Goal: Task Accomplishment & Management: Manage account settings

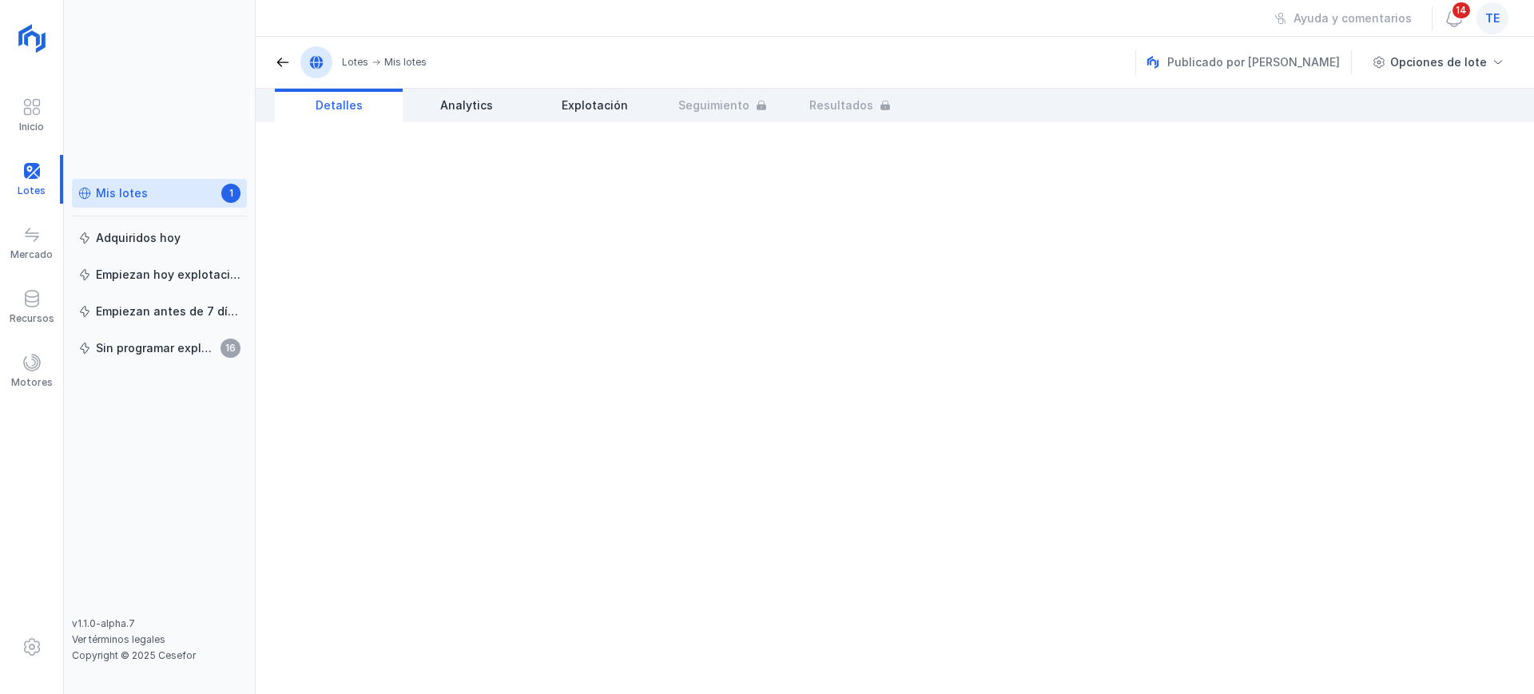
click at [117, 197] on div "Mis lotes" at bounding box center [122, 193] width 52 height 16
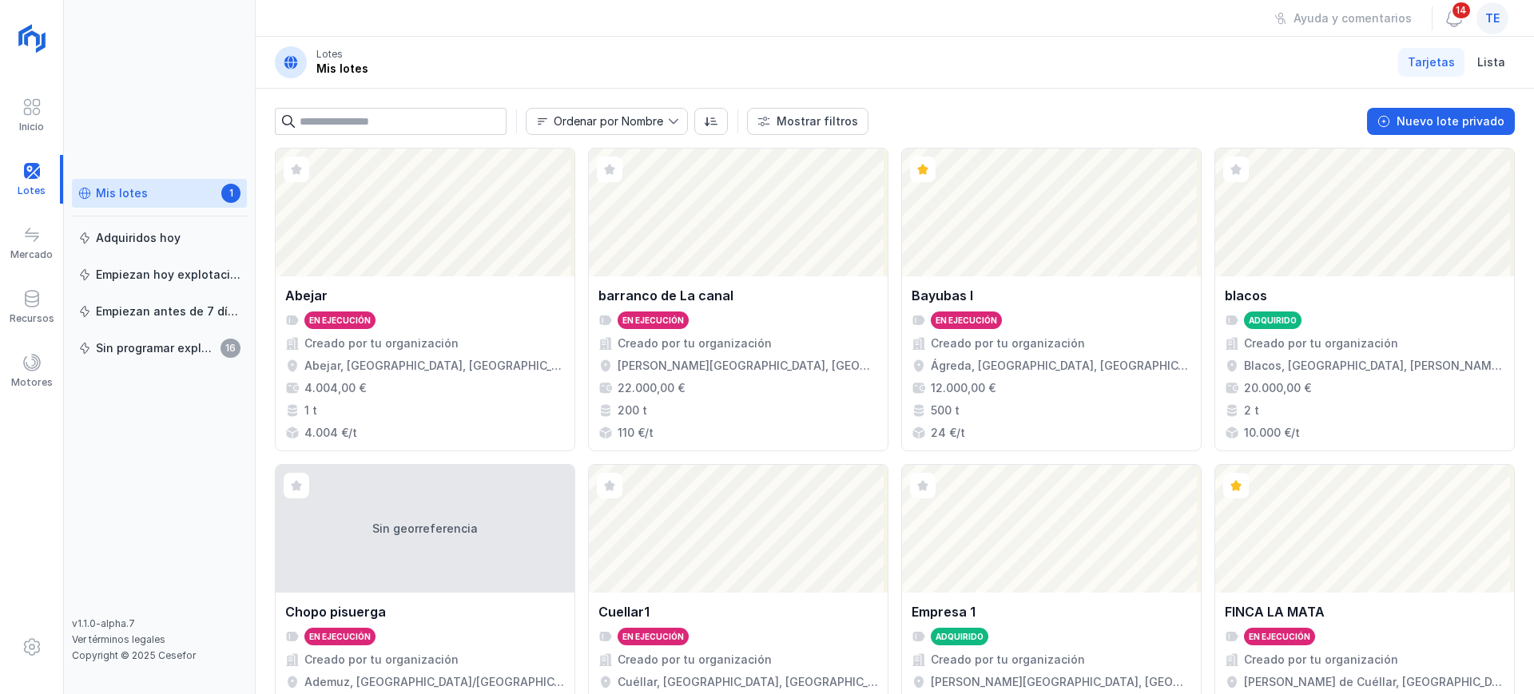
click at [147, 189] on div "Mis lotes 1" at bounding box center [159, 193] width 162 height 17
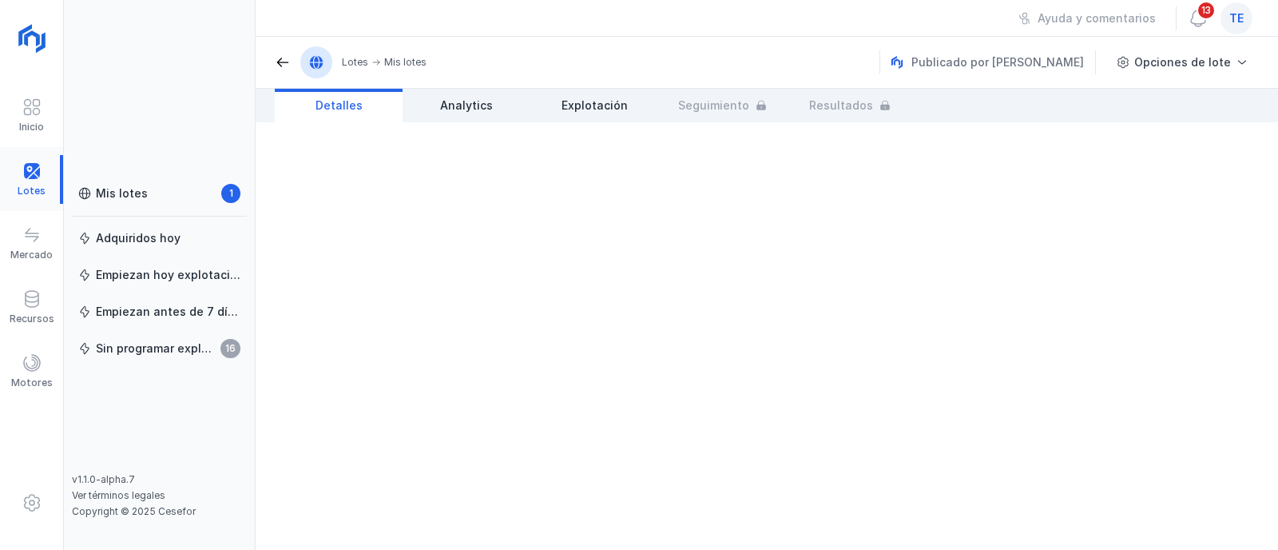
click at [35, 178] on div at bounding box center [31, 179] width 63 height 49
click at [97, 193] on div "Mis lotes" at bounding box center [122, 193] width 52 height 16
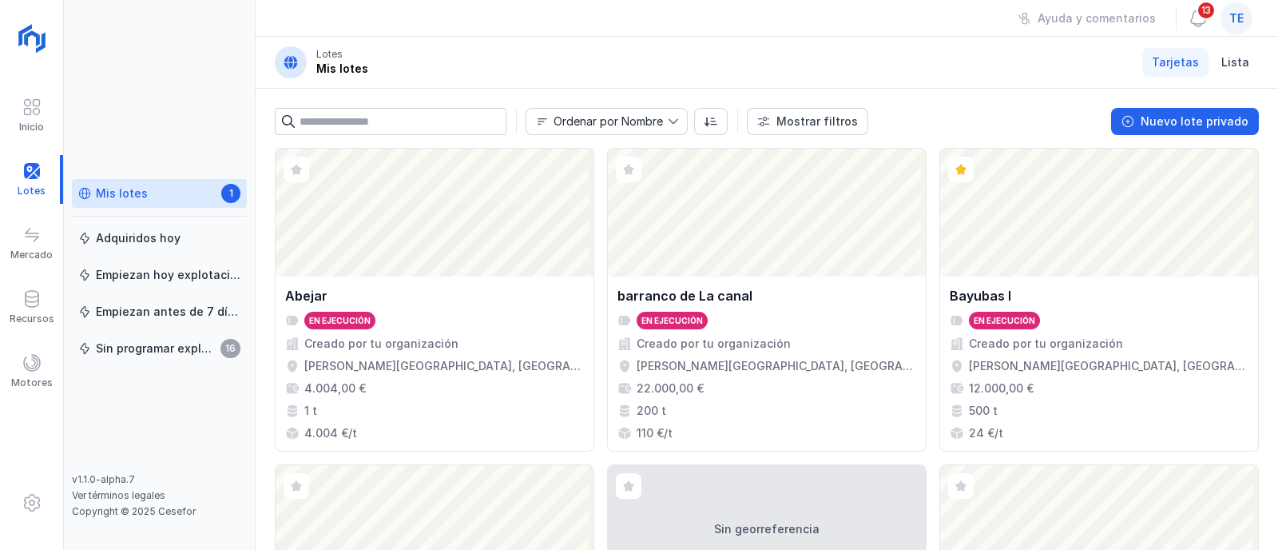
click at [129, 192] on div "Mis lotes" at bounding box center [122, 193] width 52 height 16
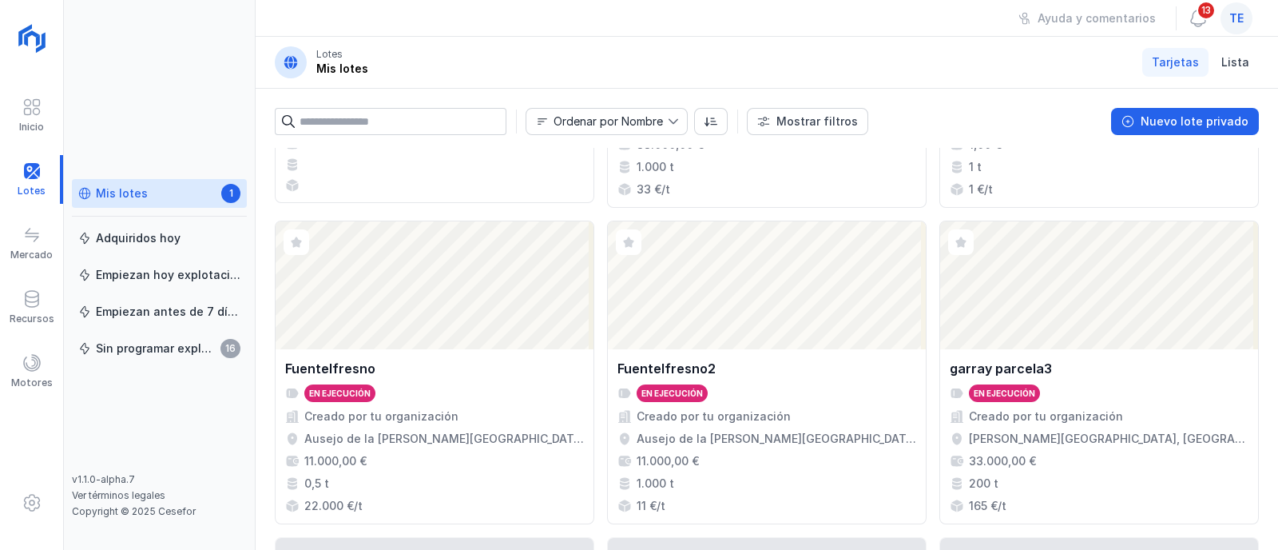
scroll to position [899, 0]
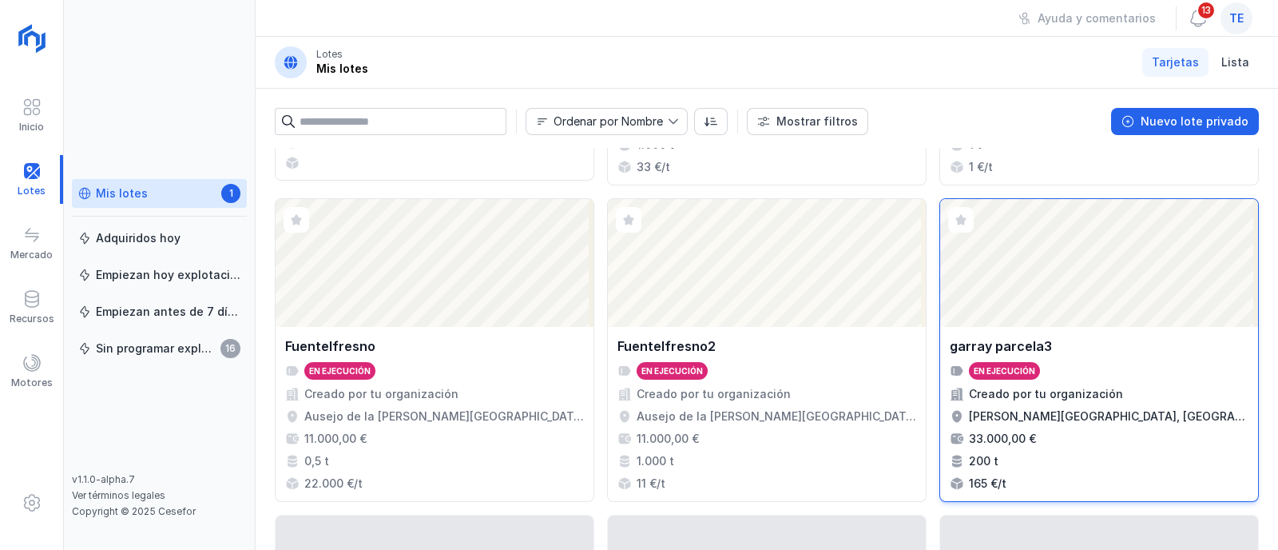
click at [1057, 338] on div "garray parcela3" at bounding box center [1099, 345] width 299 height 19
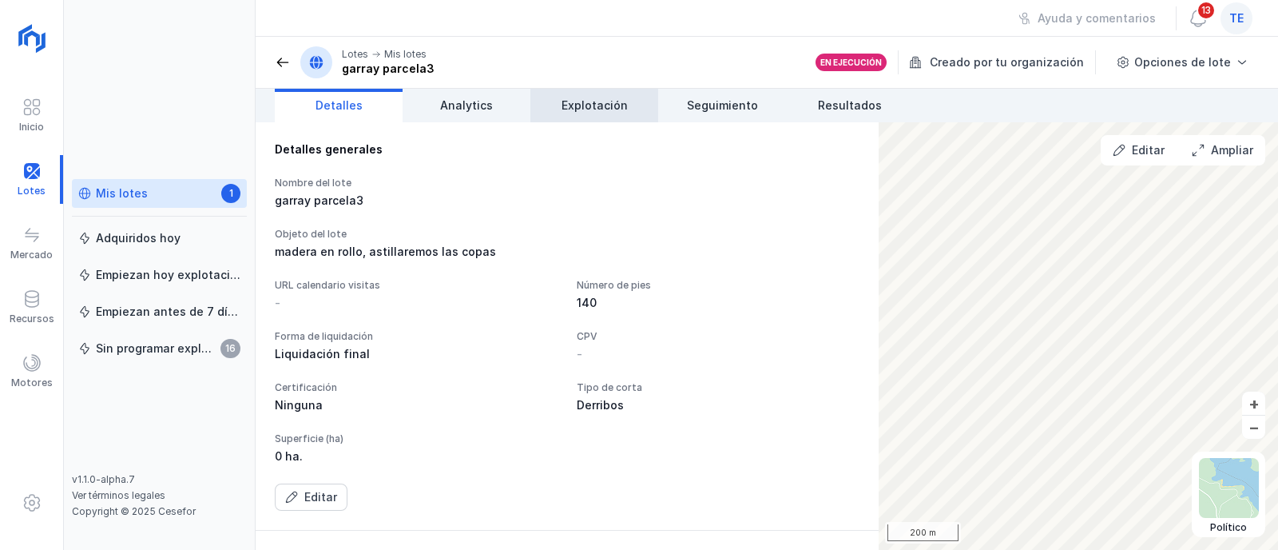
click at [577, 101] on span "Explotación" at bounding box center [595, 105] width 66 height 16
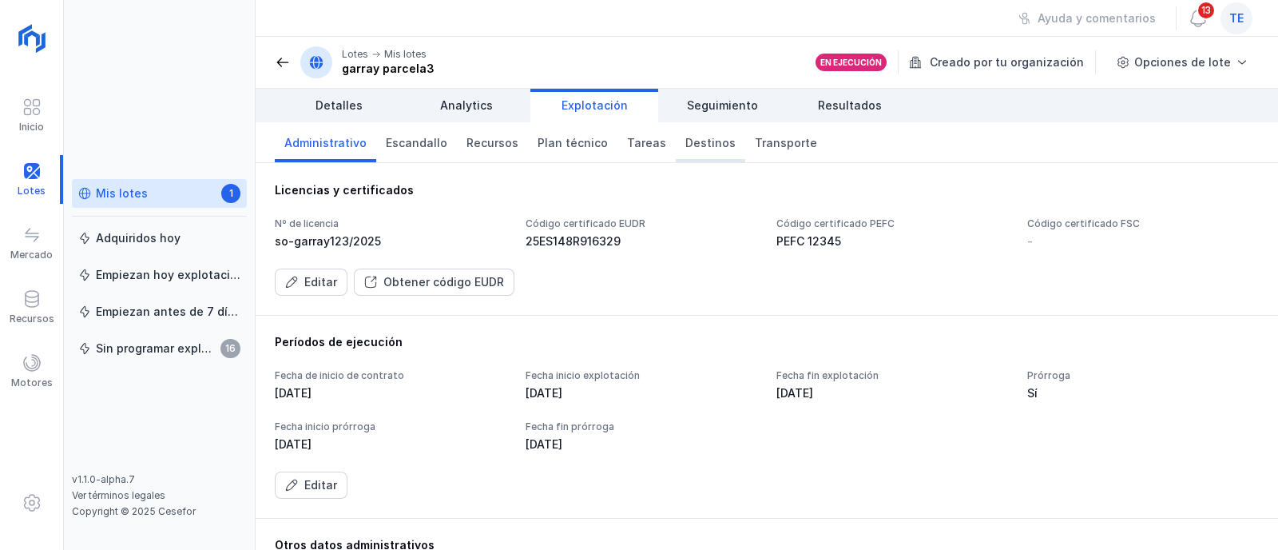
click at [694, 144] on span "Destinos" at bounding box center [711, 143] width 50 height 16
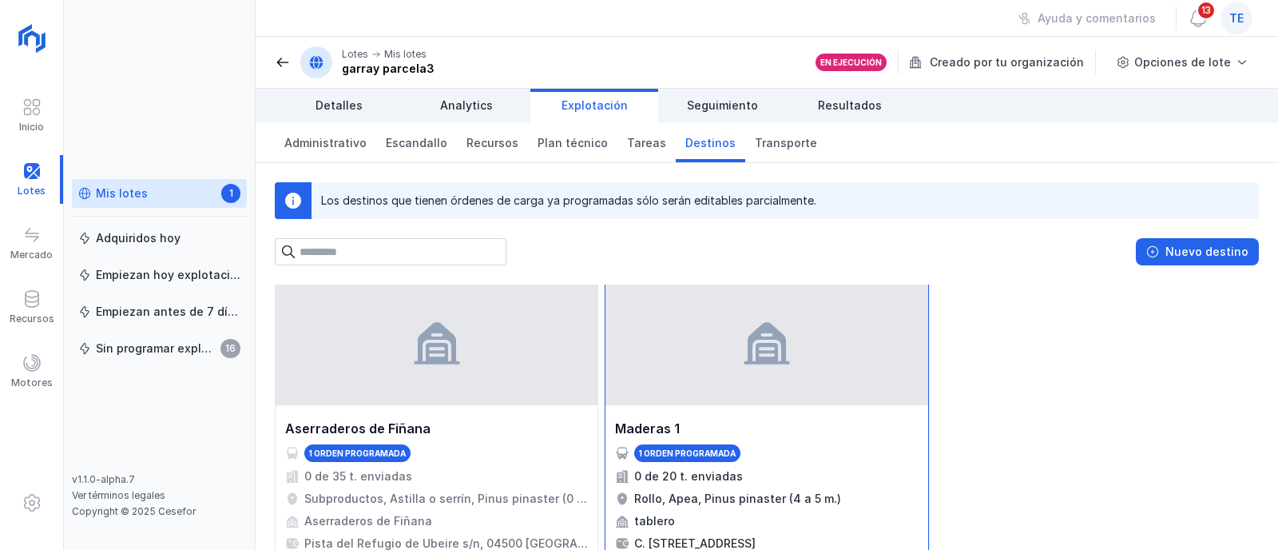
scroll to position [99, 0]
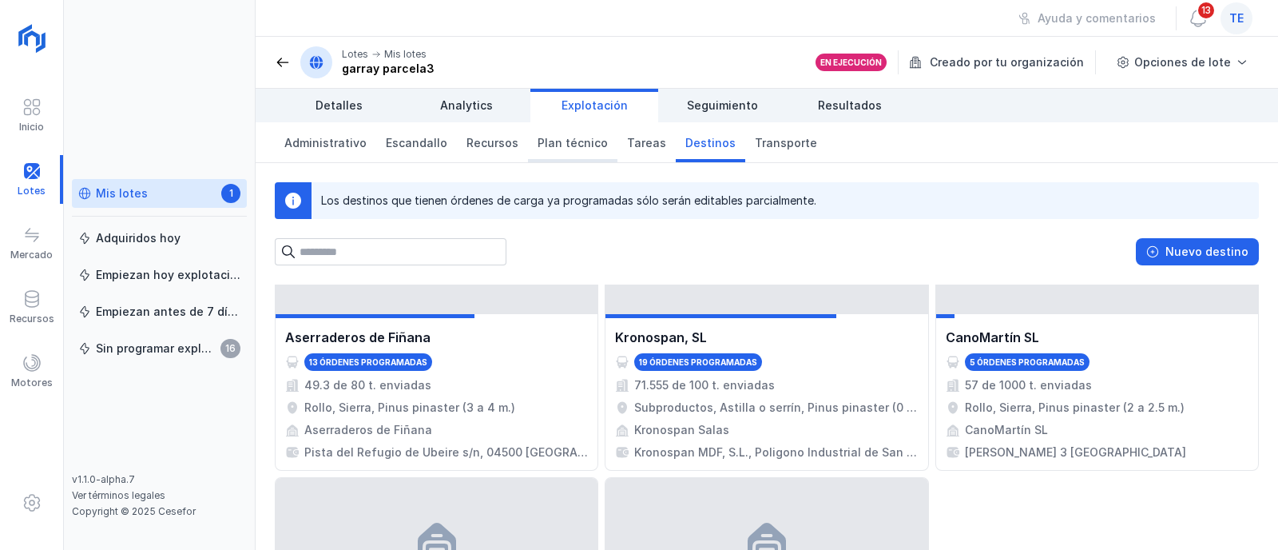
click at [551, 145] on span "Plan técnico" at bounding box center [573, 143] width 70 height 16
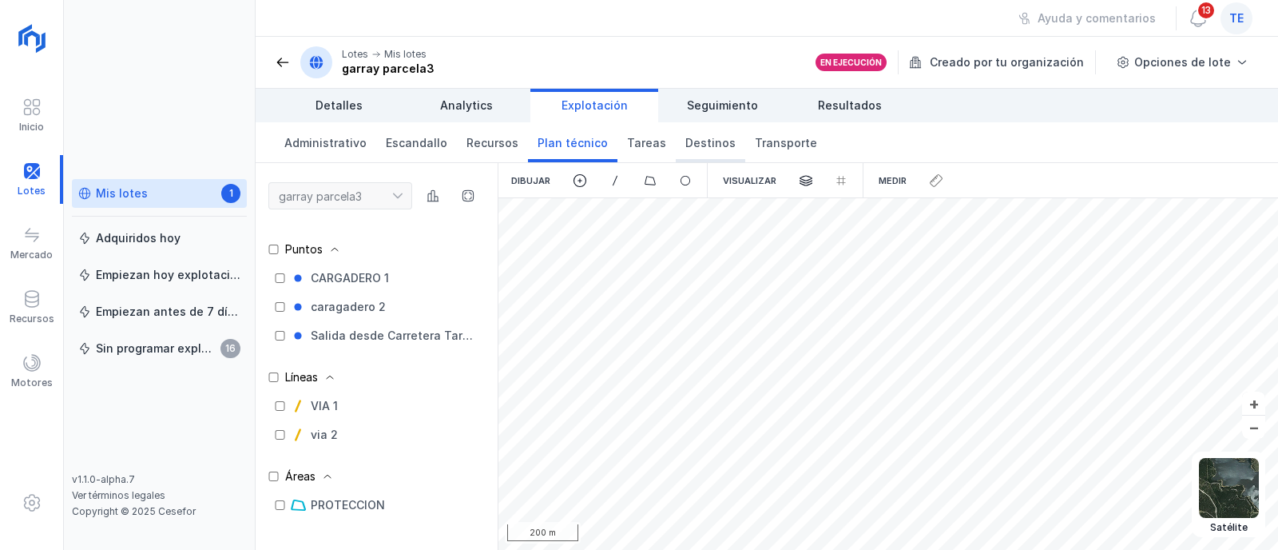
click at [703, 143] on span "Destinos" at bounding box center [711, 143] width 50 height 16
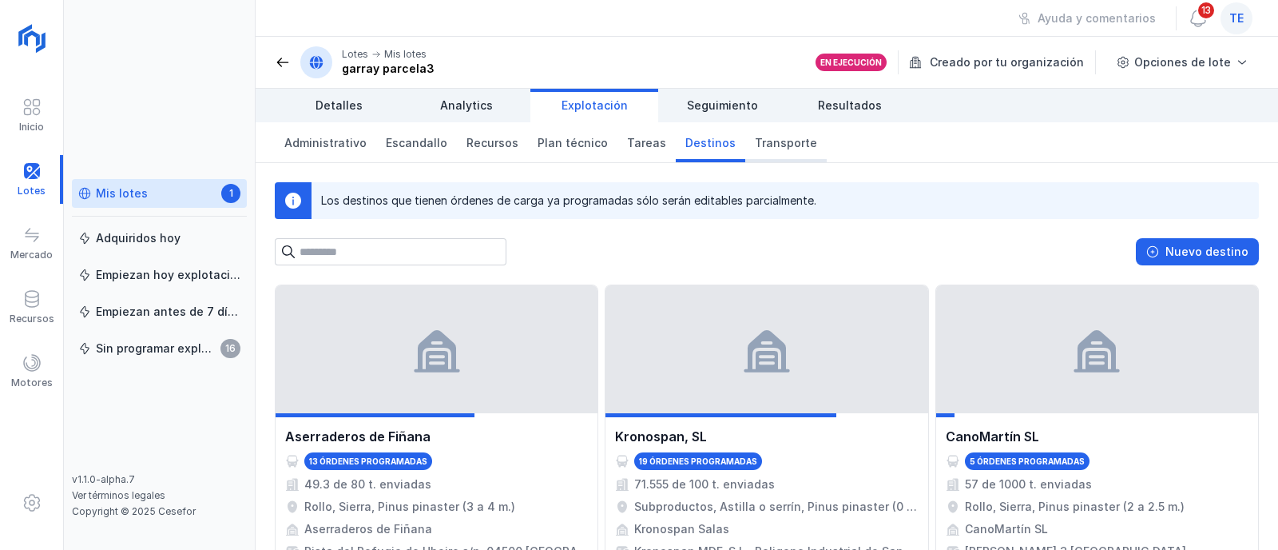
click at [760, 148] on span "Transporte" at bounding box center [786, 143] width 62 height 16
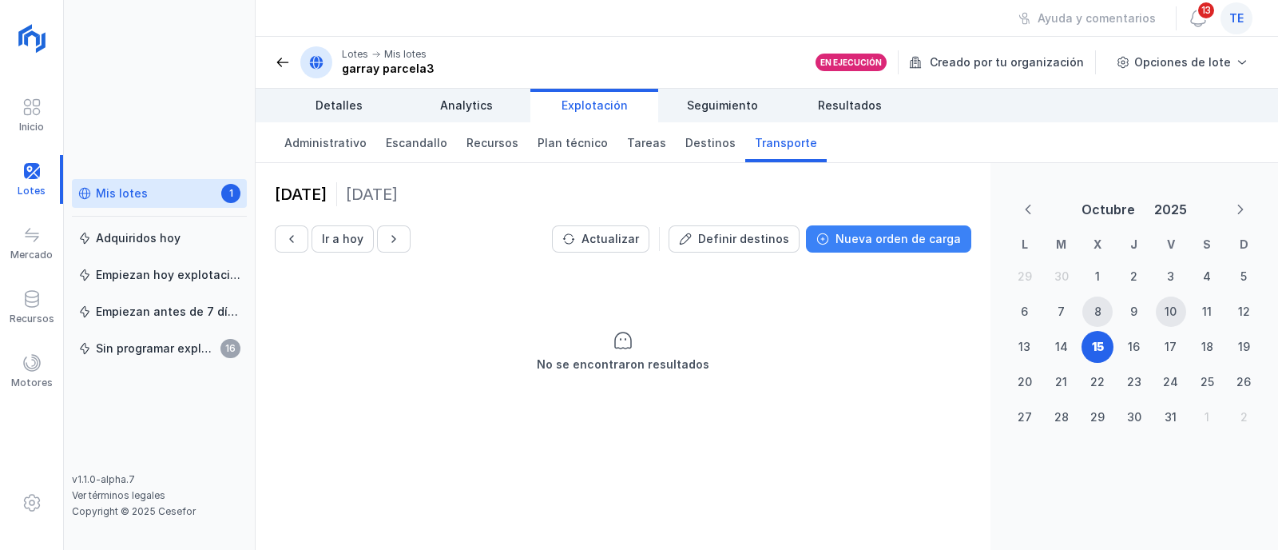
click at [889, 237] on div "Nueva orden de carga" at bounding box center [898, 239] width 125 height 16
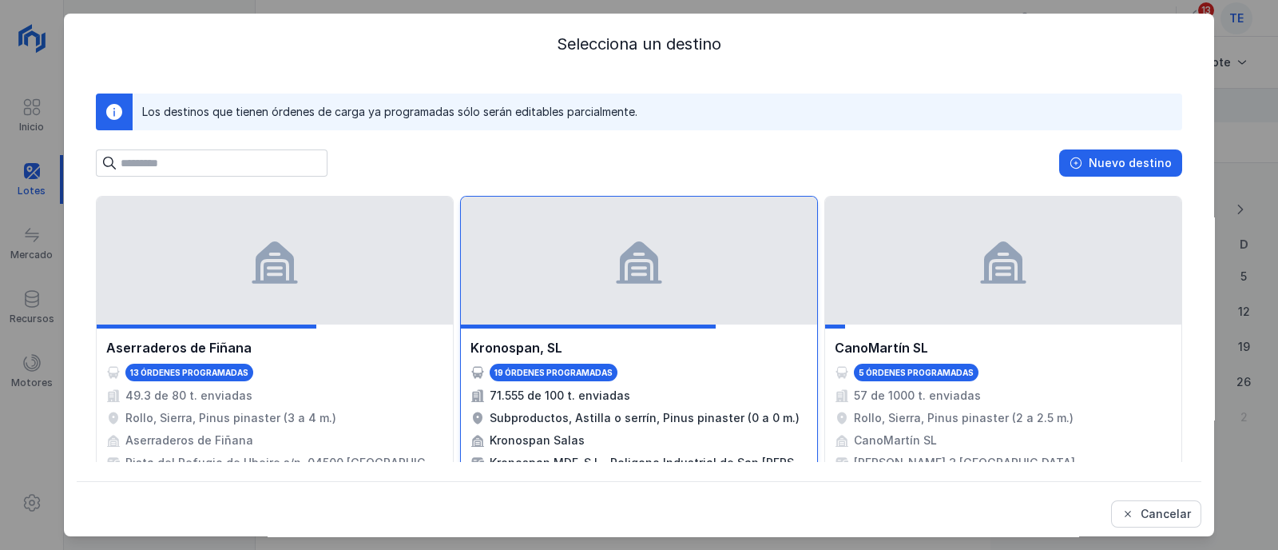
click at [591, 325] on div at bounding box center [588, 326] width 255 height 4
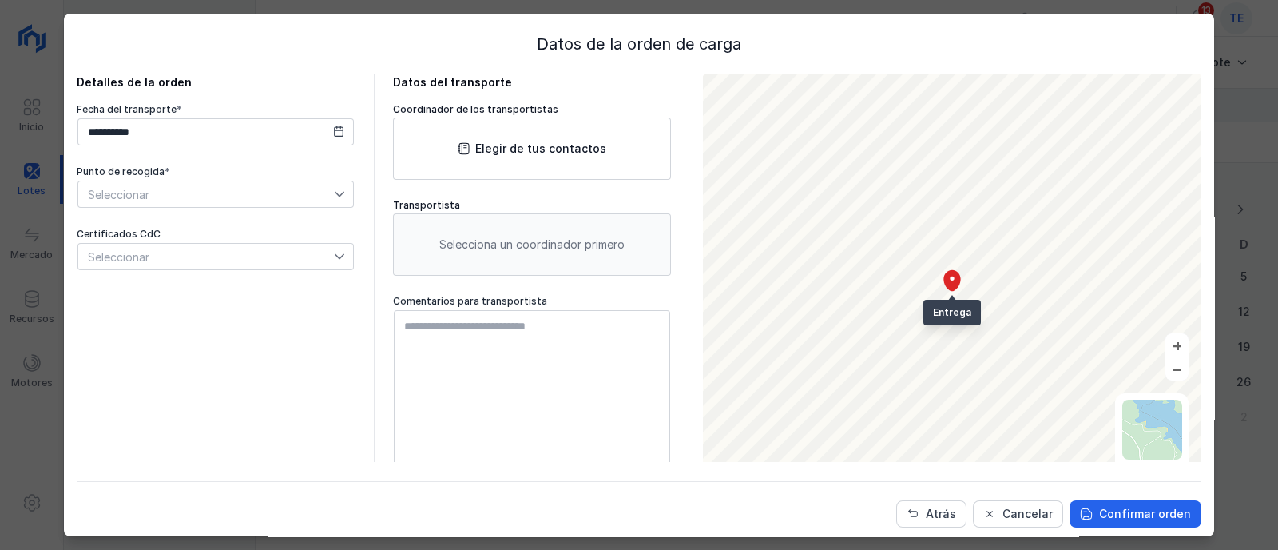
click at [205, 197] on span "Seleccionar" at bounding box center [206, 194] width 256 height 26
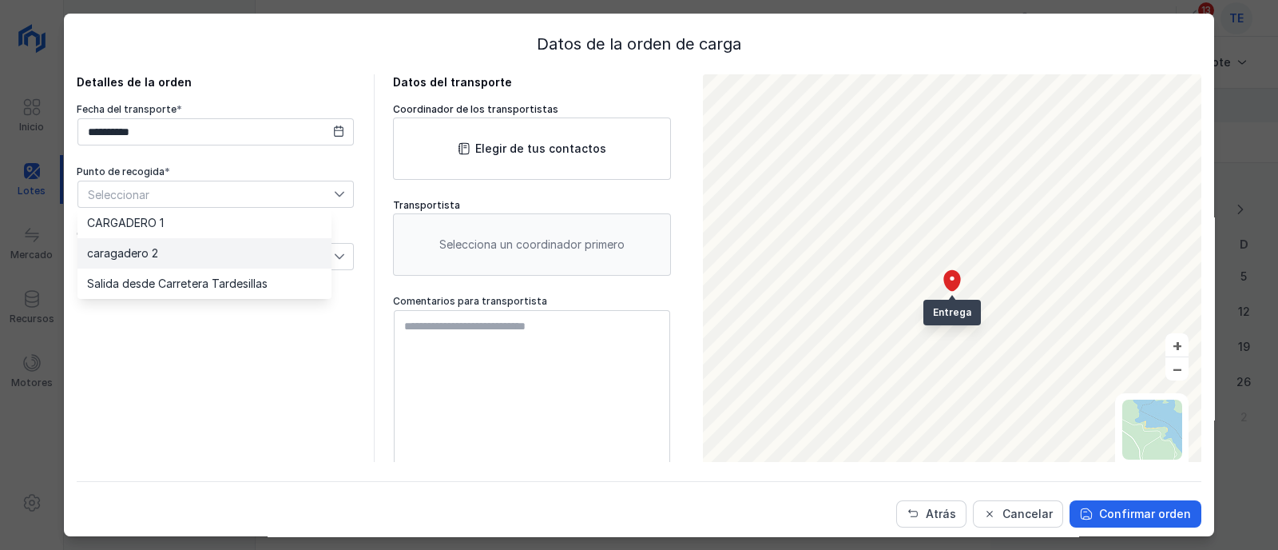
click at [206, 255] on li "caragadero 2" at bounding box center [205, 253] width 254 height 30
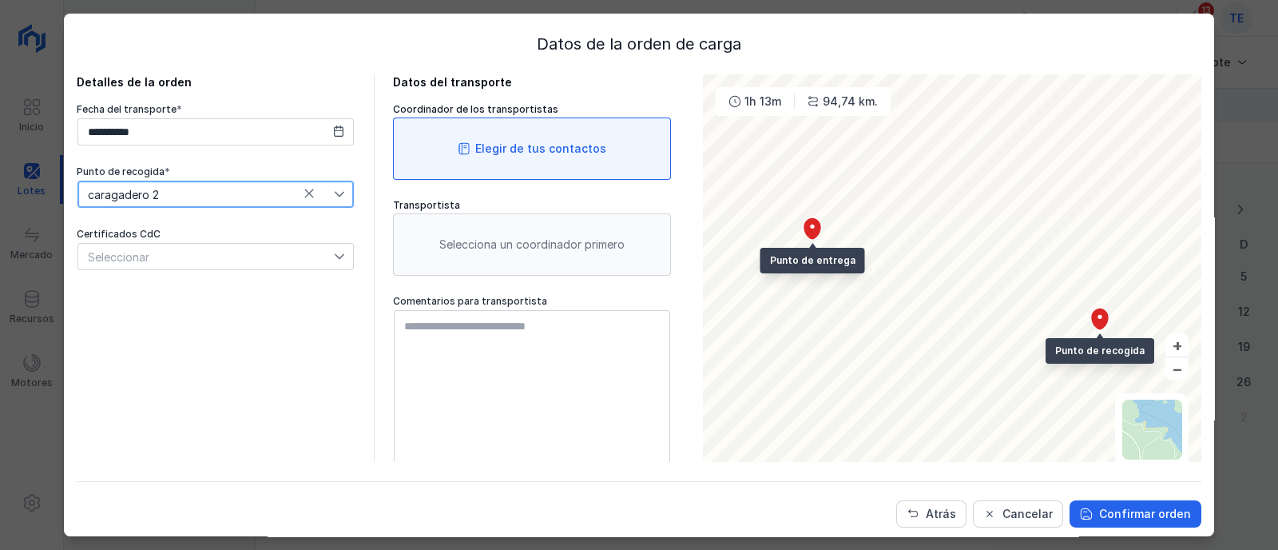
click at [483, 141] on div "Elegir de tus contactos" at bounding box center [540, 149] width 131 height 16
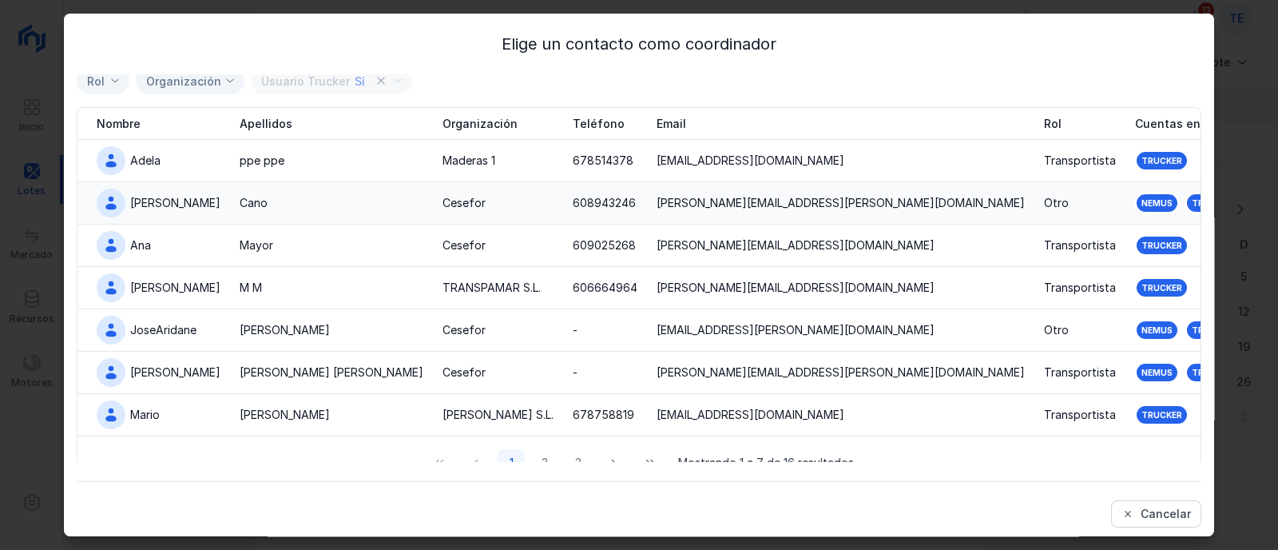
scroll to position [73, 0]
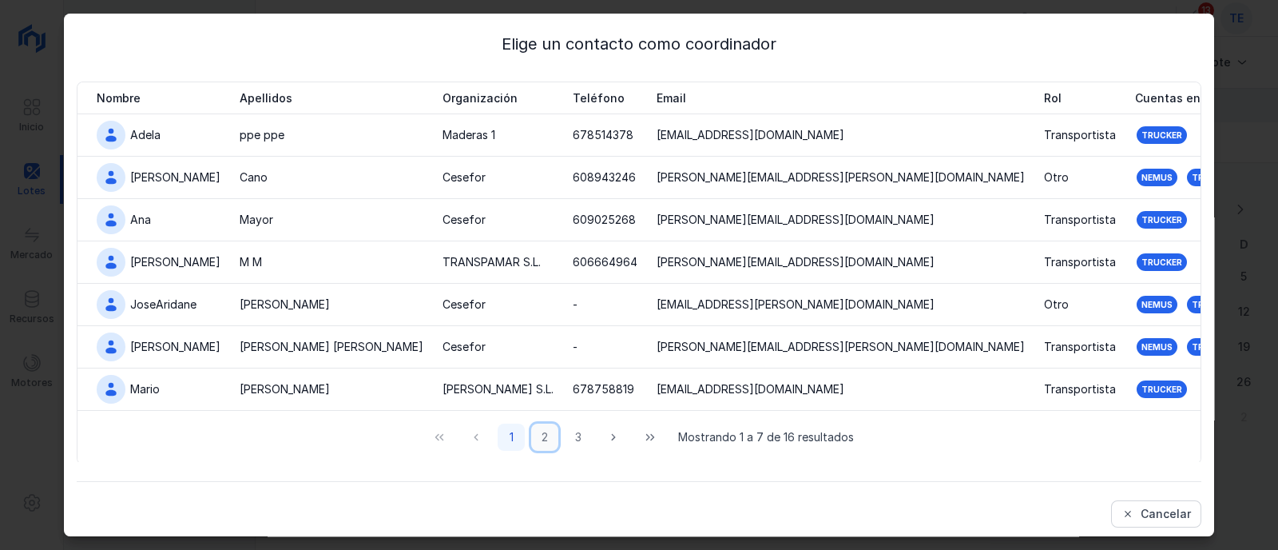
click at [535, 437] on button "2" at bounding box center [544, 436] width 27 height 27
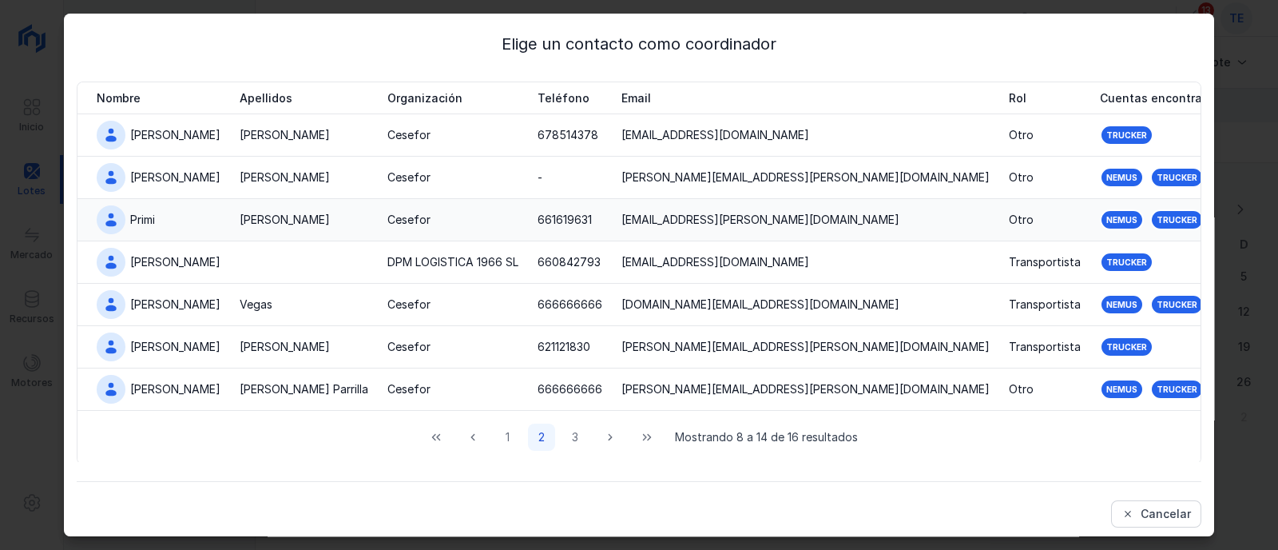
click at [312, 215] on div "[PERSON_NAME]" at bounding box center [304, 220] width 129 height 16
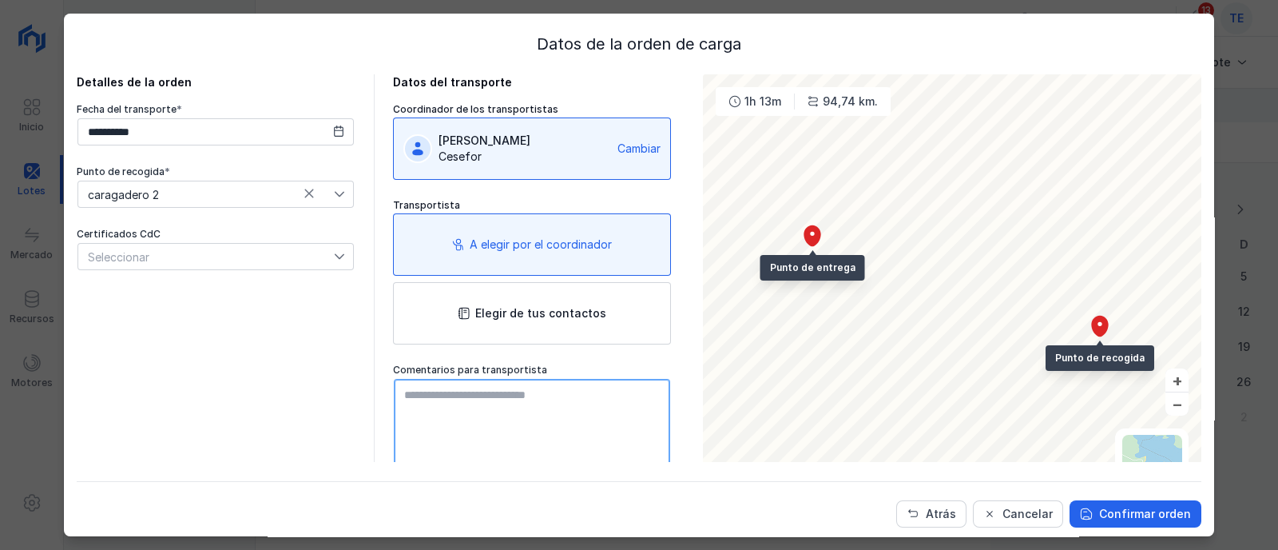
click at [492, 400] on textarea at bounding box center [532, 469] width 276 height 181
type textarea "**********"
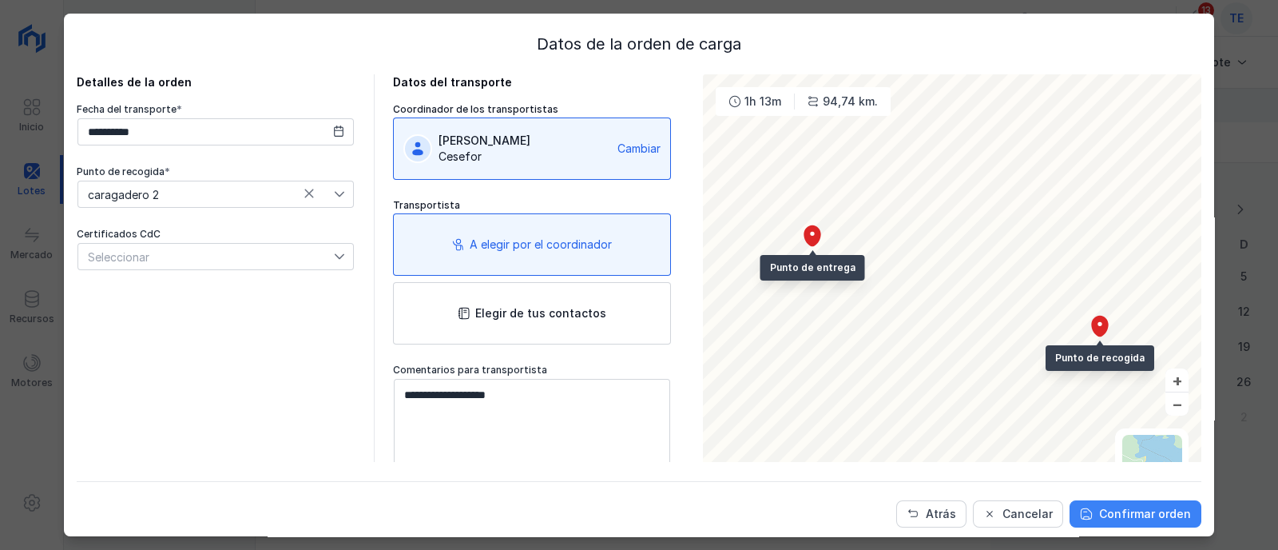
click at [1119, 509] on div "Confirmar orden" at bounding box center [1145, 514] width 92 height 16
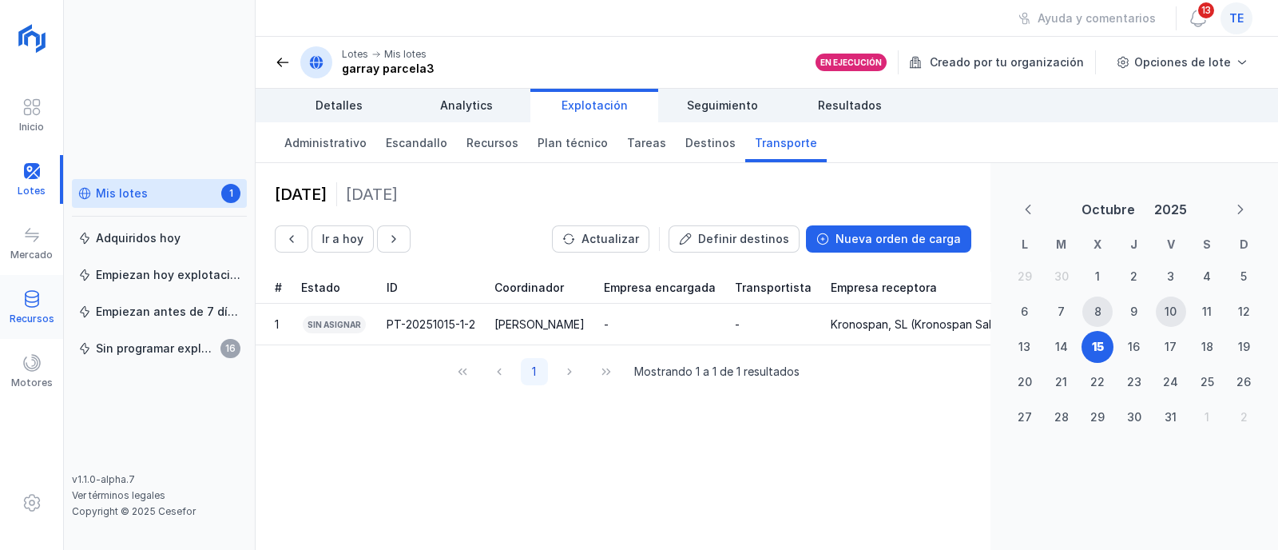
click at [40, 300] on span at bounding box center [31, 298] width 19 height 19
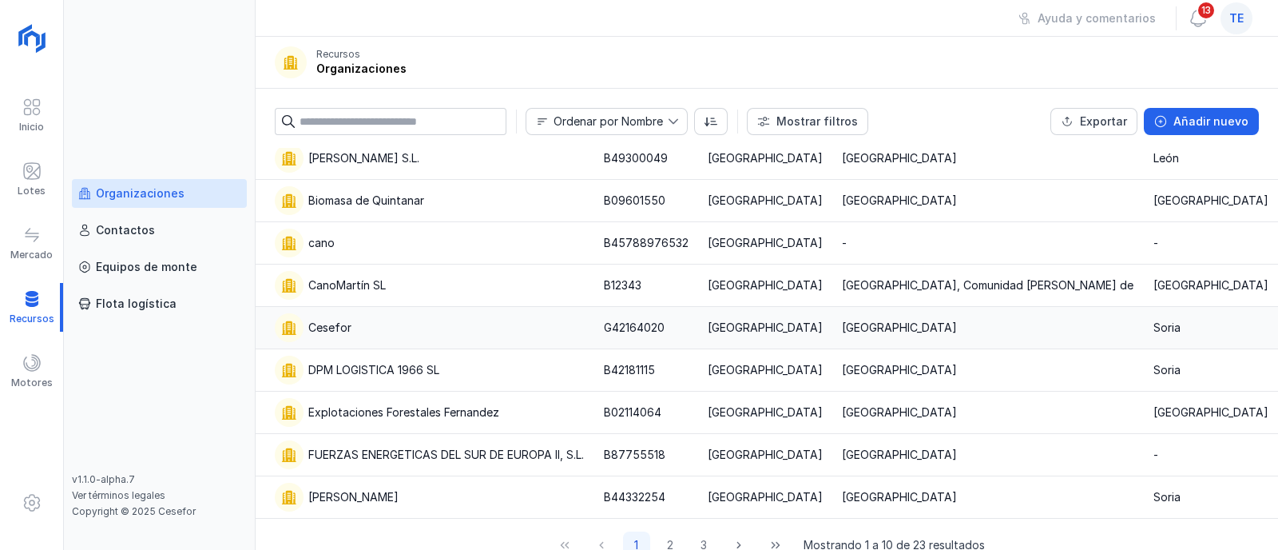
scroll to position [104, 0]
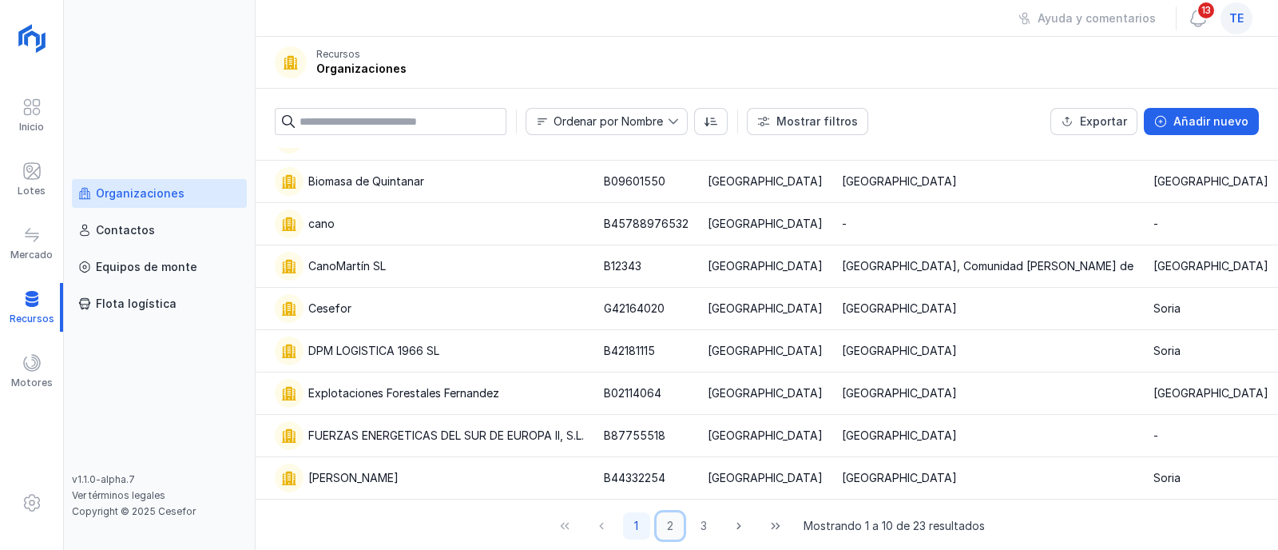
click at [665, 523] on button "2" at bounding box center [670, 525] width 27 height 27
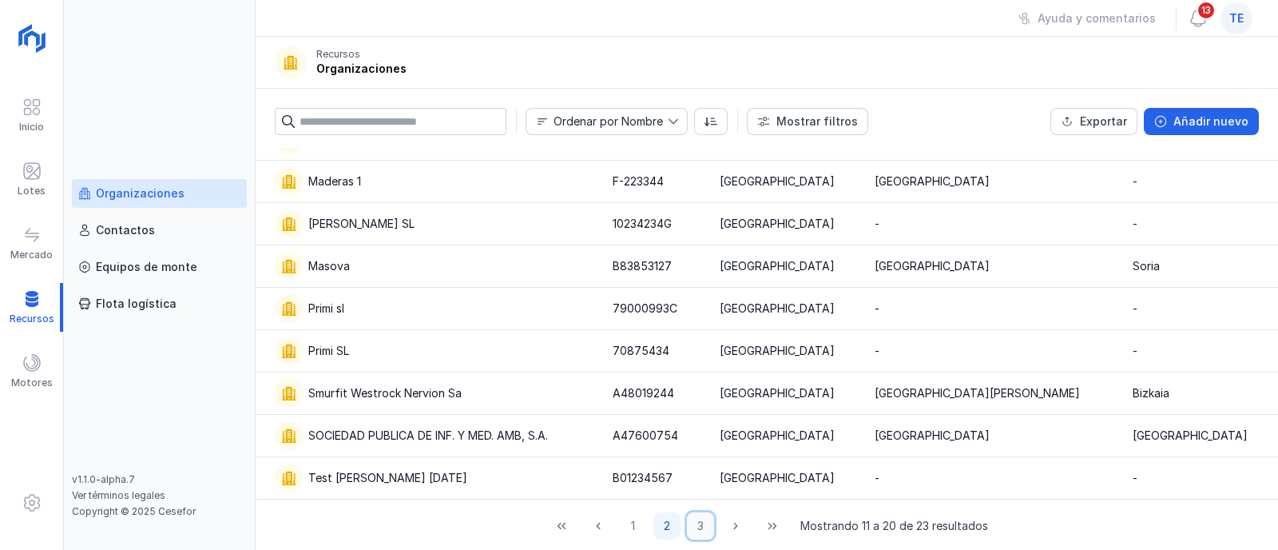
click at [691, 527] on button "3" at bounding box center [700, 525] width 27 height 27
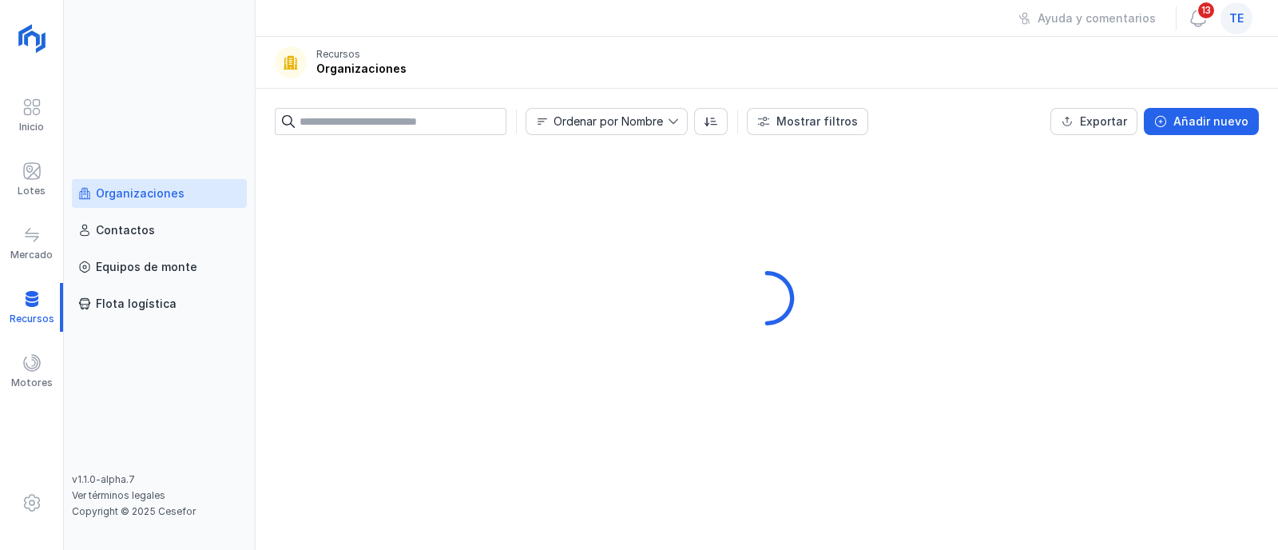
scroll to position [0, 0]
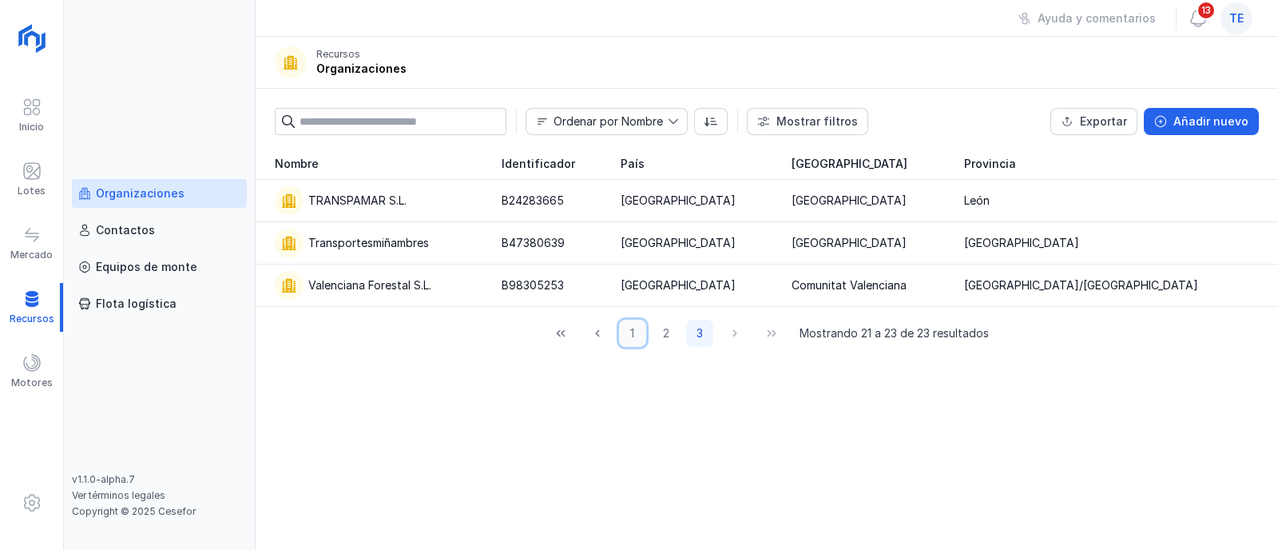
click at [634, 328] on button "1" at bounding box center [632, 333] width 27 height 27
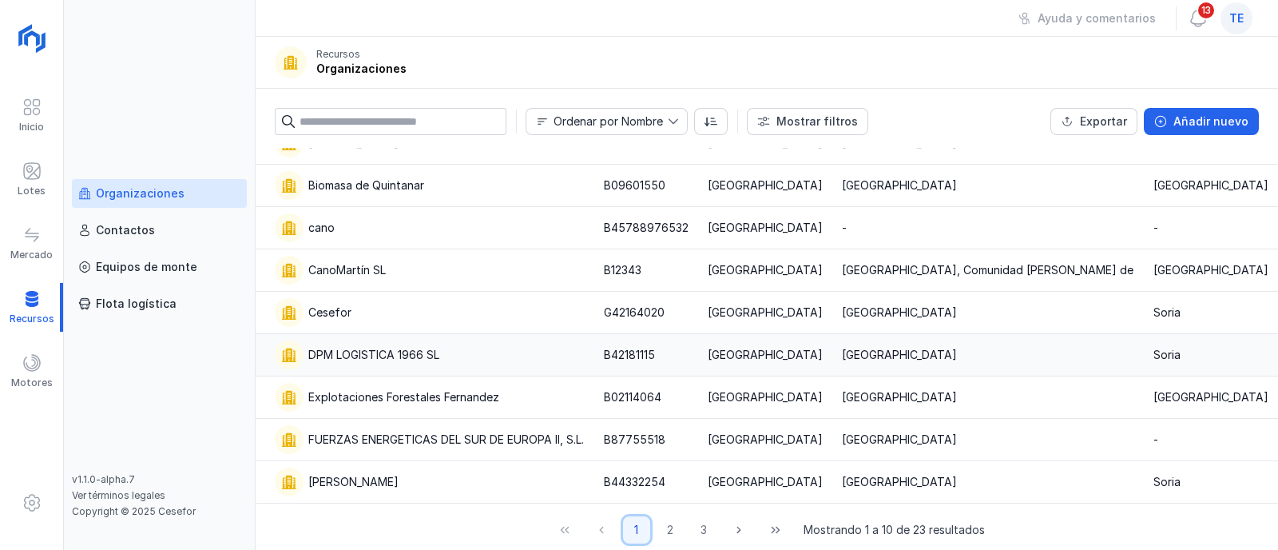
scroll to position [104, 0]
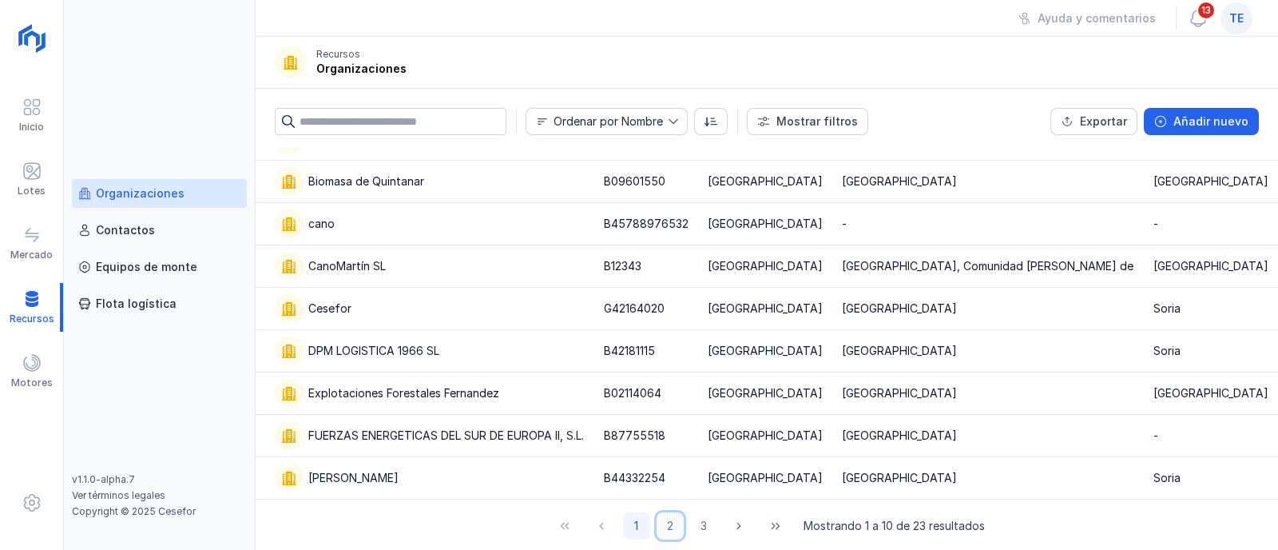
click at [661, 526] on button "2" at bounding box center [670, 525] width 27 height 27
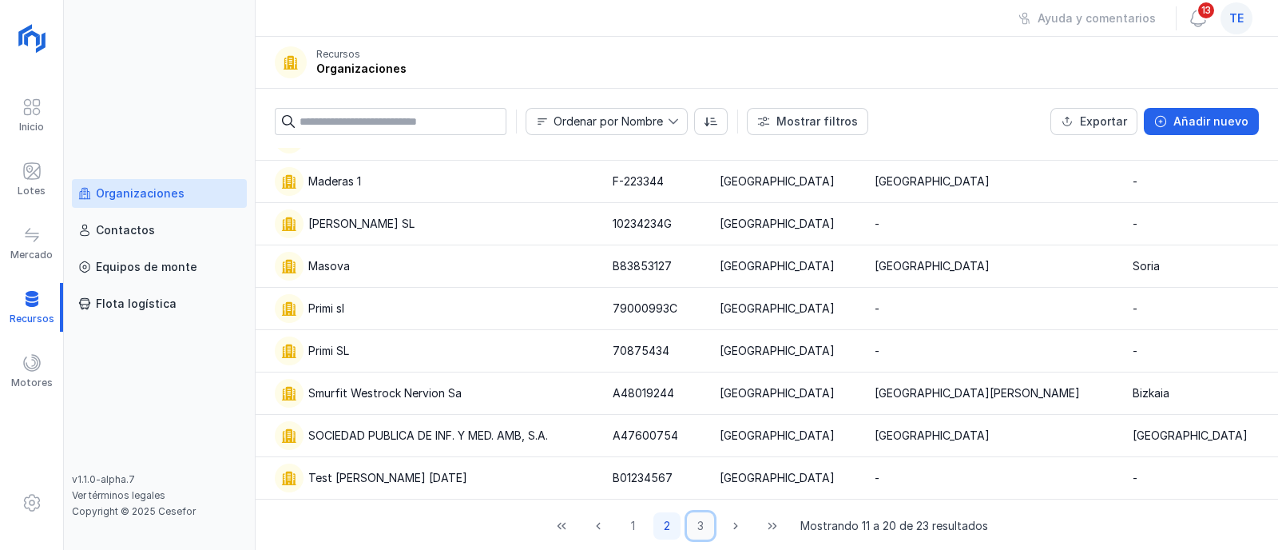
click at [694, 523] on button "3" at bounding box center [700, 525] width 27 height 27
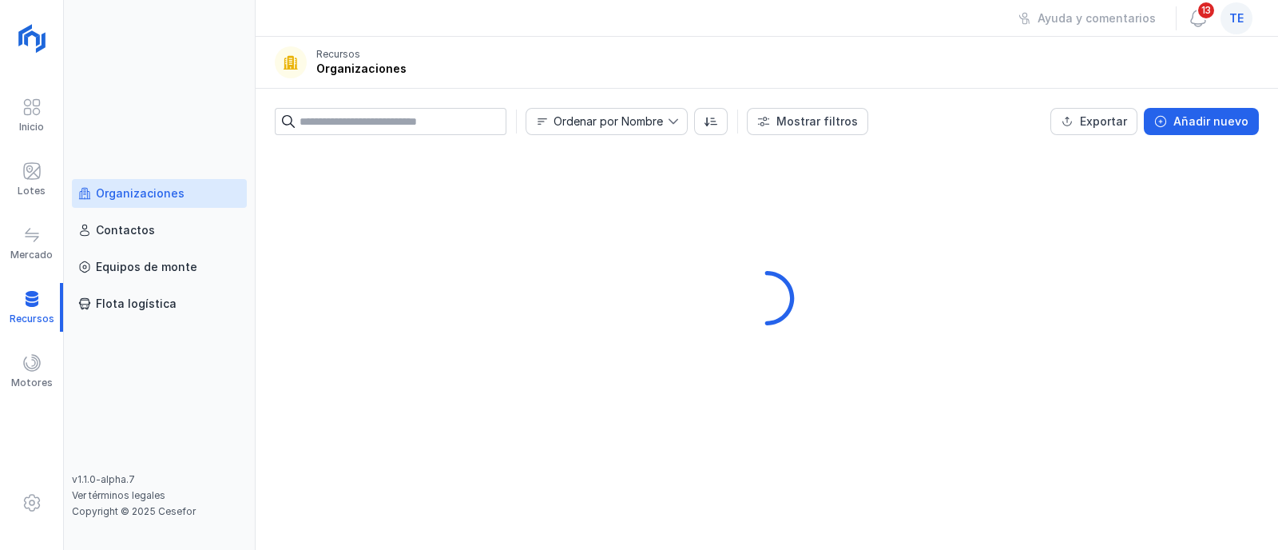
scroll to position [0, 0]
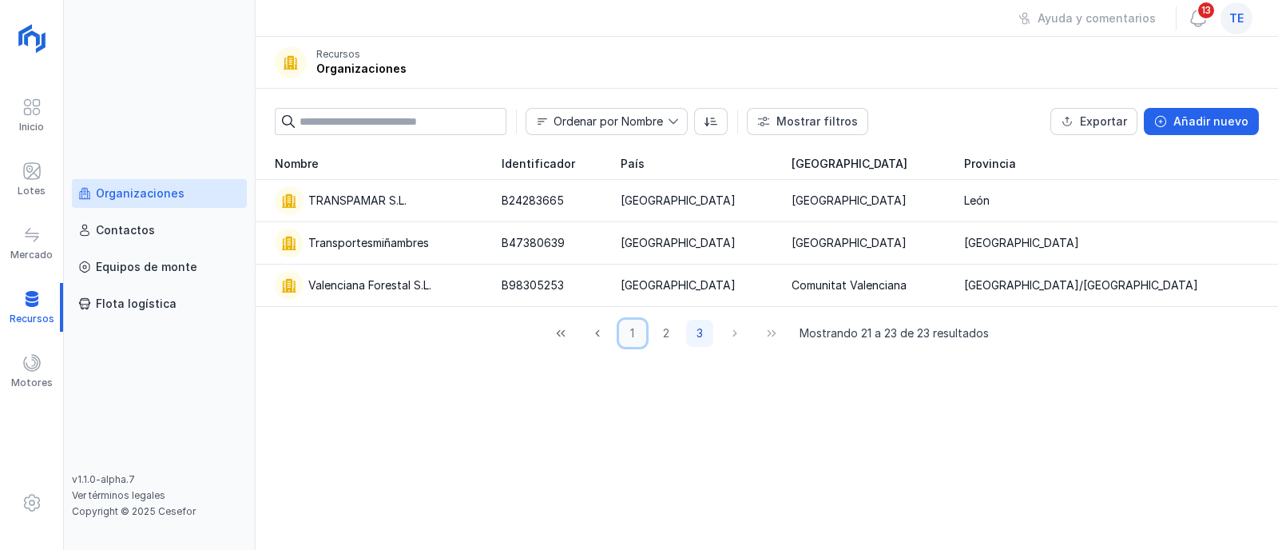
click at [638, 330] on button "1" at bounding box center [632, 333] width 27 height 27
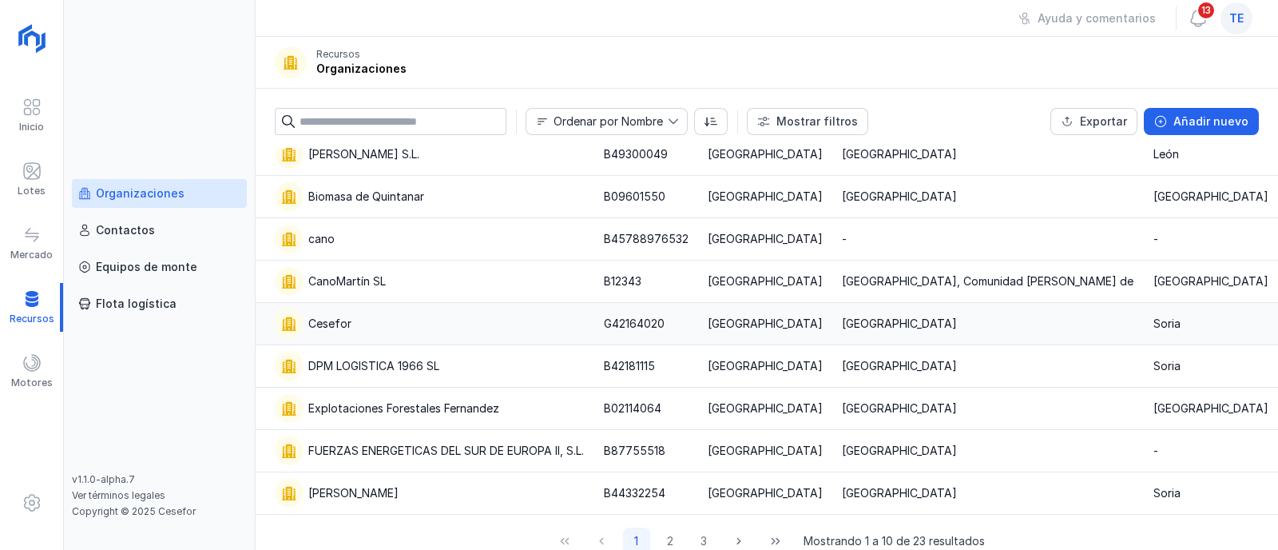
scroll to position [104, 0]
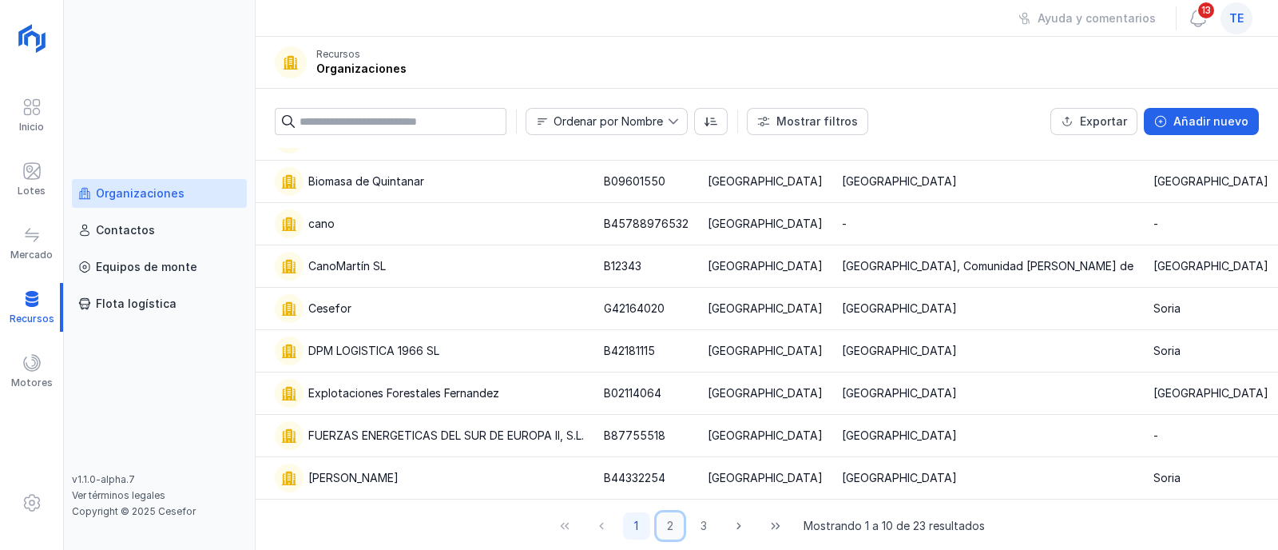
click at [660, 521] on button "2" at bounding box center [670, 525] width 27 height 27
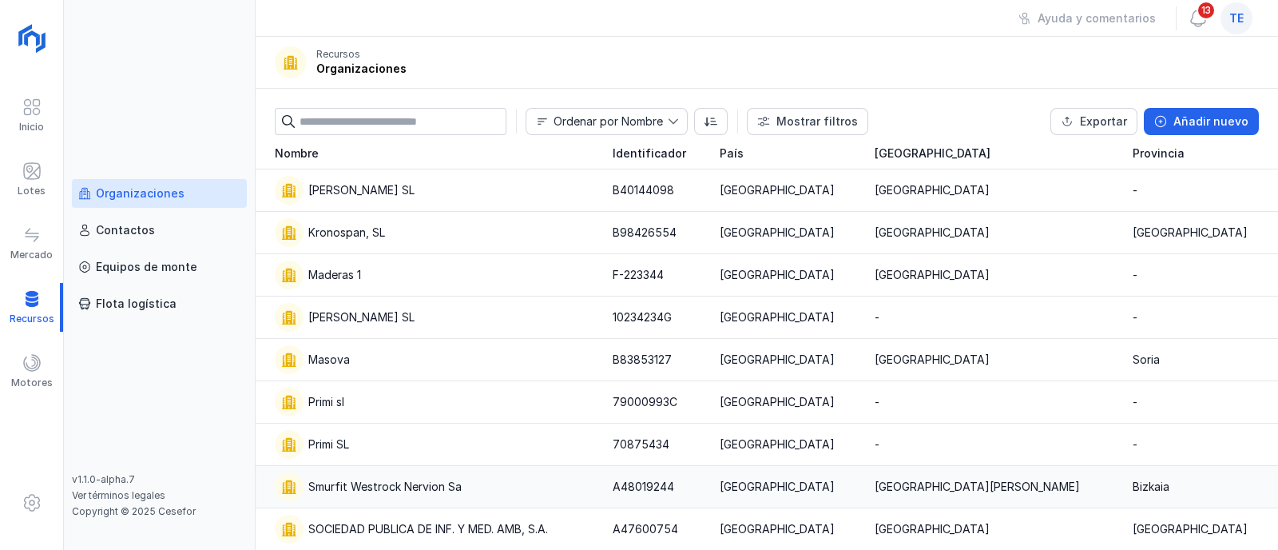
scroll to position [0, 0]
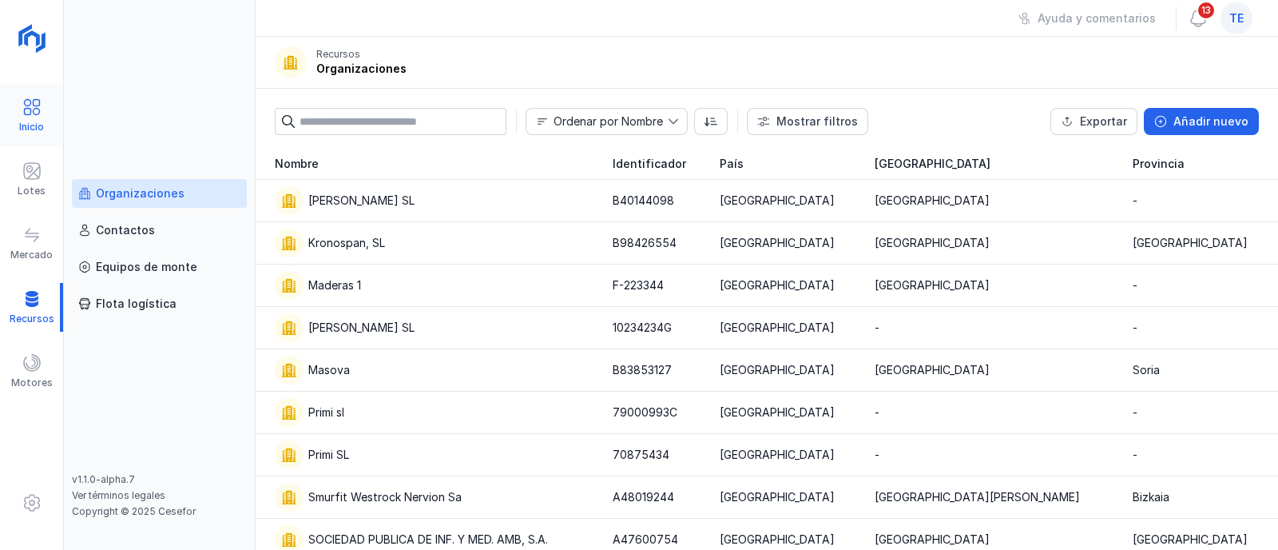
click at [28, 115] on span at bounding box center [31, 106] width 19 height 19
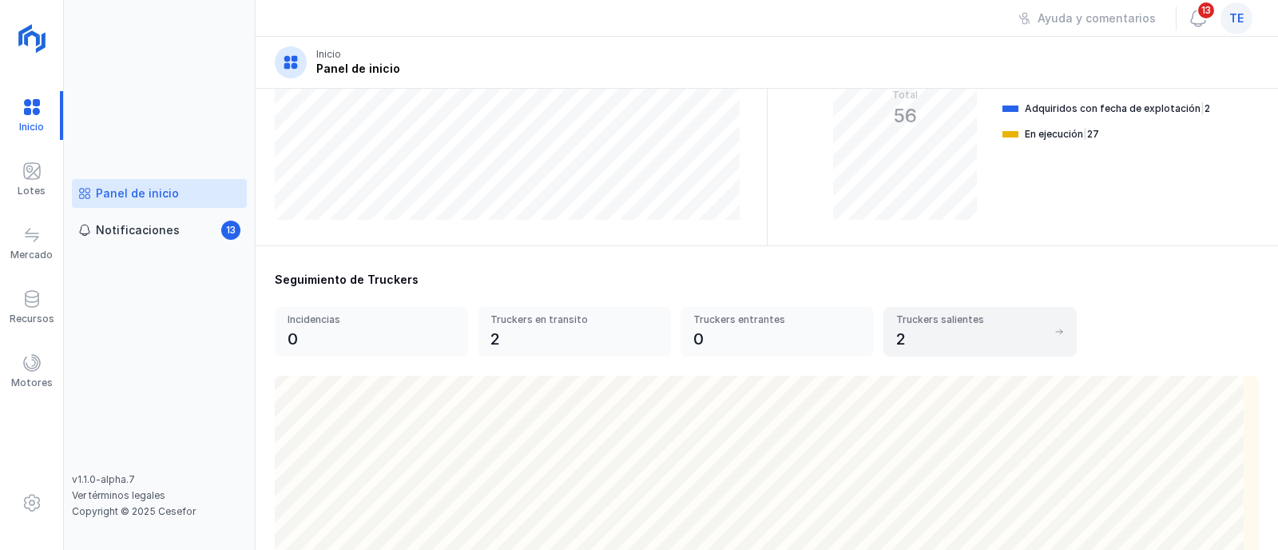
scroll to position [399, 0]
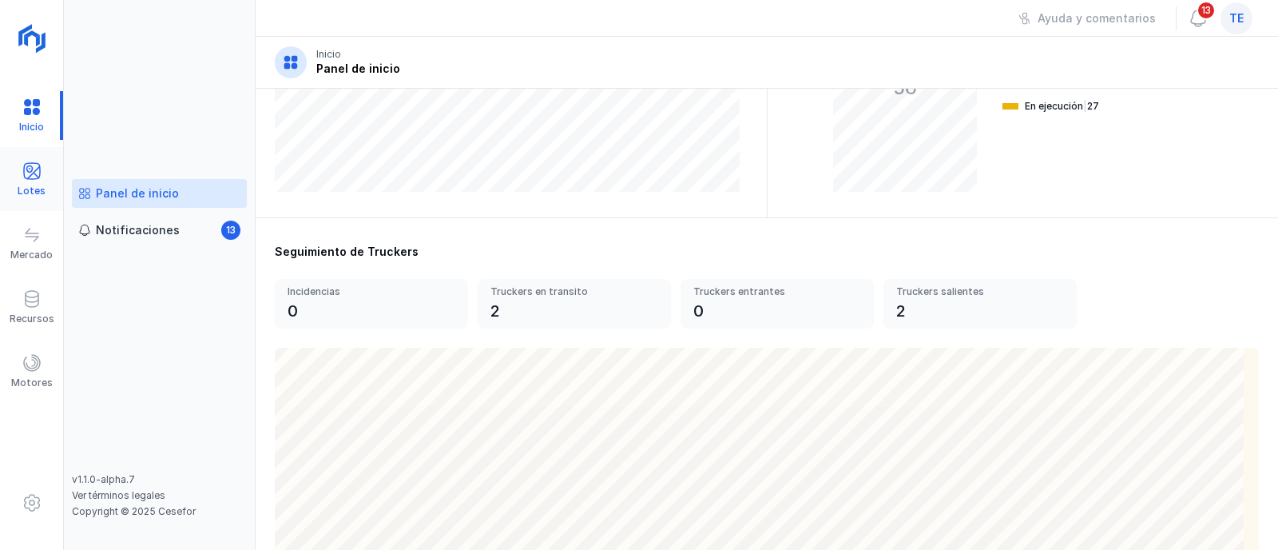
click at [36, 162] on span at bounding box center [31, 170] width 19 height 19
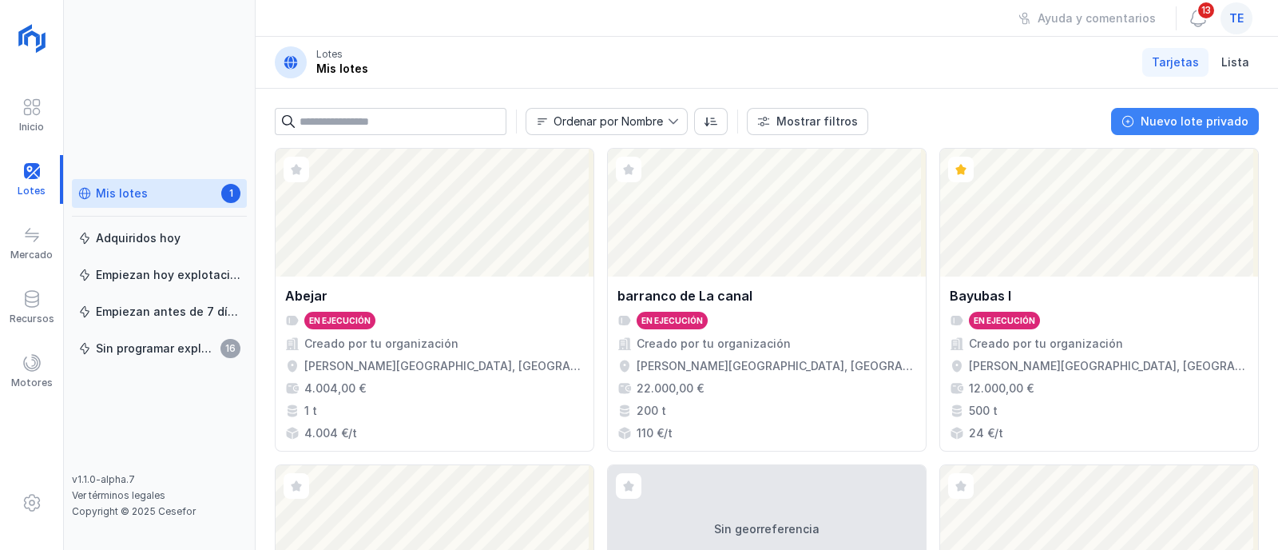
click at [1210, 133] on button "Nuevo lote privado" at bounding box center [1185, 121] width 148 height 27
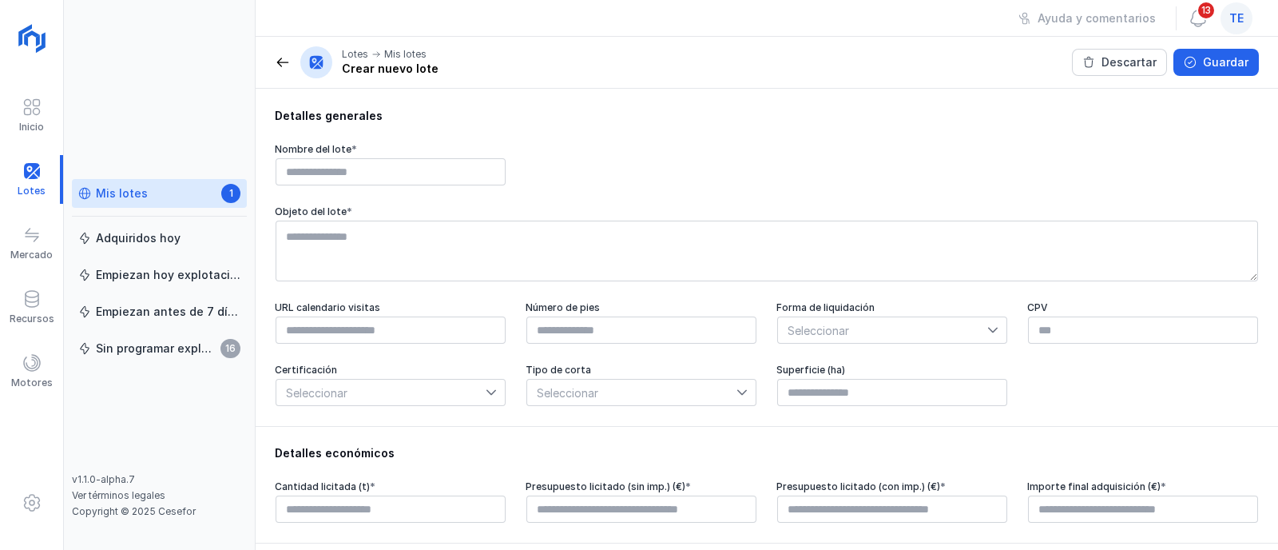
click at [419, 154] on div "Nombre del lote *" at bounding box center [391, 149] width 232 height 13
click at [455, 174] on input "text" at bounding box center [391, 171] width 230 height 27
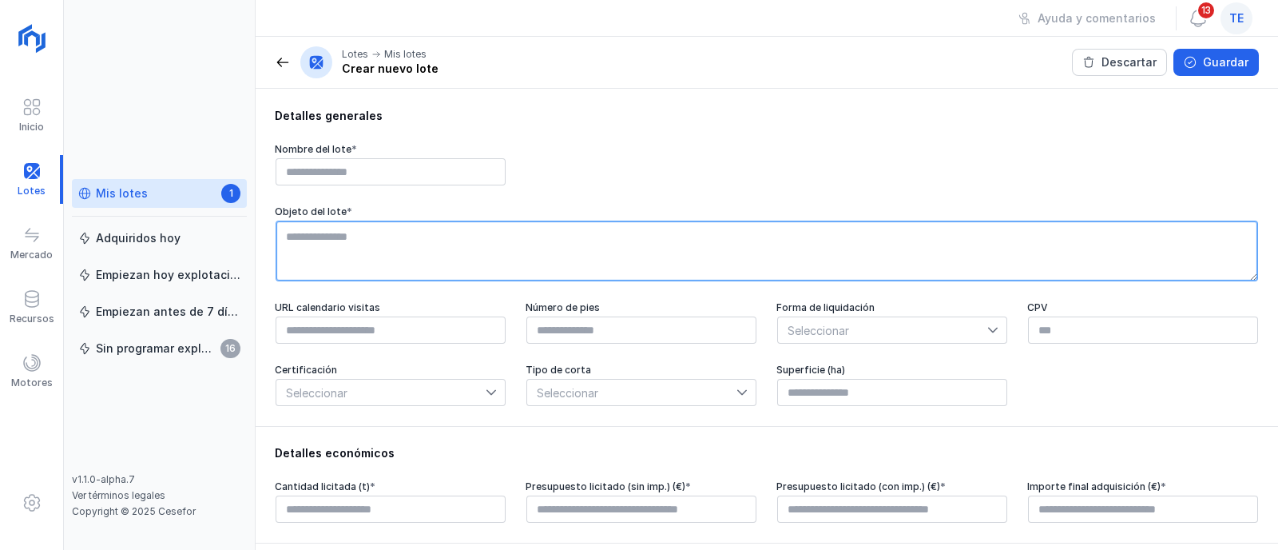
click at [471, 260] on textarea at bounding box center [767, 251] width 983 height 61
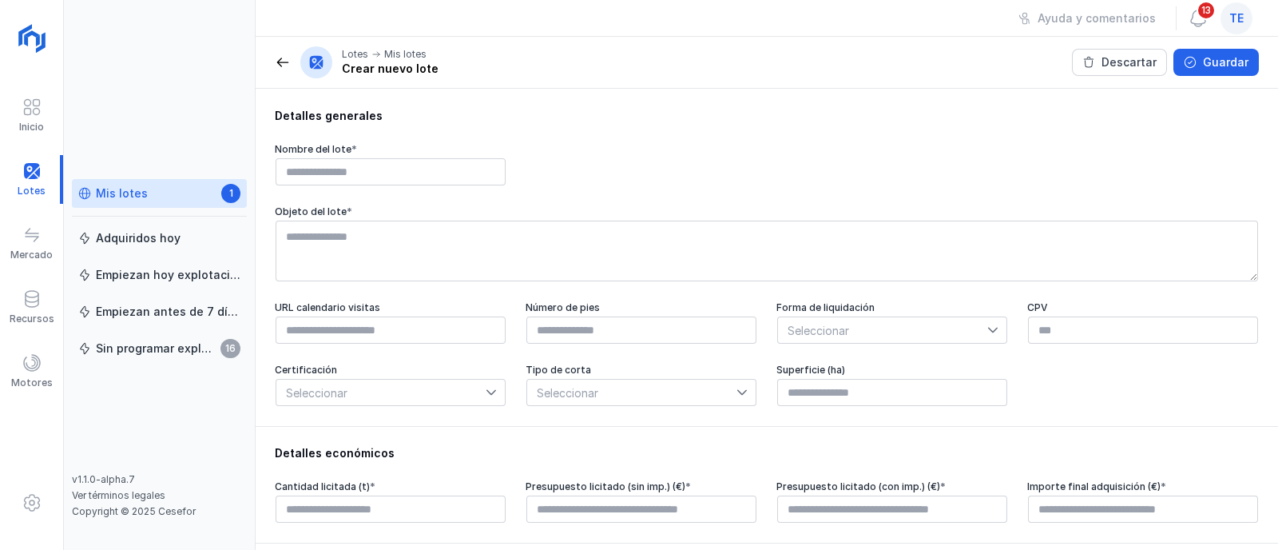
click at [819, 329] on span "Seleccionar" at bounding box center [882, 330] width 209 height 26
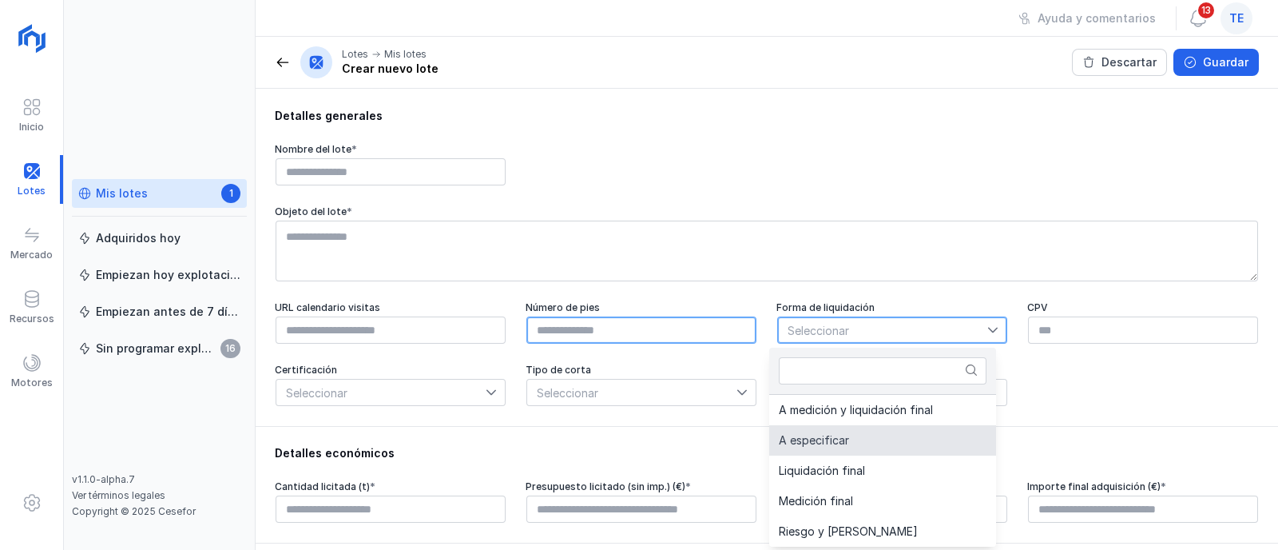
click at [690, 328] on input "text" at bounding box center [642, 329] width 230 height 27
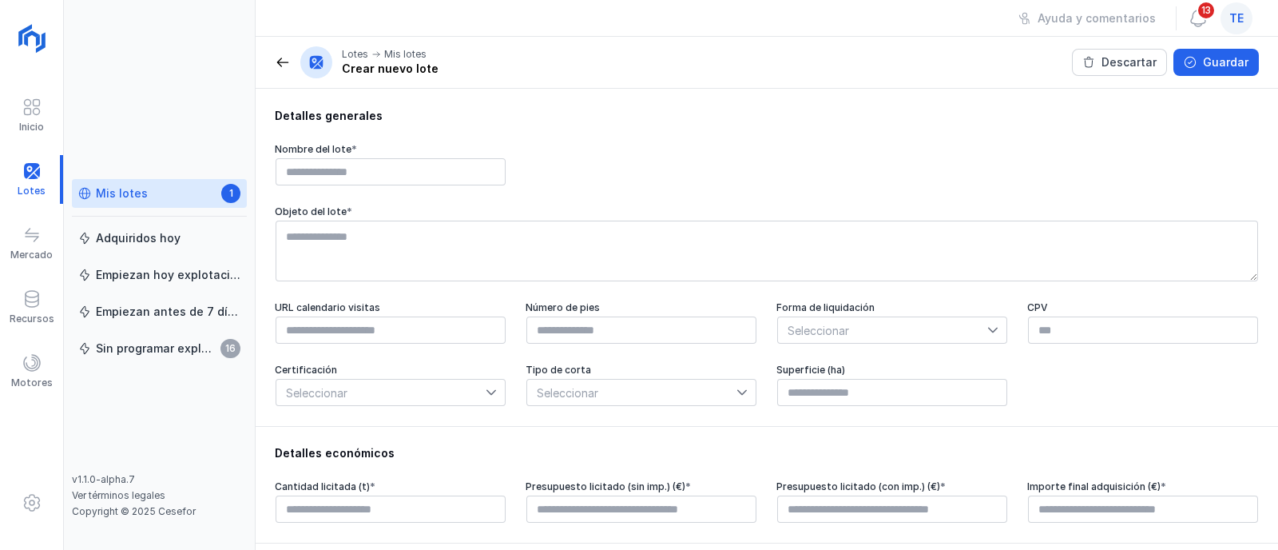
type input "****"
click at [622, 398] on span "Seleccionar" at bounding box center [631, 393] width 209 height 26
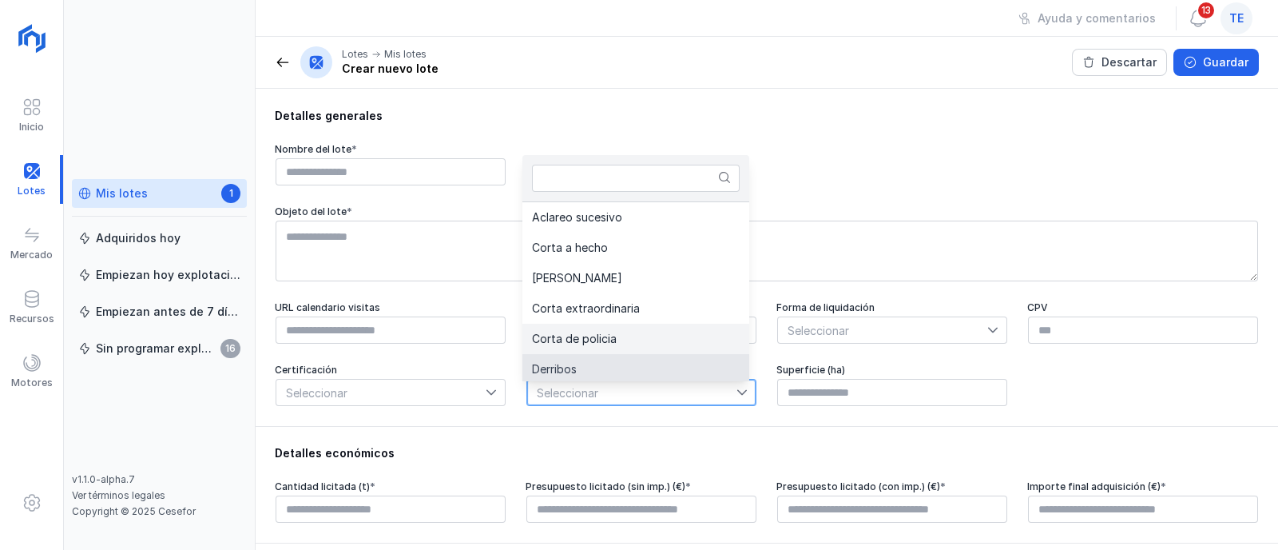
scroll to position [3, 0]
click at [408, 400] on span "Seleccionar" at bounding box center [380, 393] width 209 height 26
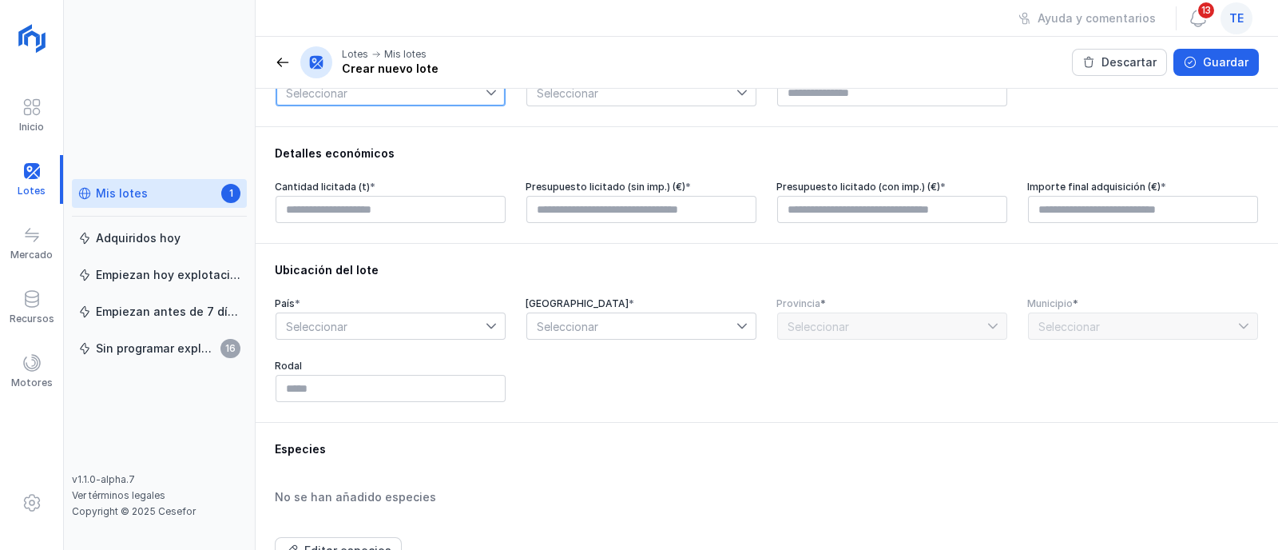
scroll to position [499, 0]
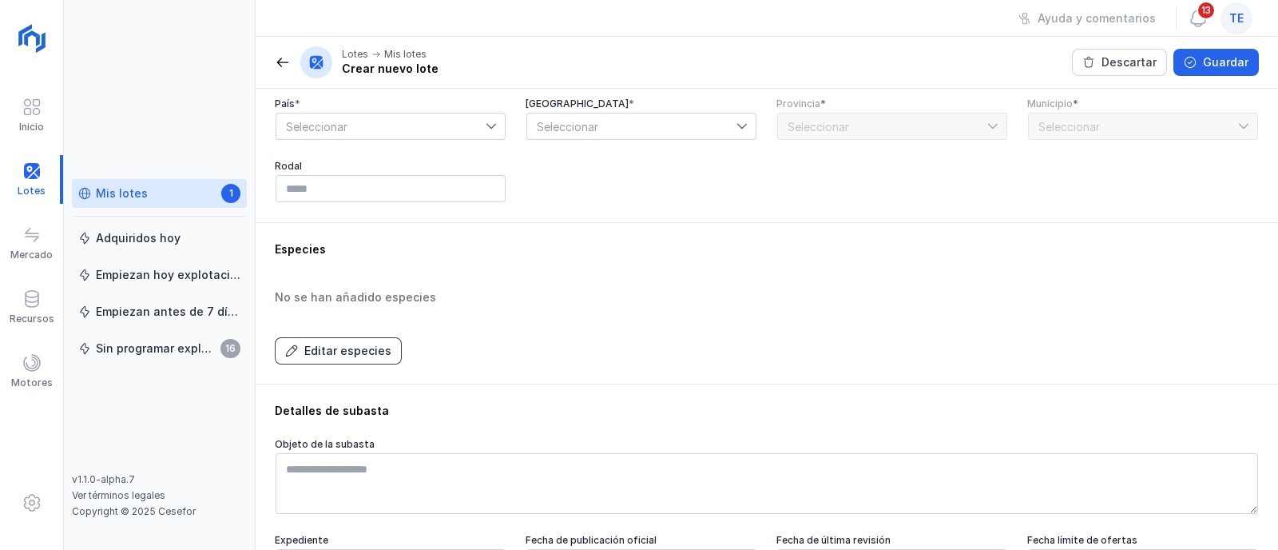
click at [353, 359] on div "Editar especies" at bounding box center [347, 351] width 87 height 16
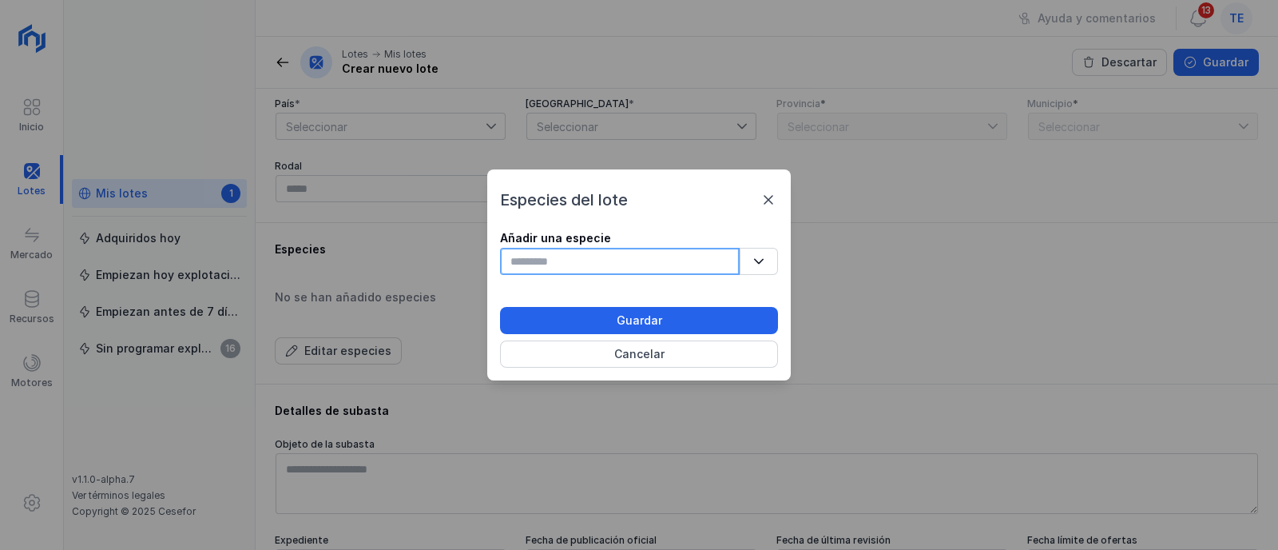
click at [590, 252] on input "text" at bounding box center [620, 261] width 240 height 27
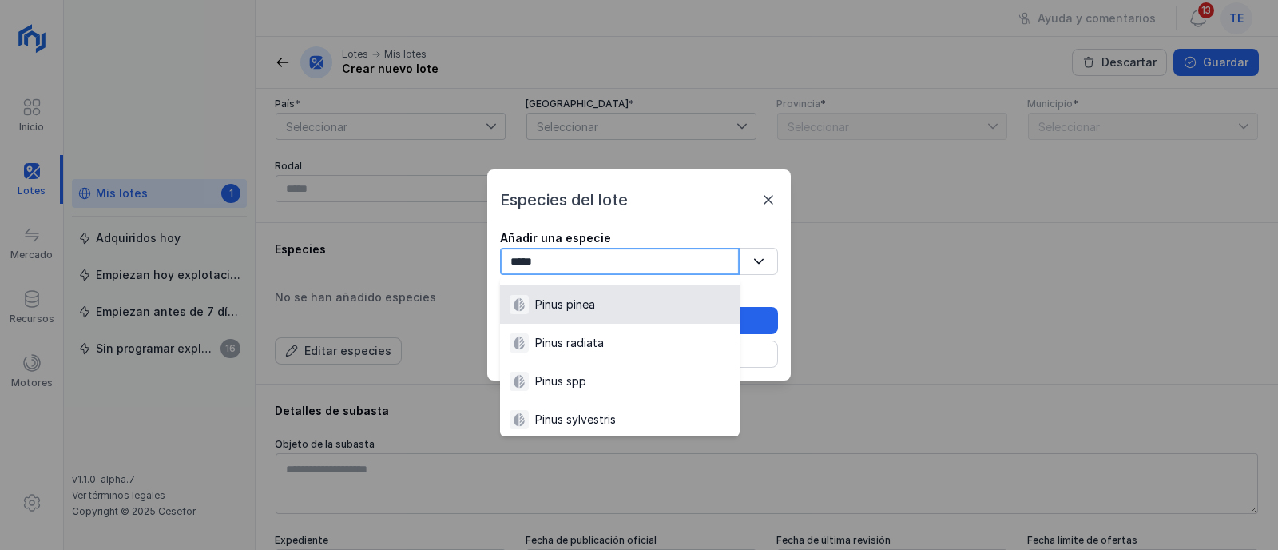
scroll to position [99, 0]
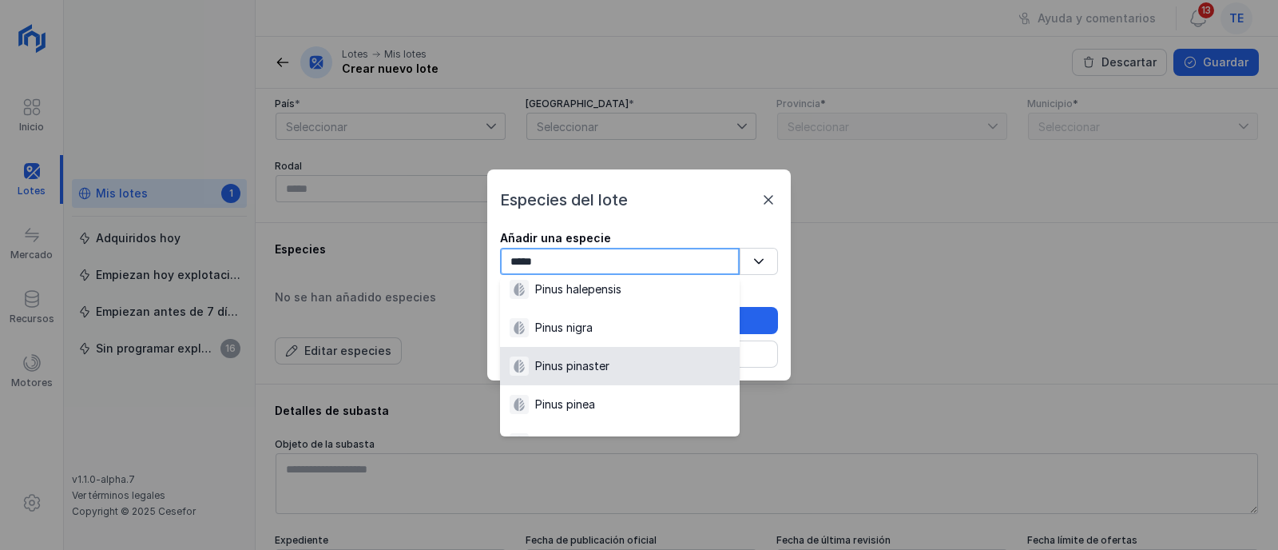
type input "*****"
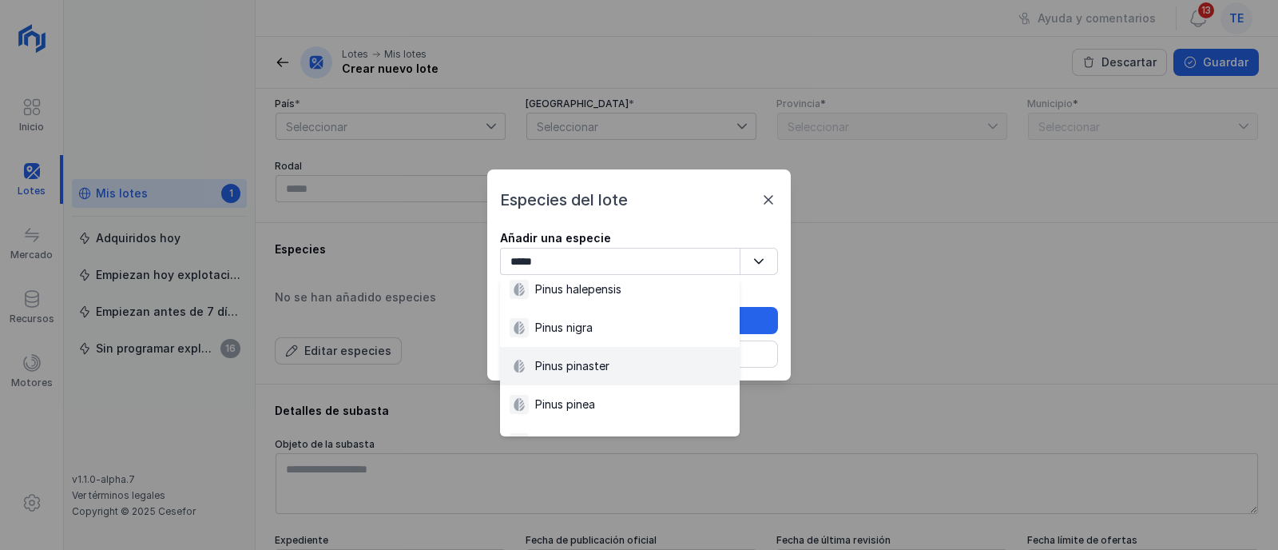
click at [615, 364] on div "Pinus pinaster" at bounding box center [620, 365] width 221 height 19
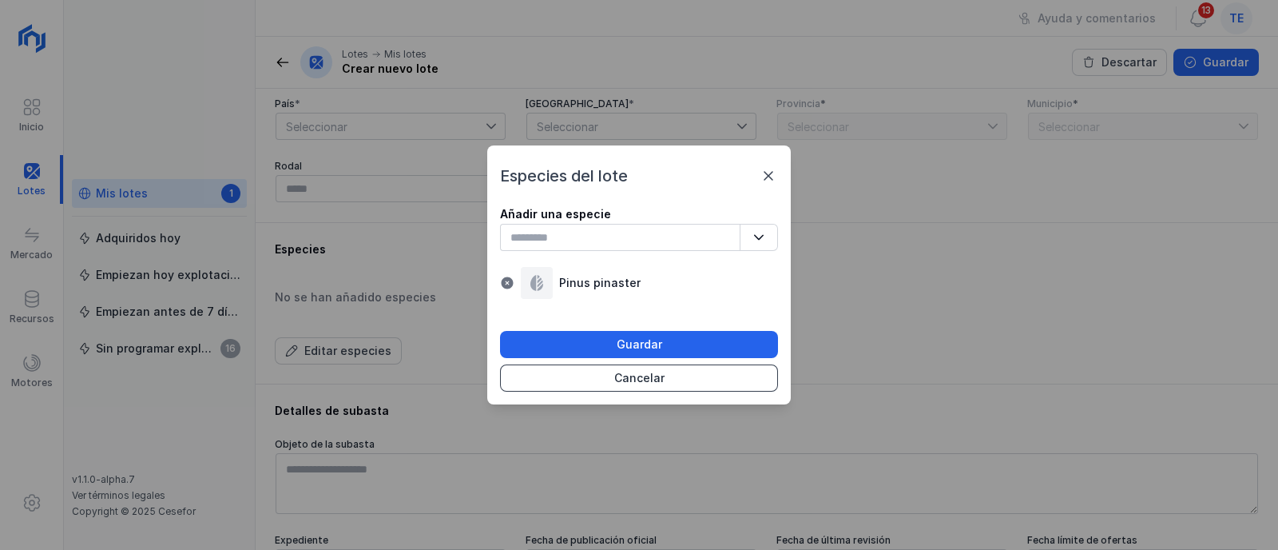
click at [659, 384] on div "Cancelar" at bounding box center [639, 378] width 50 height 16
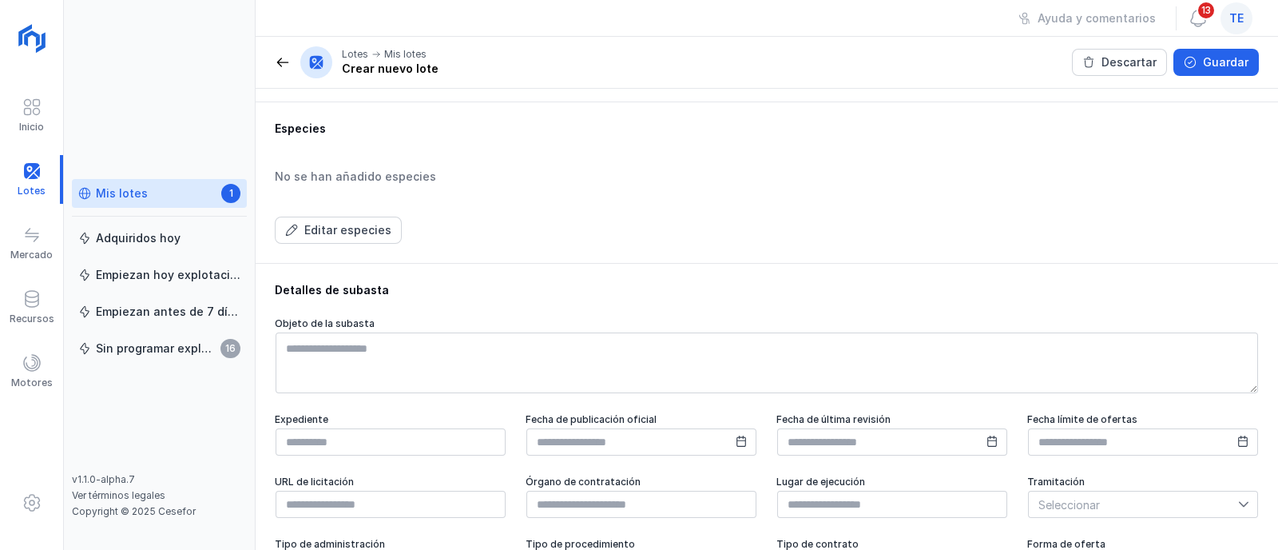
scroll to position [698, 0]
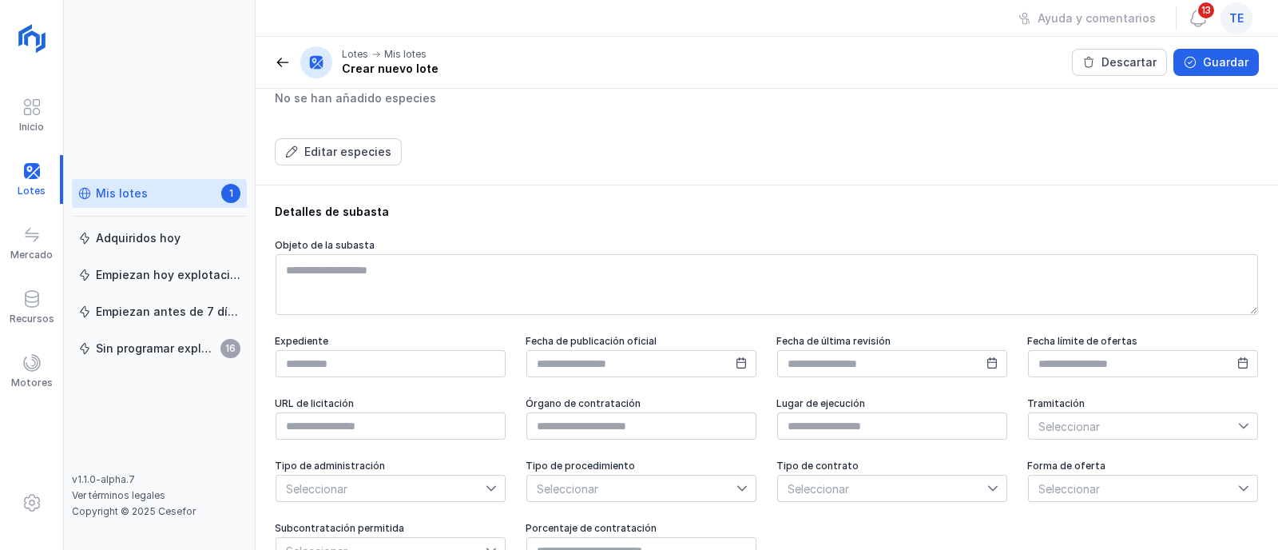
click at [128, 181] on link "Mis lotes 1" at bounding box center [159, 193] width 175 height 29
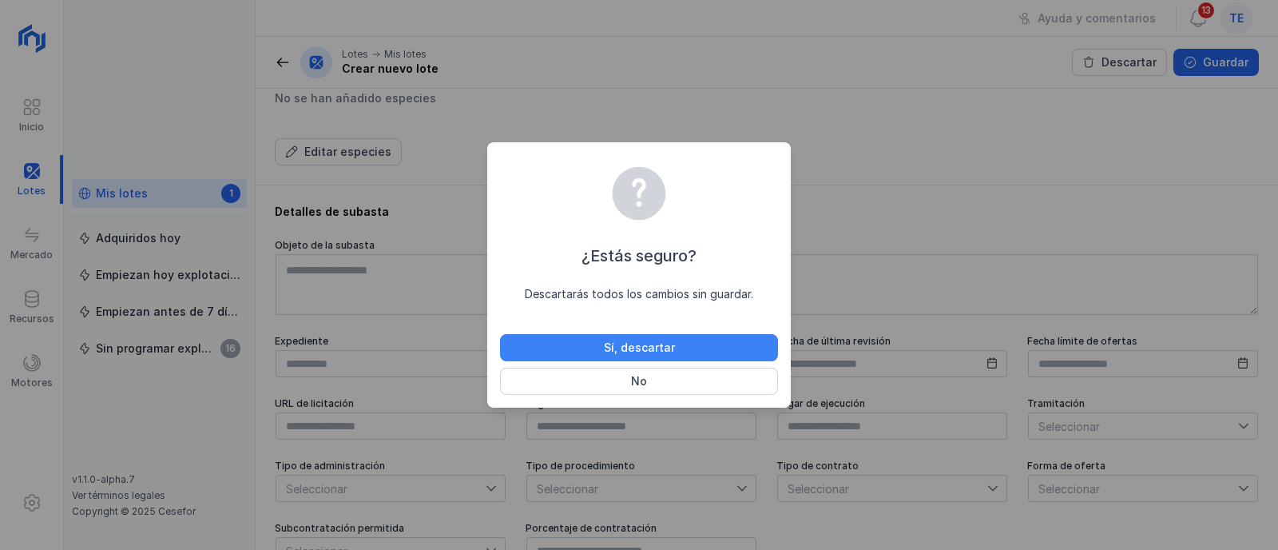
click at [678, 352] on button "Sí, descartar" at bounding box center [639, 347] width 278 height 27
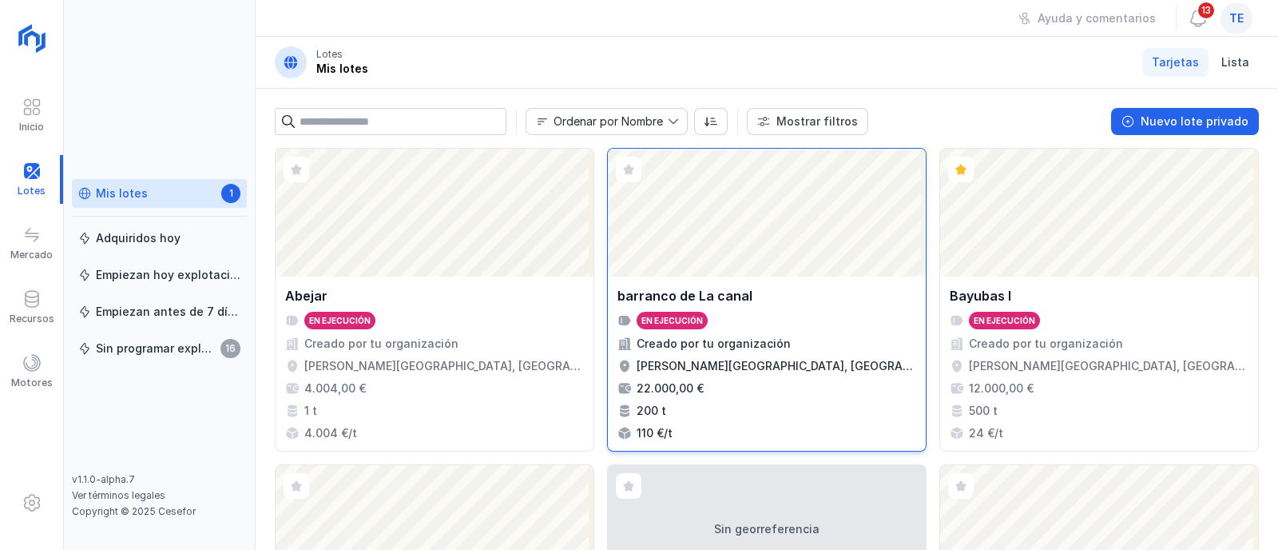
scroll to position [300, 0]
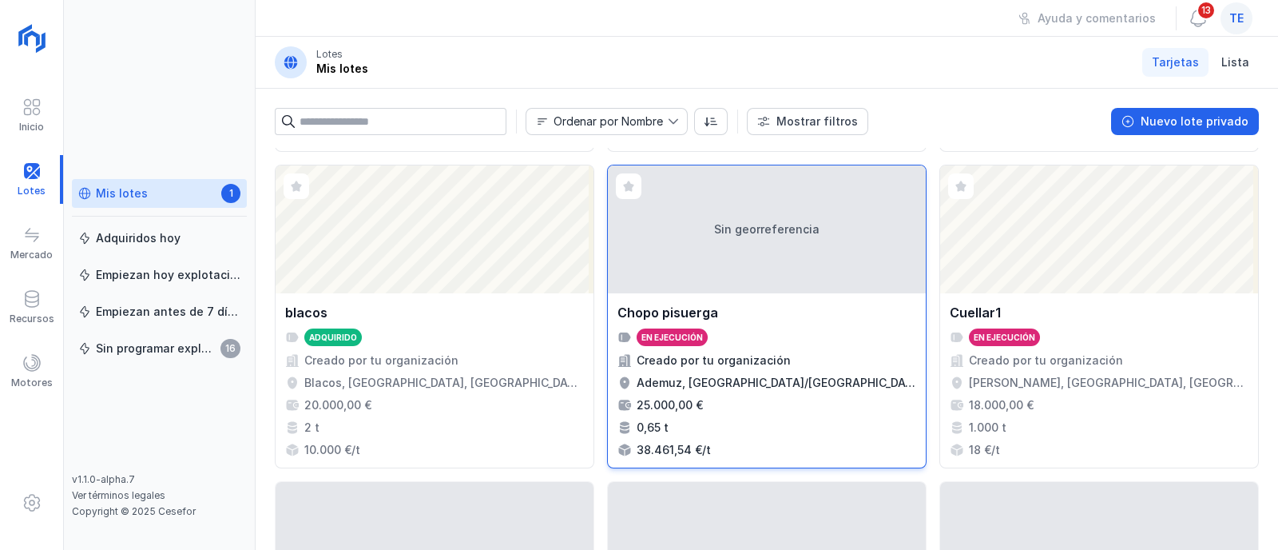
click at [718, 268] on div "Sin georreferencia" at bounding box center [767, 229] width 318 height 128
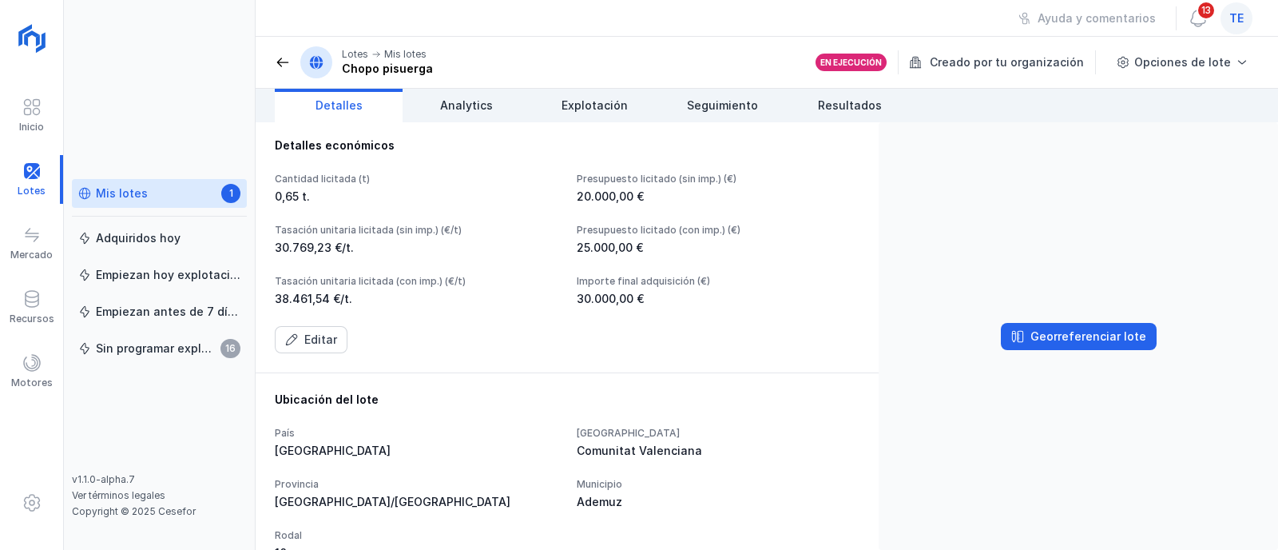
scroll to position [295, 0]
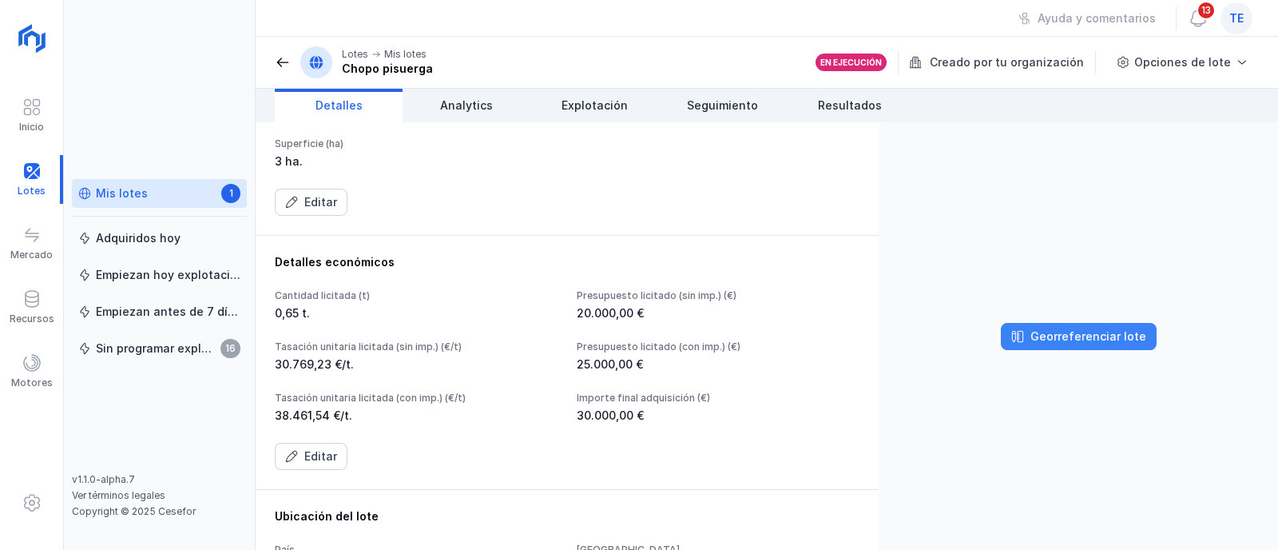
click at [1095, 339] on div "Georreferenciar lote" at bounding box center [1089, 336] width 116 height 16
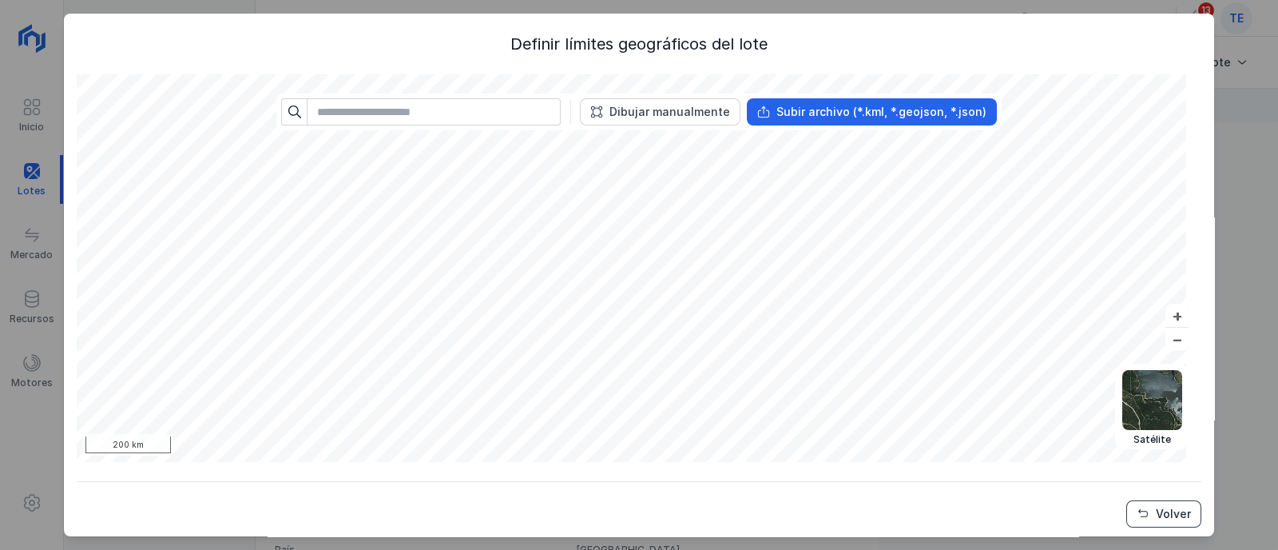
click at [1164, 522] on div "Volver" at bounding box center [1173, 514] width 35 height 16
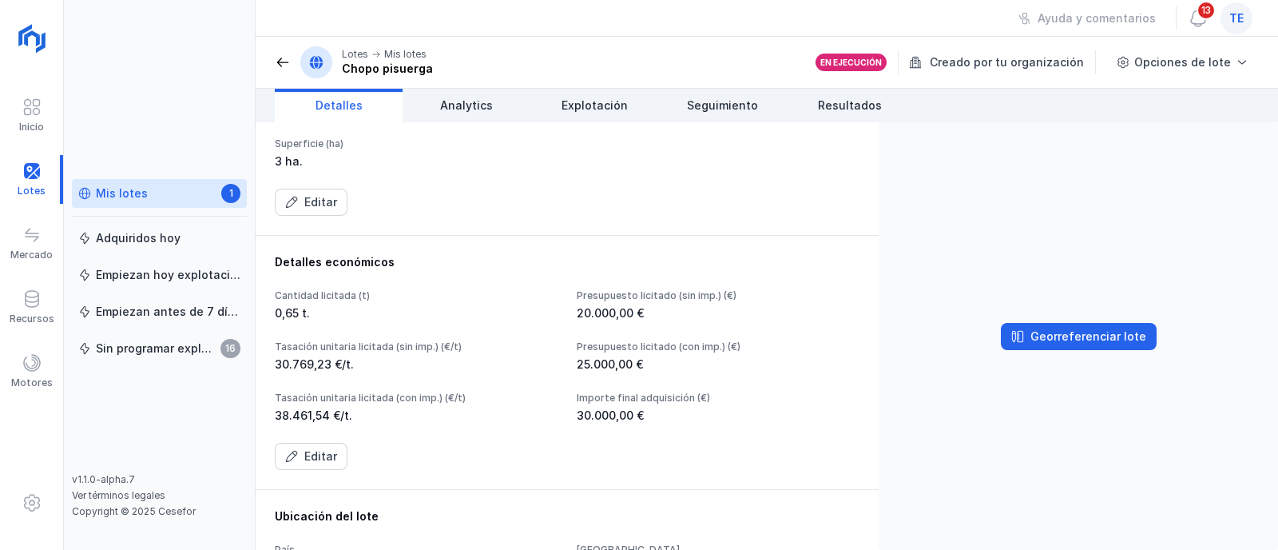
click at [141, 190] on div "Mis lotes" at bounding box center [122, 193] width 52 height 16
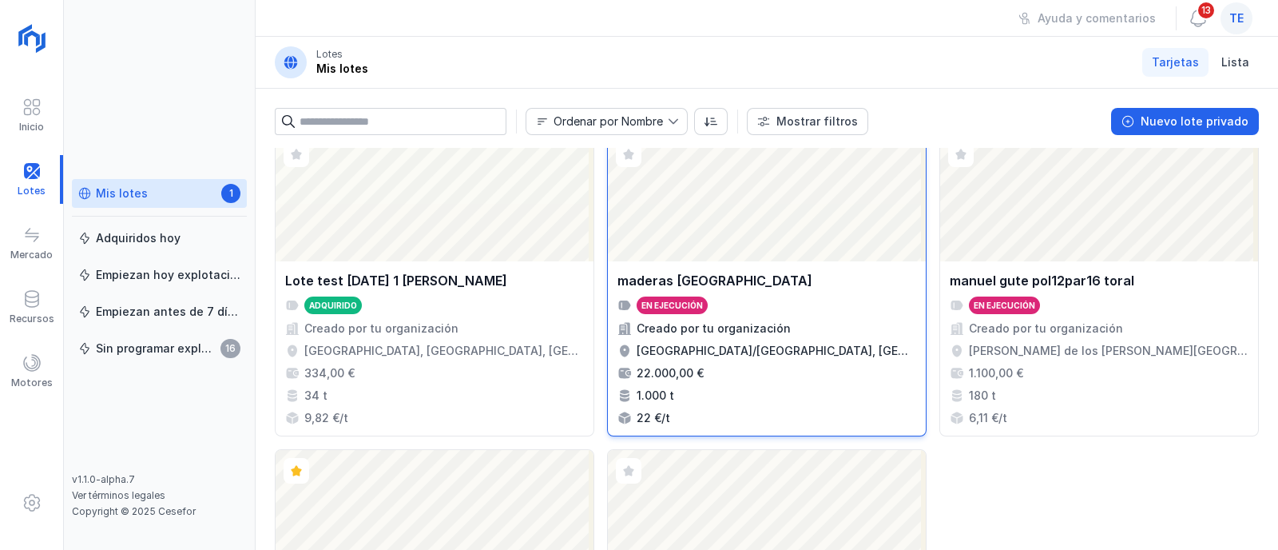
scroll to position [1869, 0]
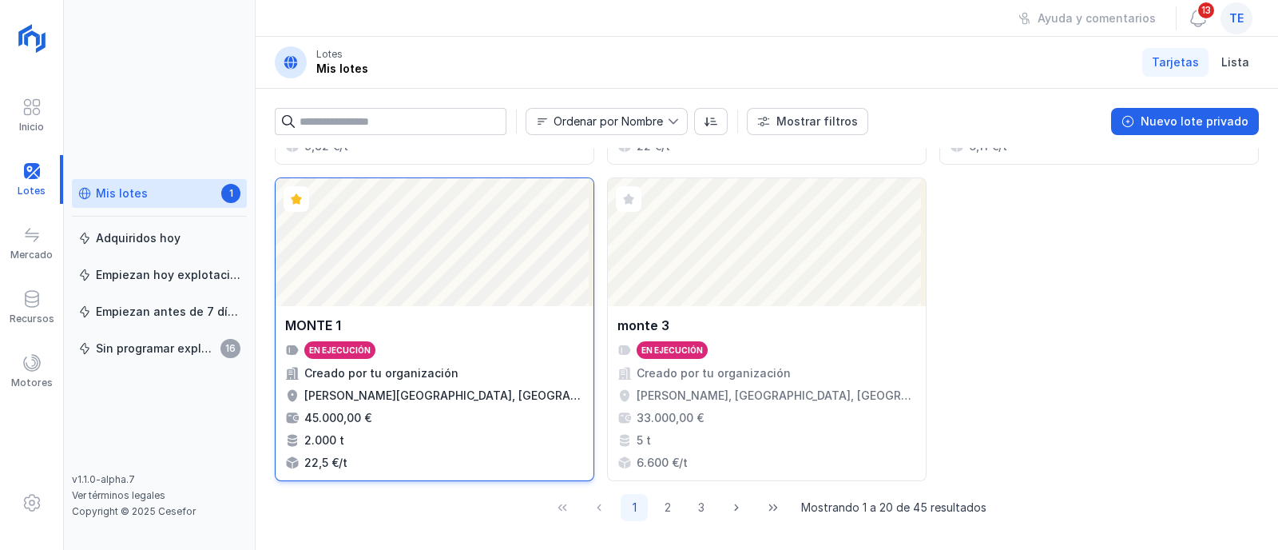
click at [449, 288] on div "Abrir lote" at bounding box center [435, 242] width 318 height 128
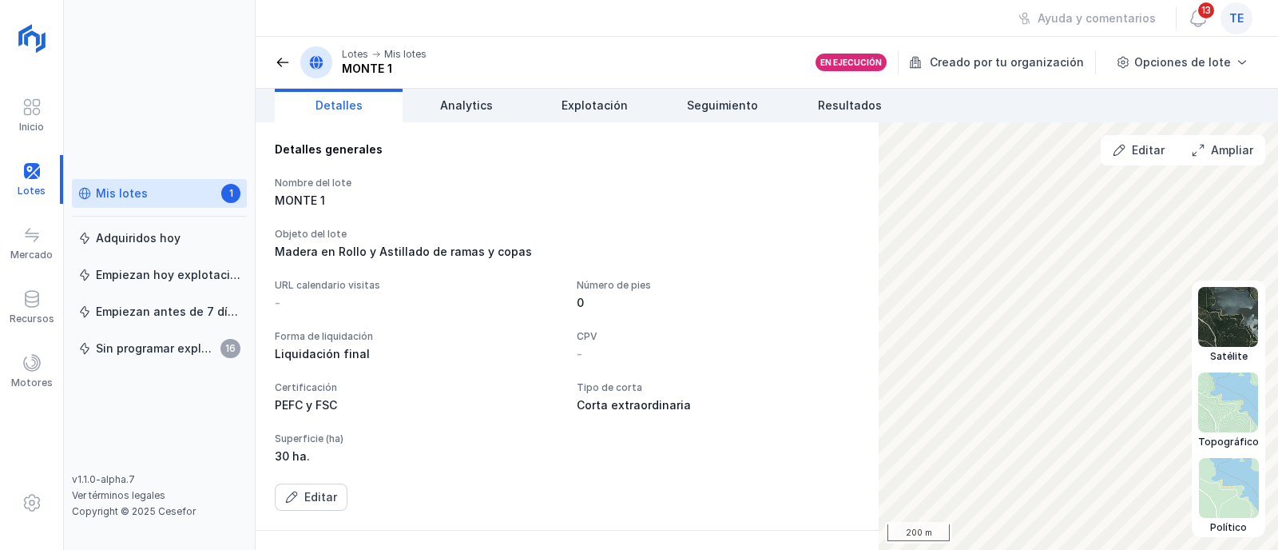
click at [1238, 318] on img at bounding box center [1229, 317] width 60 height 60
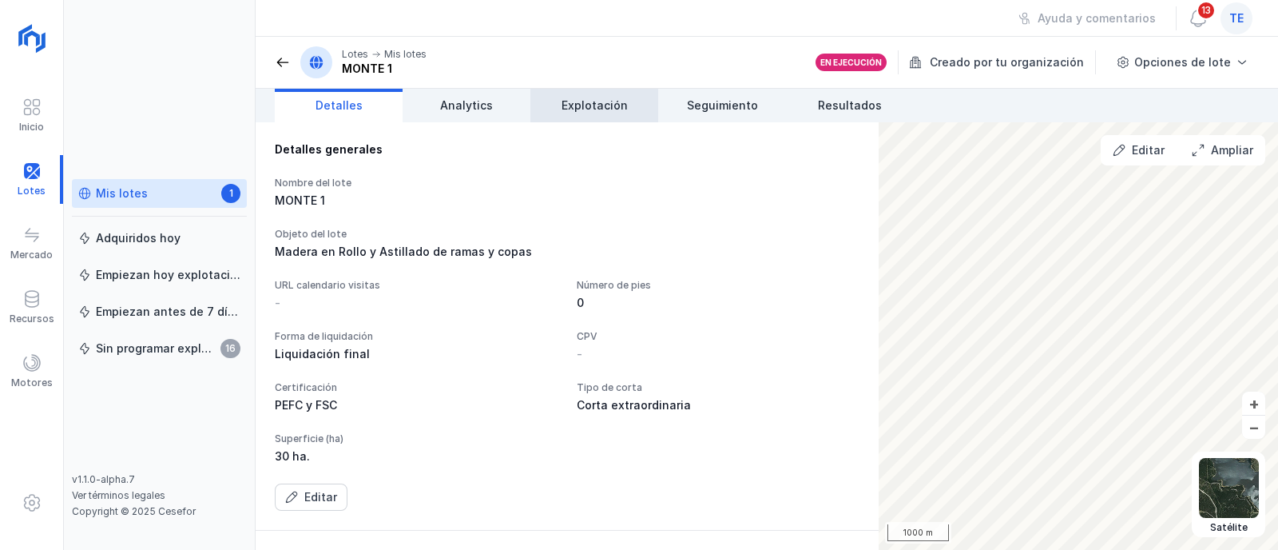
click at [605, 116] on link "Explotación" at bounding box center [595, 106] width 128 height 34
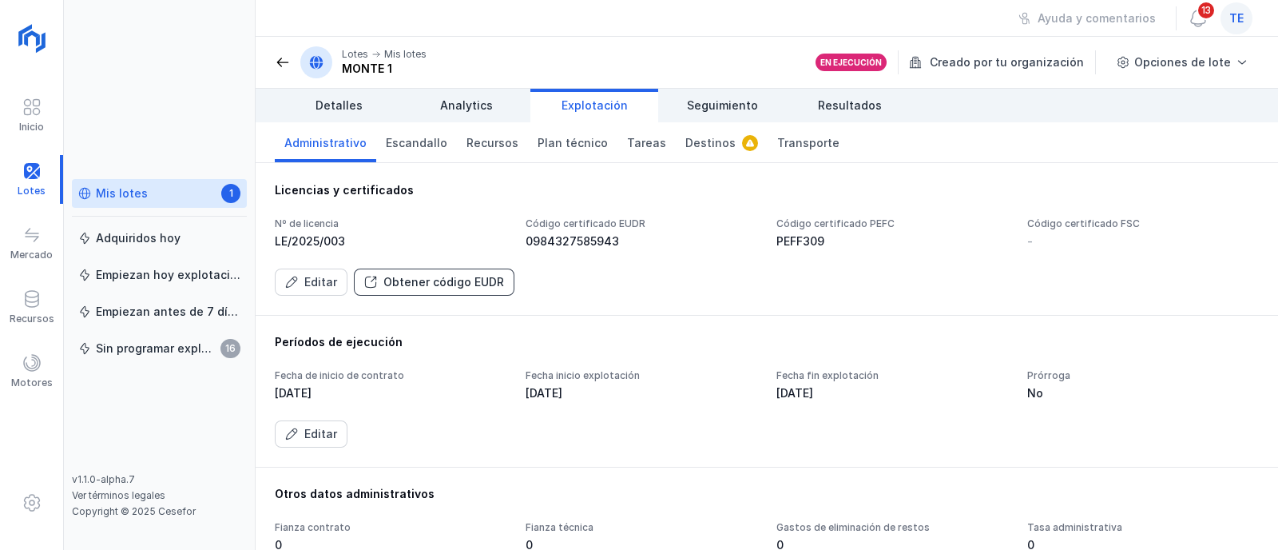
click at [391, 283] on div "Obtener código EUDR" at bounding box center [444, 282] width 121 height 16
click at [392, 283] on div "Obtener código EUDR" at bounding box center [444, 282] width 121 height 16
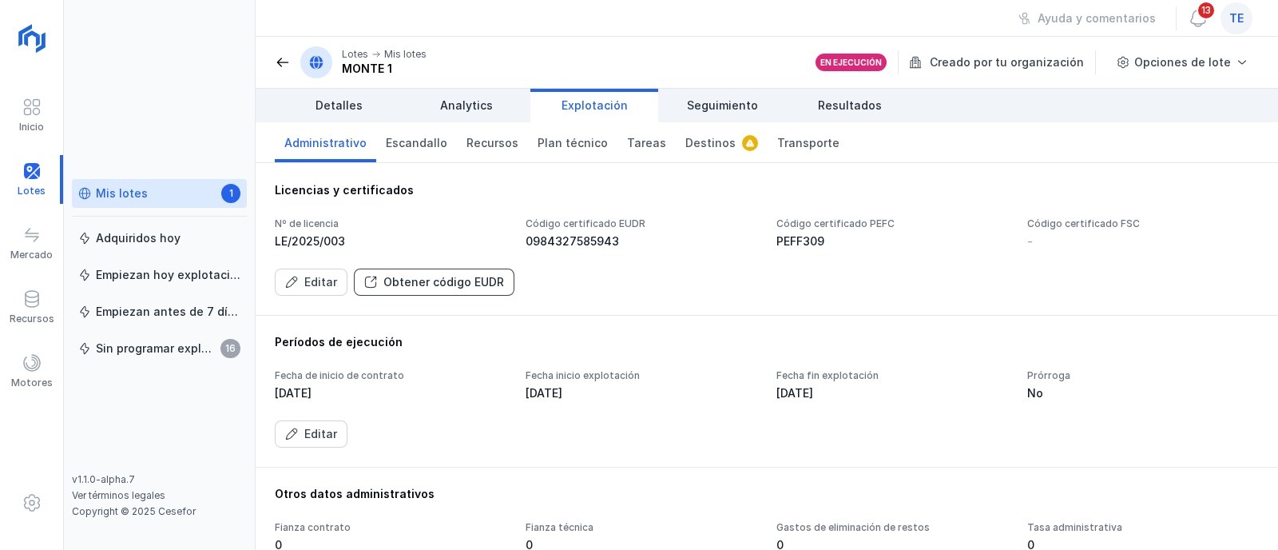
click at [388, 283] on div "Obtener código EUDR" at bounding box center [444, 282] width 121 height 16
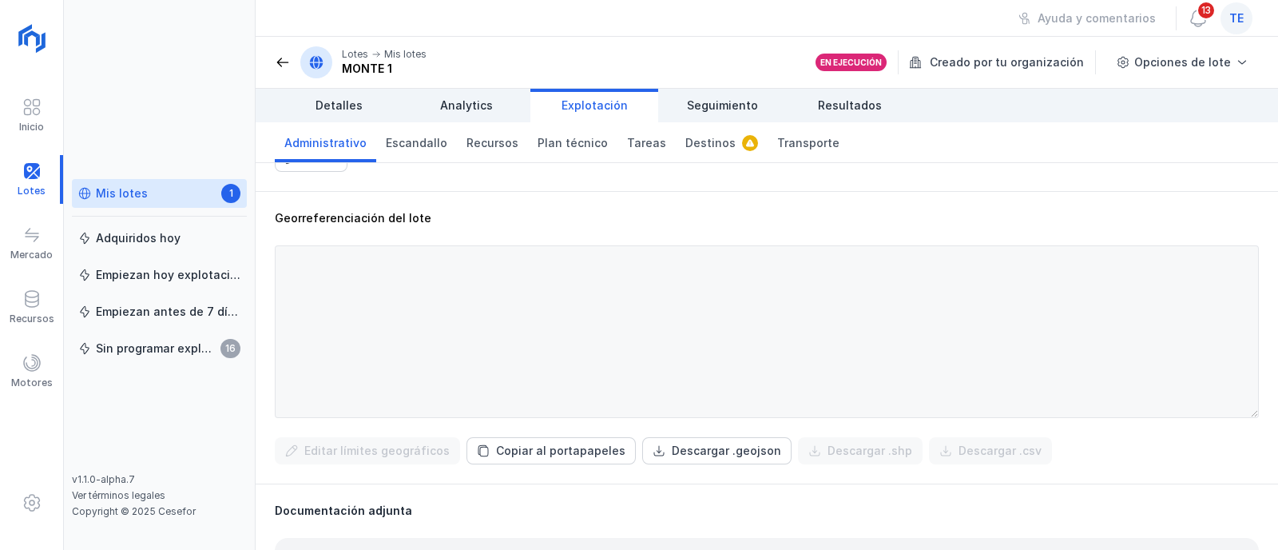
scroll to position [499, 0]
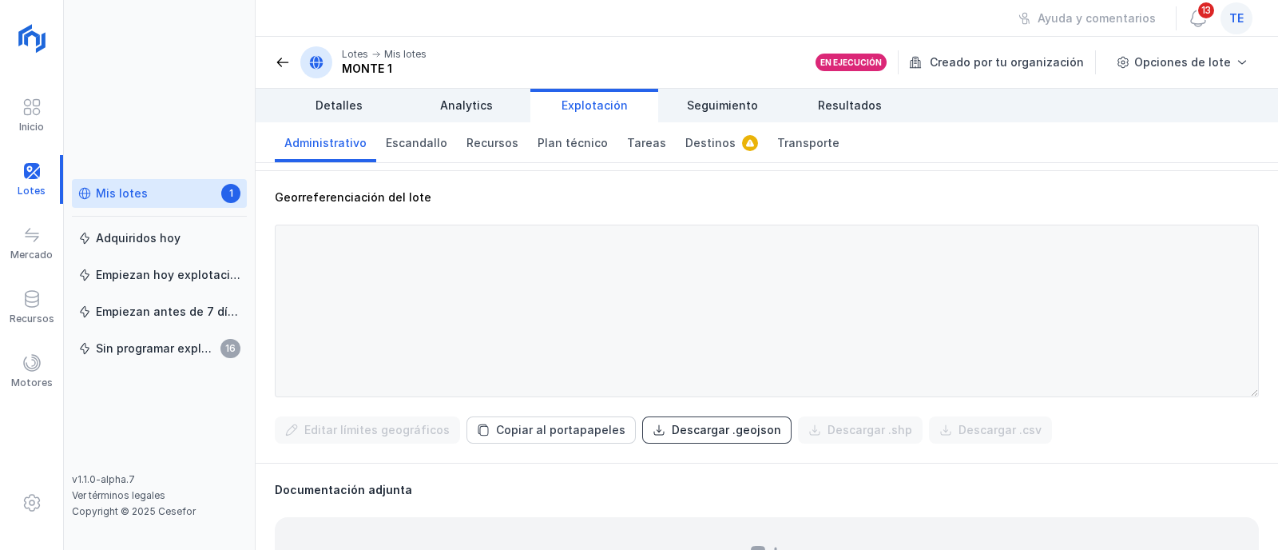
click at [699, 437] on div "Descargar .geojson" at bounding box center [726, 430] width 109 height 16
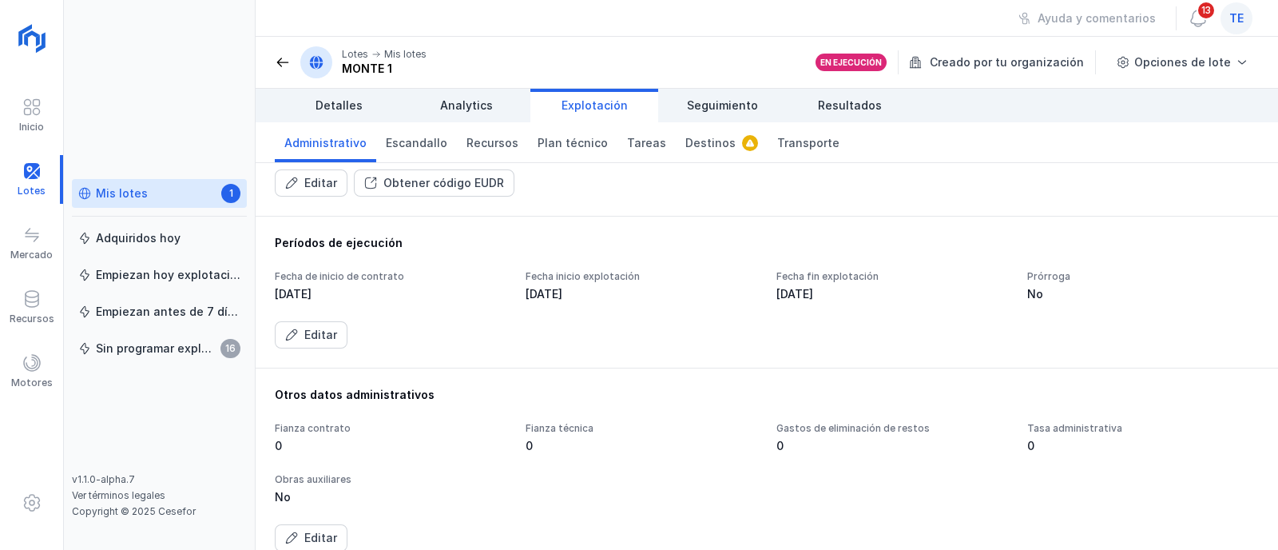
scroll to position [0, 0]
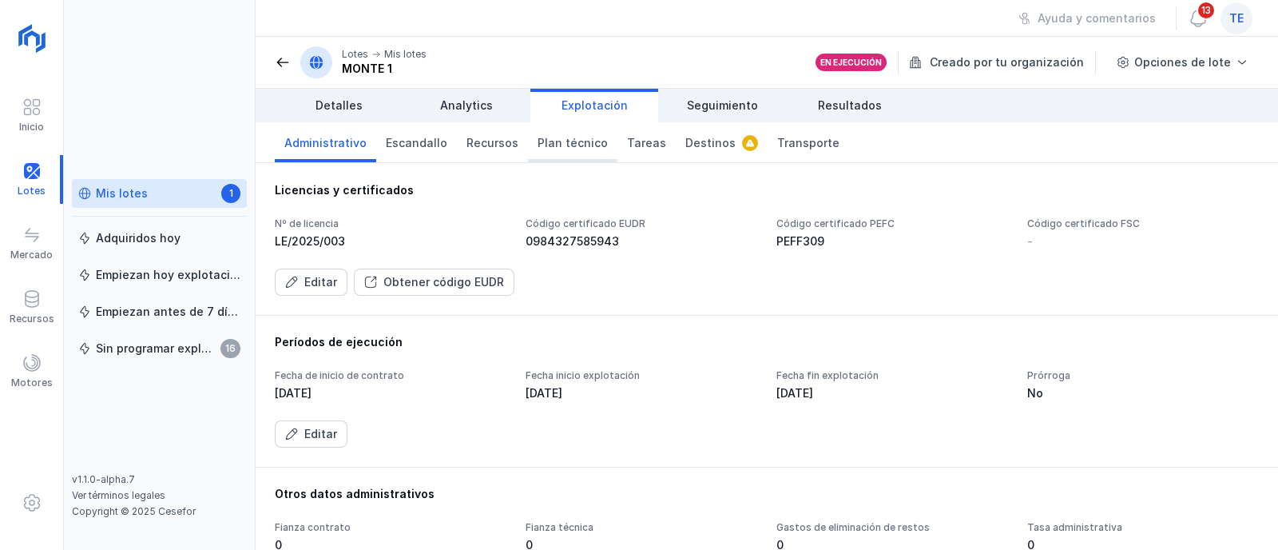
click at [571, 144] on span "Plan técnico" at bounding box center [573, 143] width 70 height 16
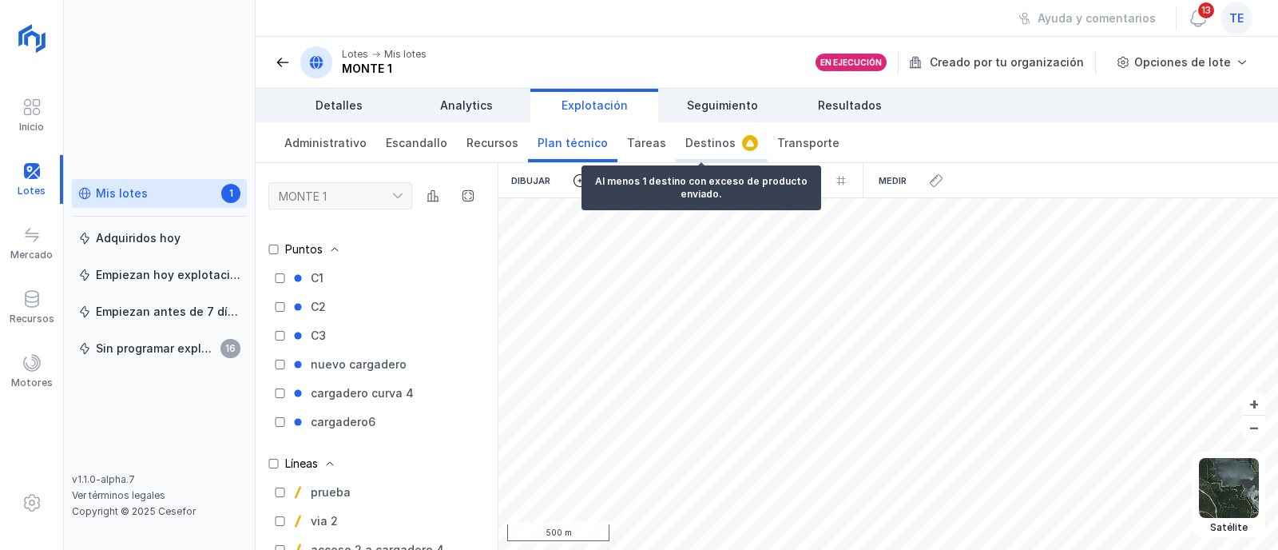
click at [690, 148] on span "Destinos" at bounding box center [711, 143] width 50 height 16
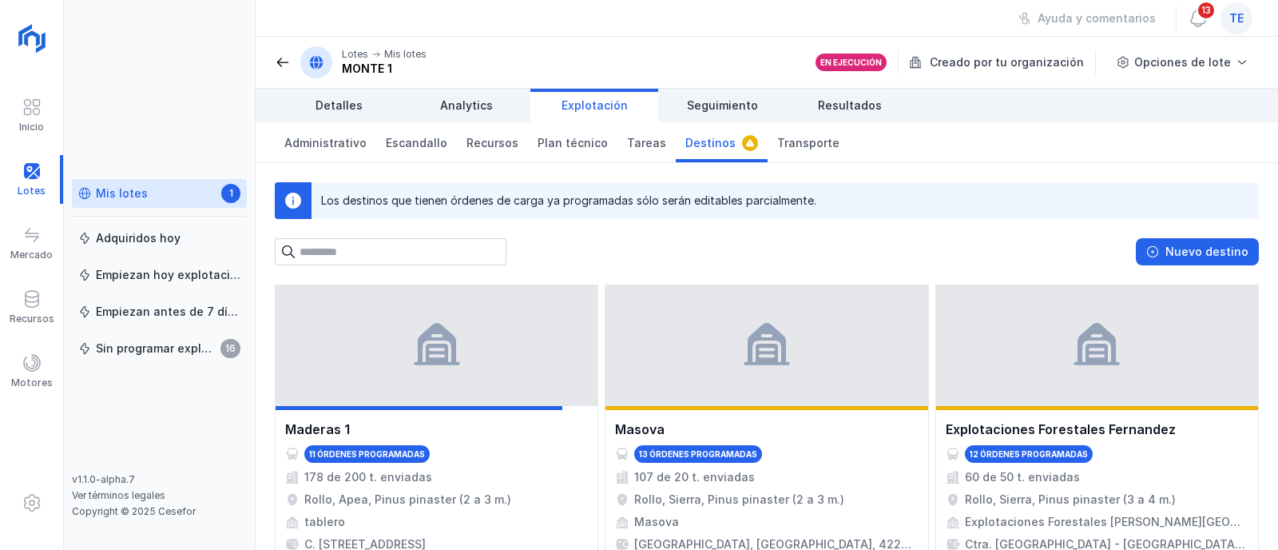
scroll to position [300, 0]
click at [778, 141] on span "Transporte" at bounding box center [808, 143] width 62 height 16
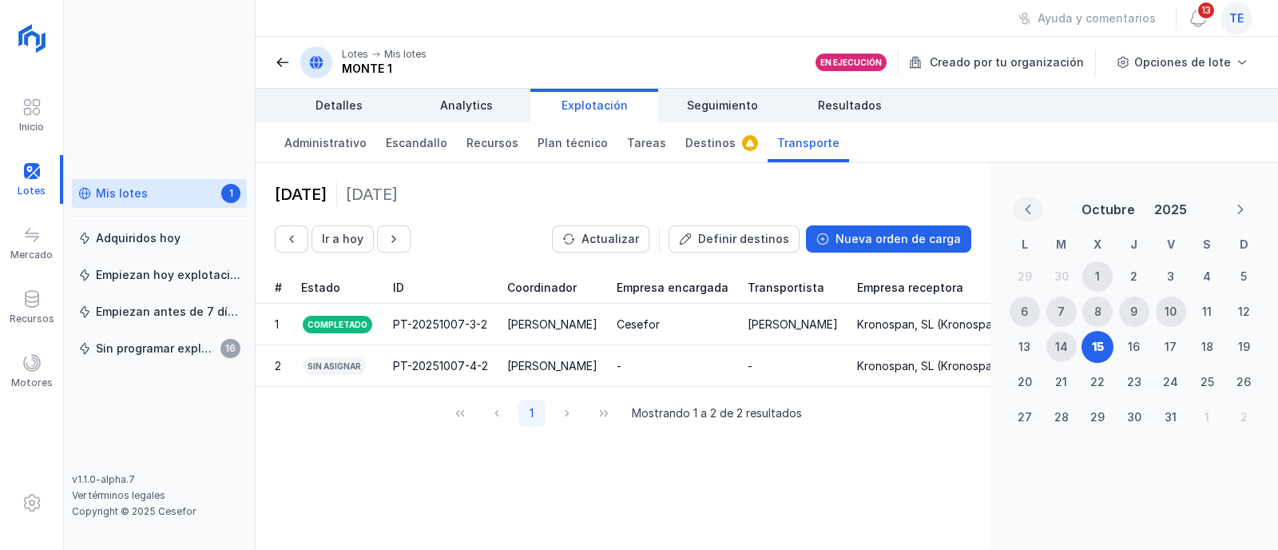
click at [1024, 212] on icon "Previous Month" at bounding box center [1028, 209] width 11 height 11
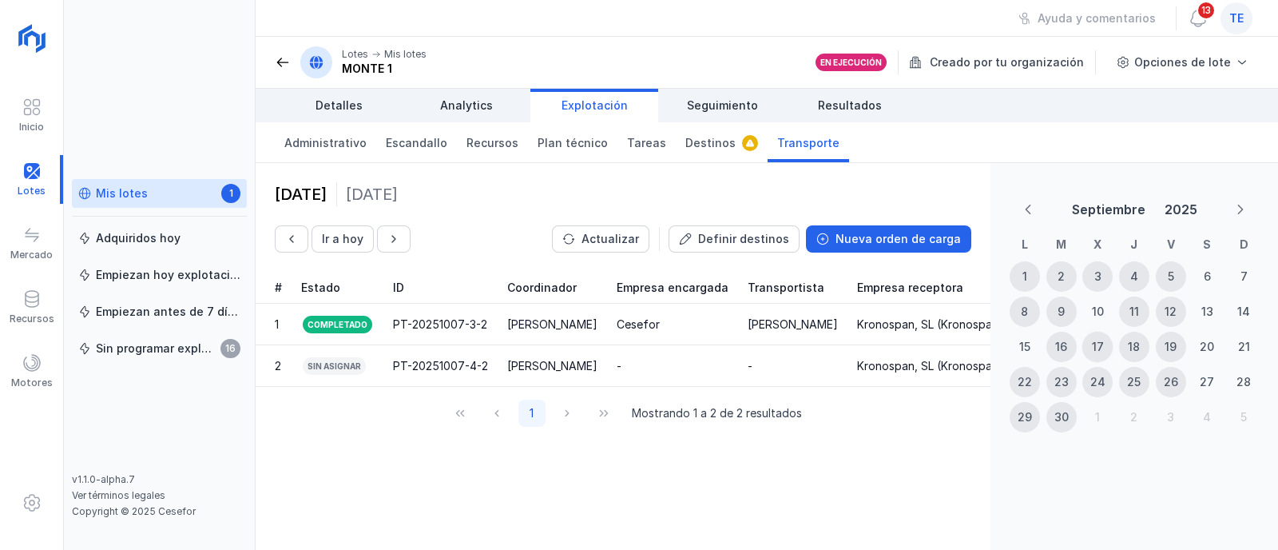
click at [1092, 345] on div "17" at bounding box center [1098, 347] width 12 height 16
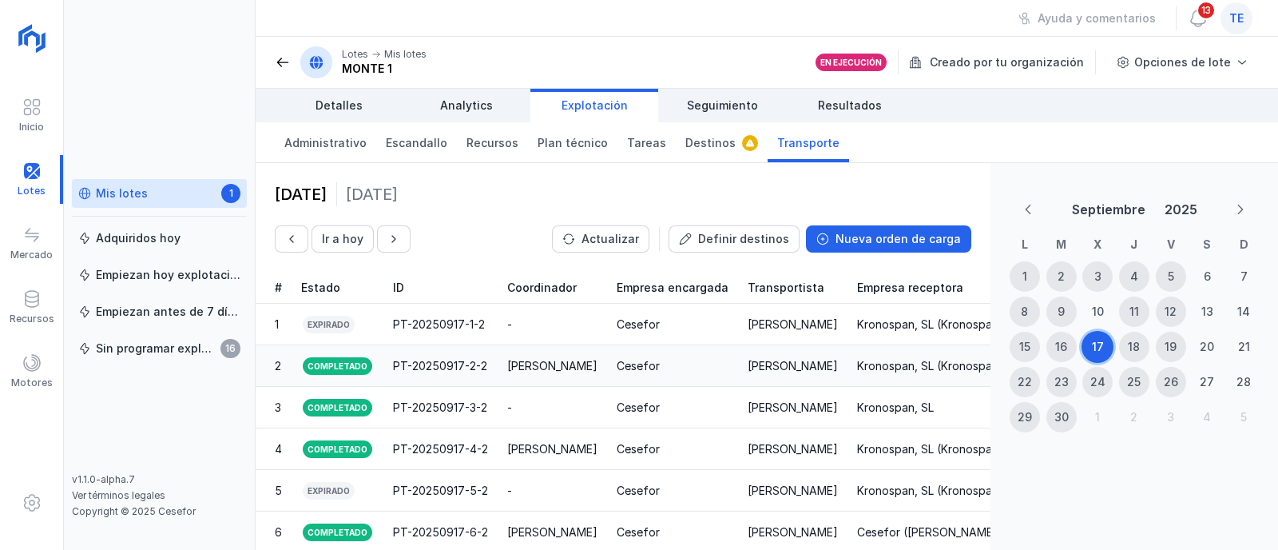
scroll to position [85, 0]
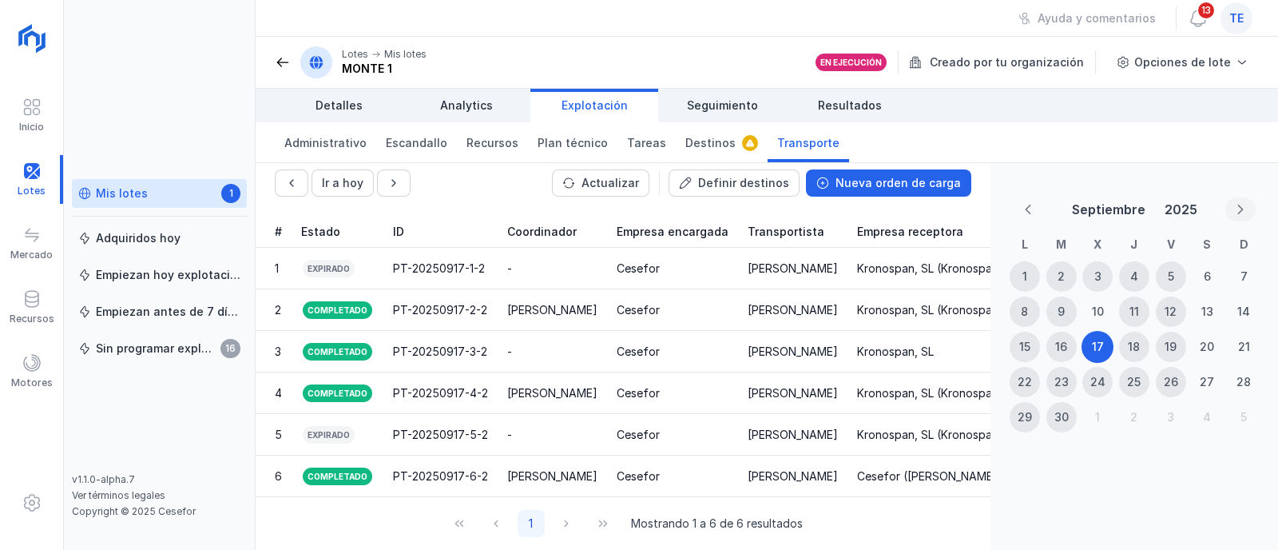
click at [1235, 206] on icon "Next Month" at bounding box center [1240, 209] width 11 height 11
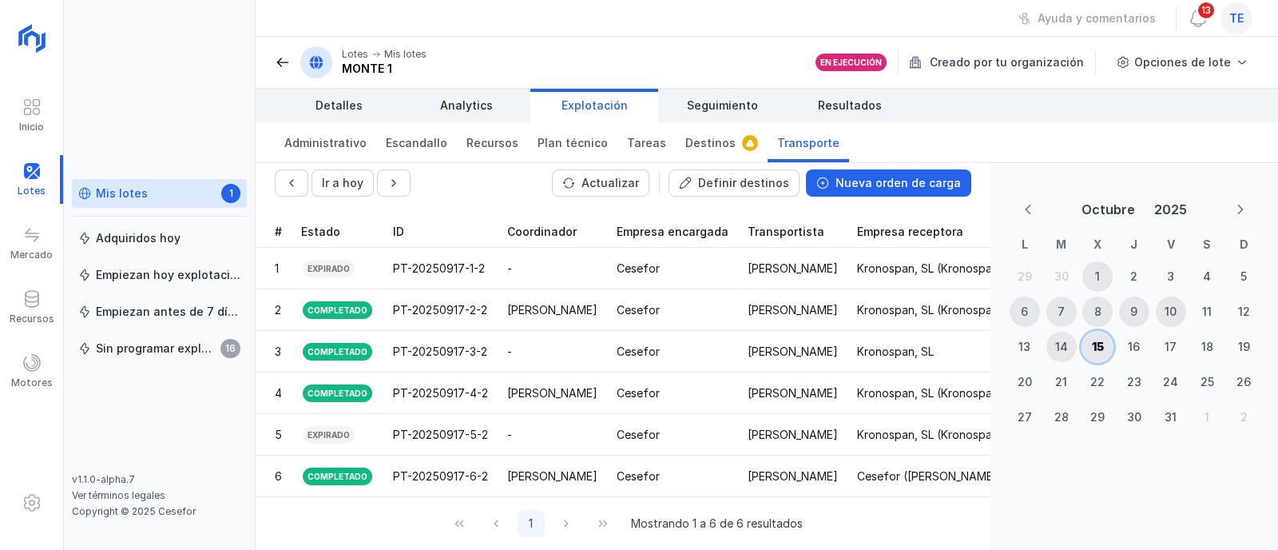
click at [1096, 345] on div "15" at bounding box center [1098, 347] width 12 height 16
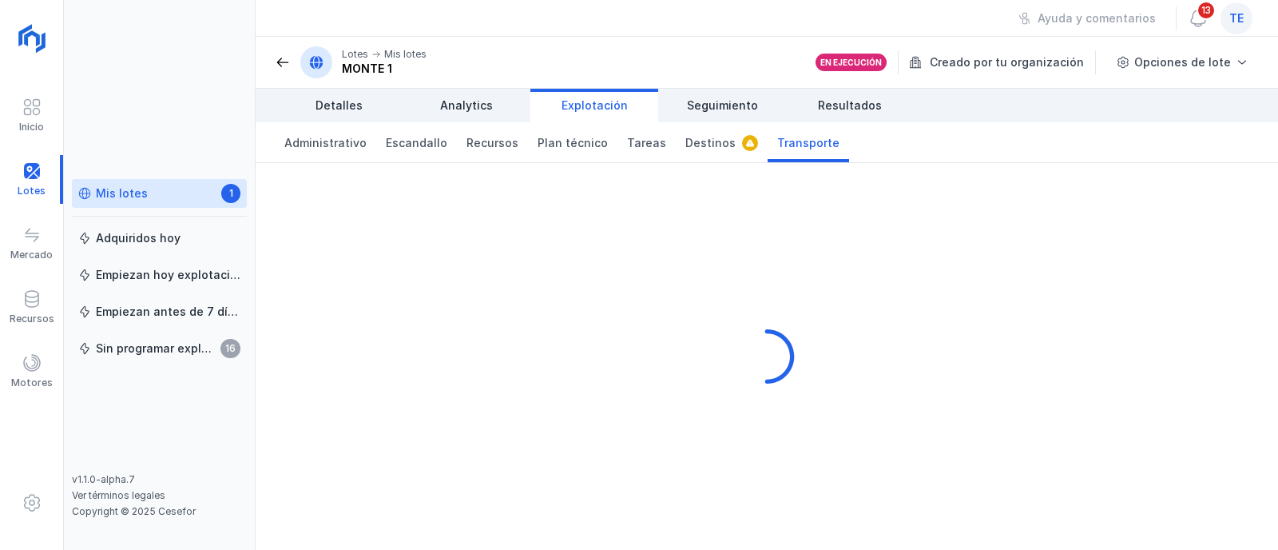
scroll to position [0, 0]
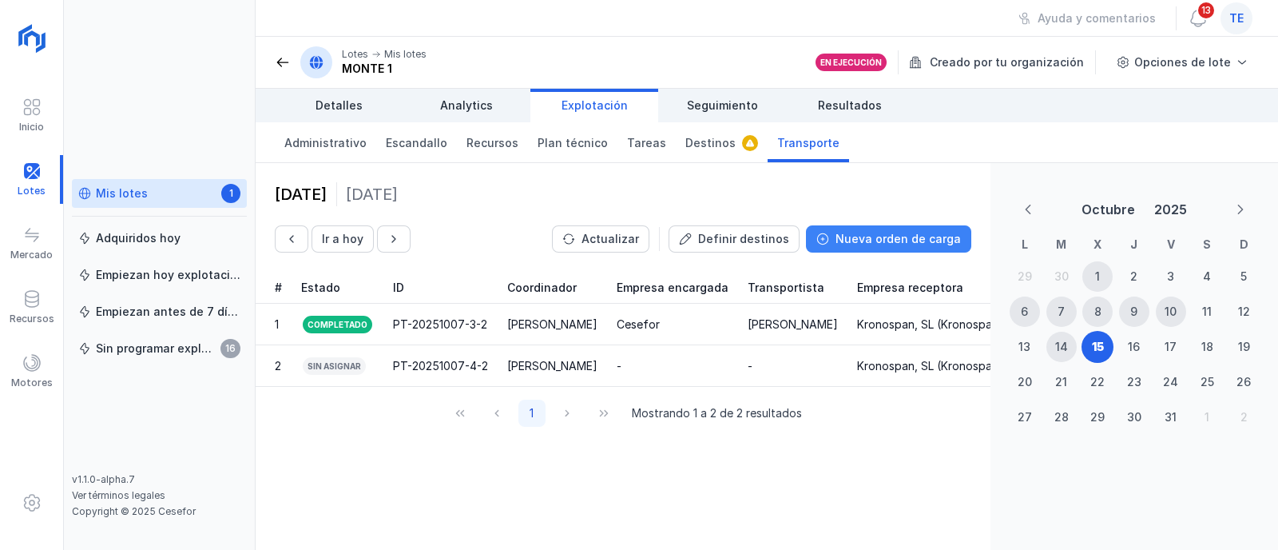
click at [881, 239] on div "Nueva orden de carga" at bounding box center [898, 239] width 125 height 16
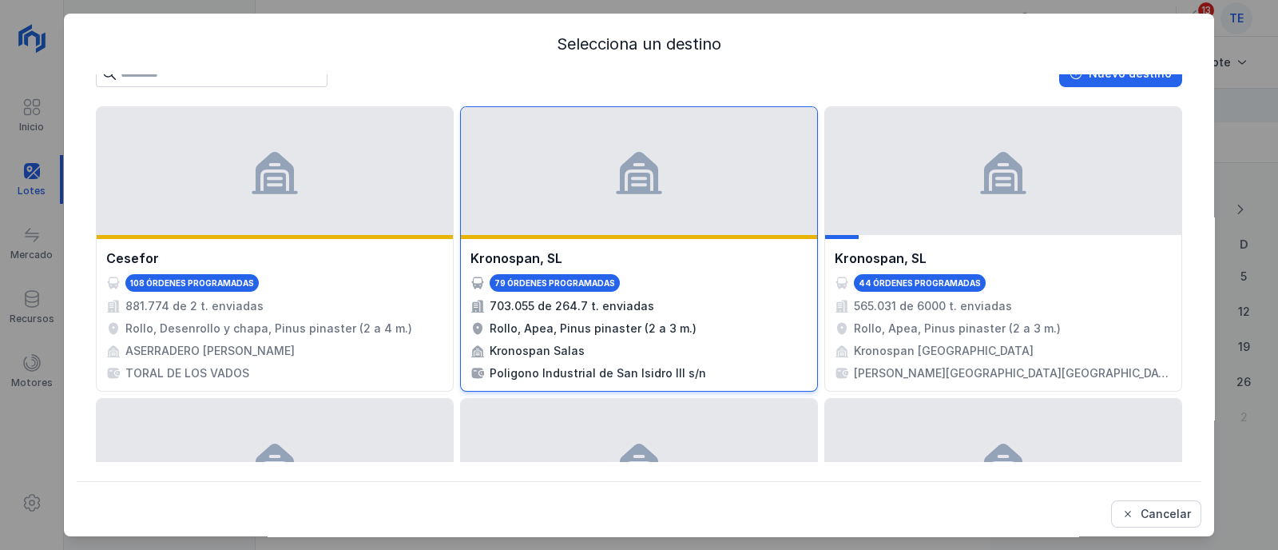
scroll to position [99, 0]
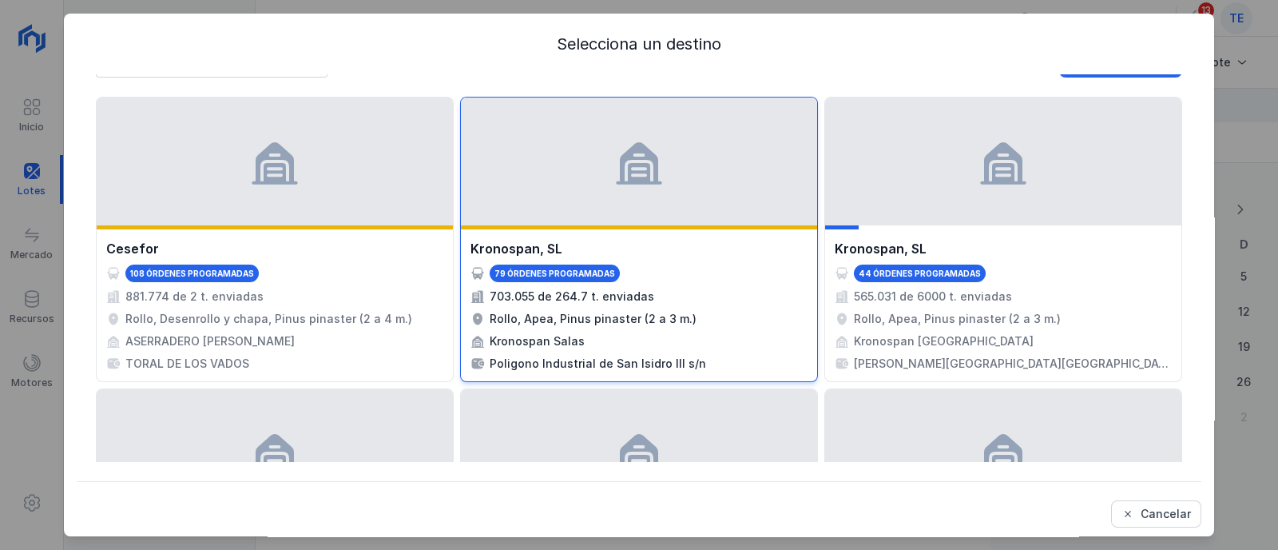
click at [721, 208] on div at bounding box center [639, 161] width 356 height 128
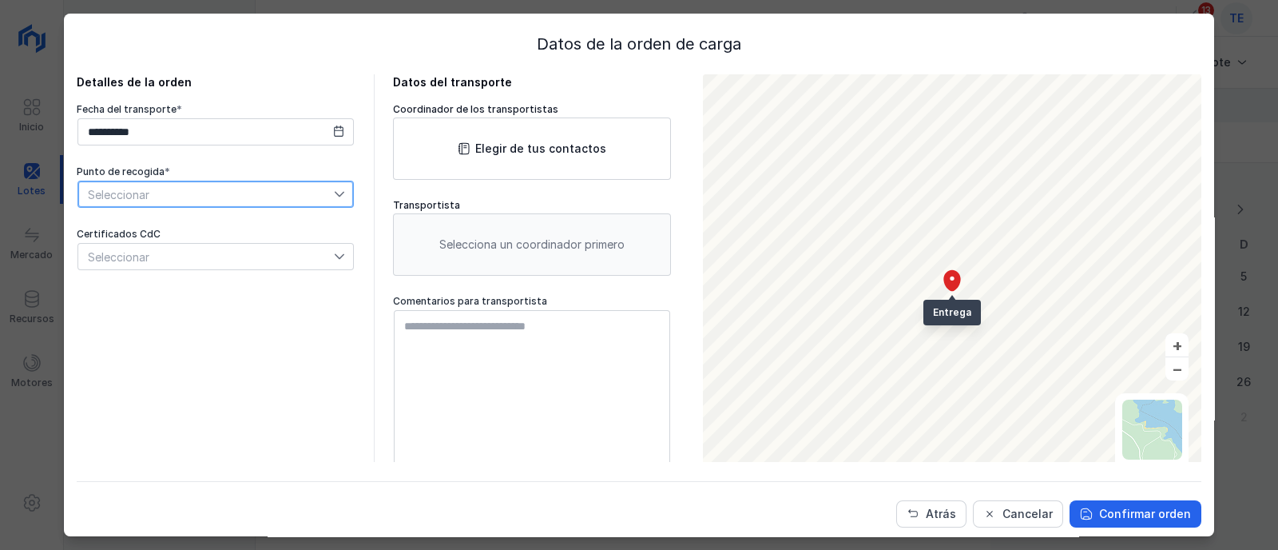
click at [139, 191] on span "Seleccionar" at bounding box center [206, 194] width 256 height 26
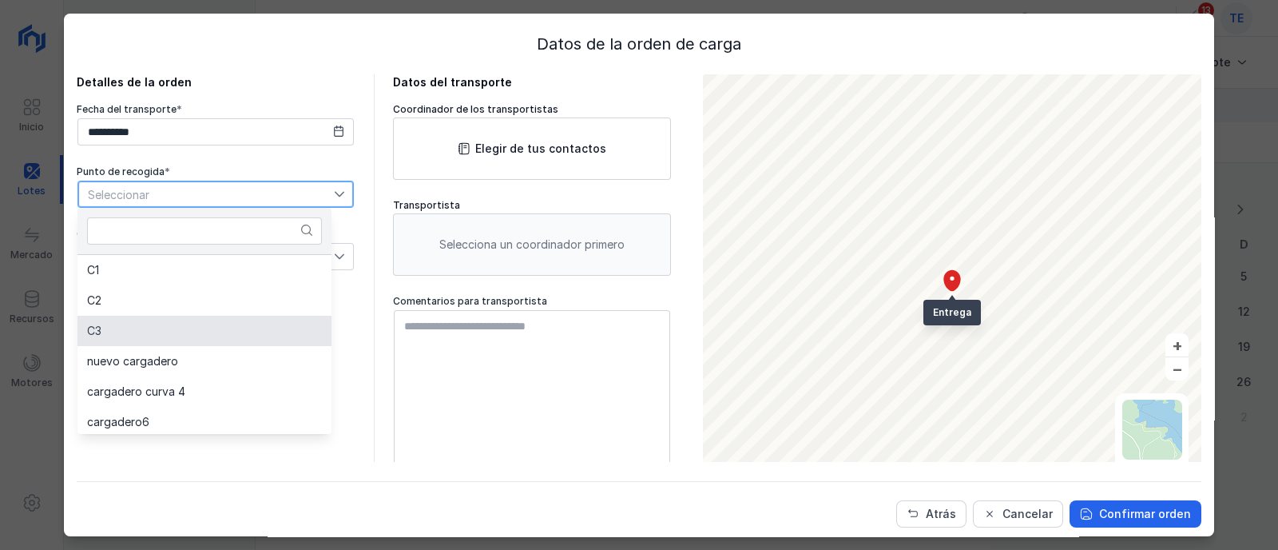
click at [152, 337] on li "C3" at bounding box center [205, 331] width 254 height 30
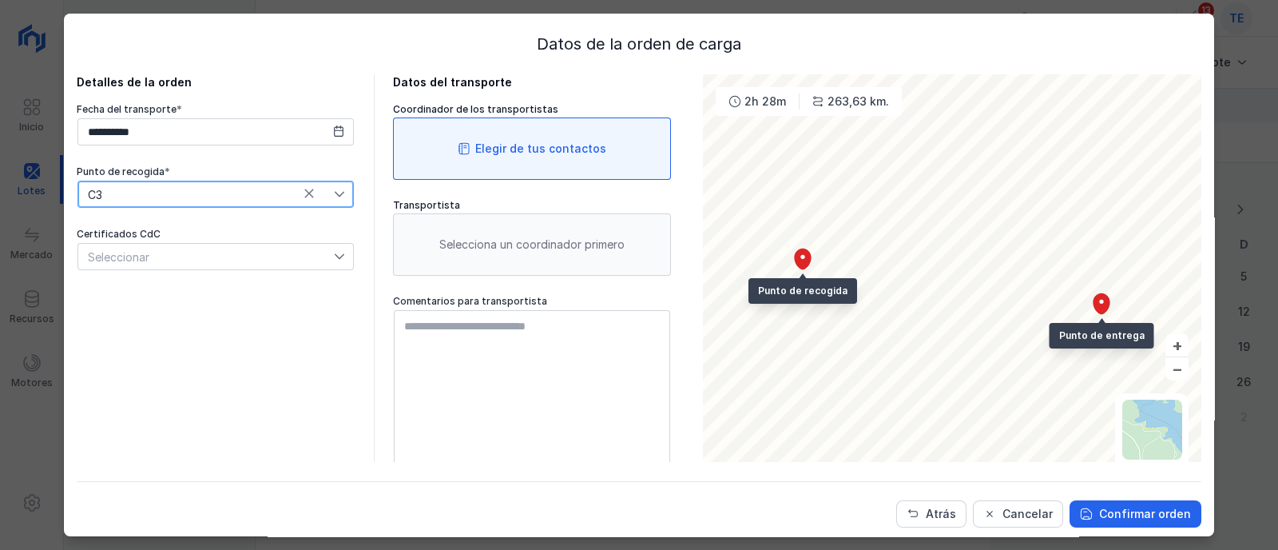
click at [441, 142] on div "Elegir de tus contactos" at bounding box center [532, 148] width 278 height 62
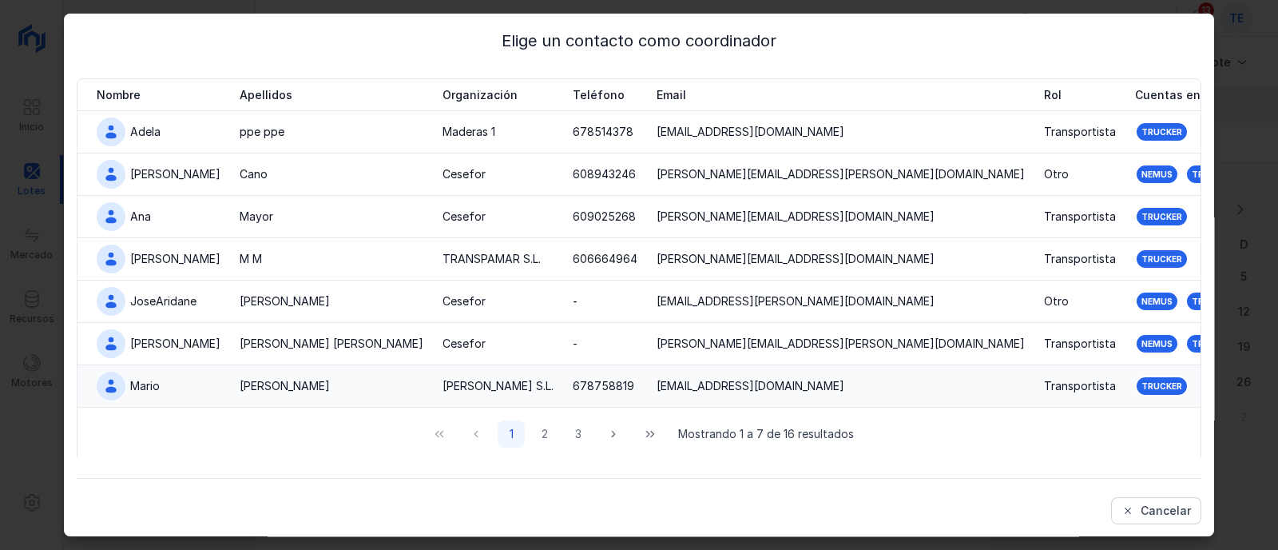
scroll to position [4, 0]
click at [533, 437] on button "2" at bounding box center [544, 432] width 27 height 27
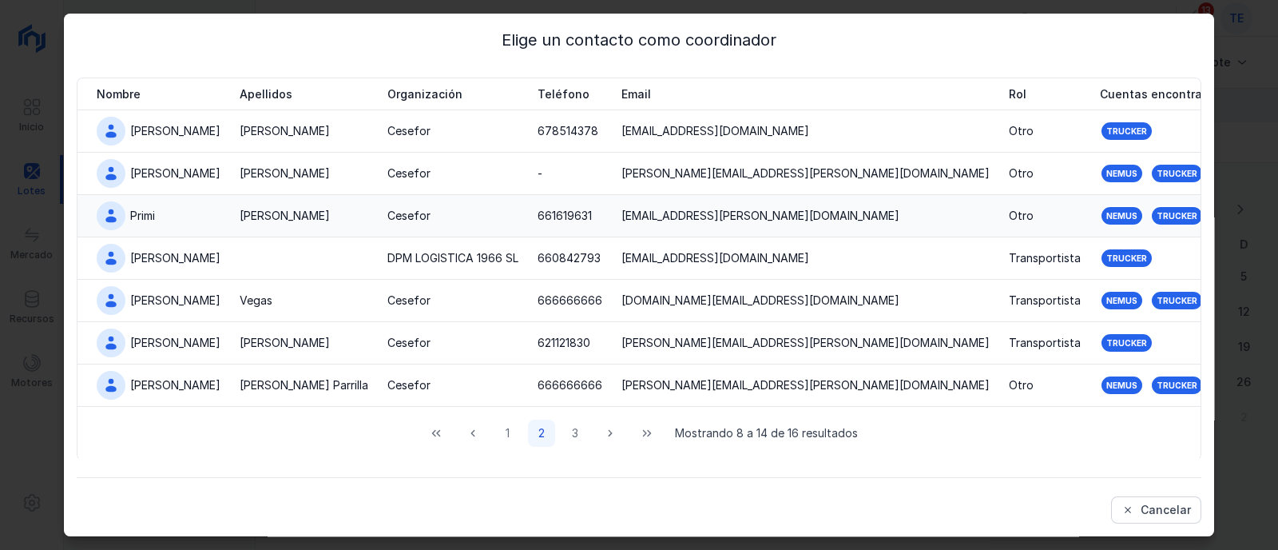
click at [281, 214] on div "[PERSON_NAME]" at bounding box center [304, 216] width 129 height 16
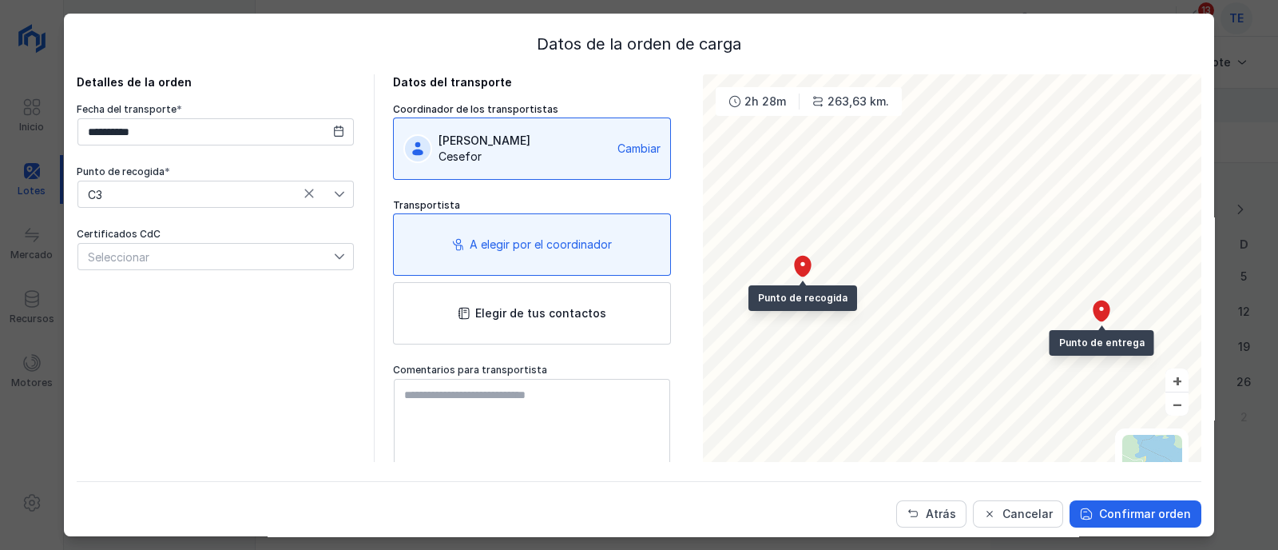
click at [234, 263] on div "Seleccionar" at bounding box center [206, 257] width 256 height 26
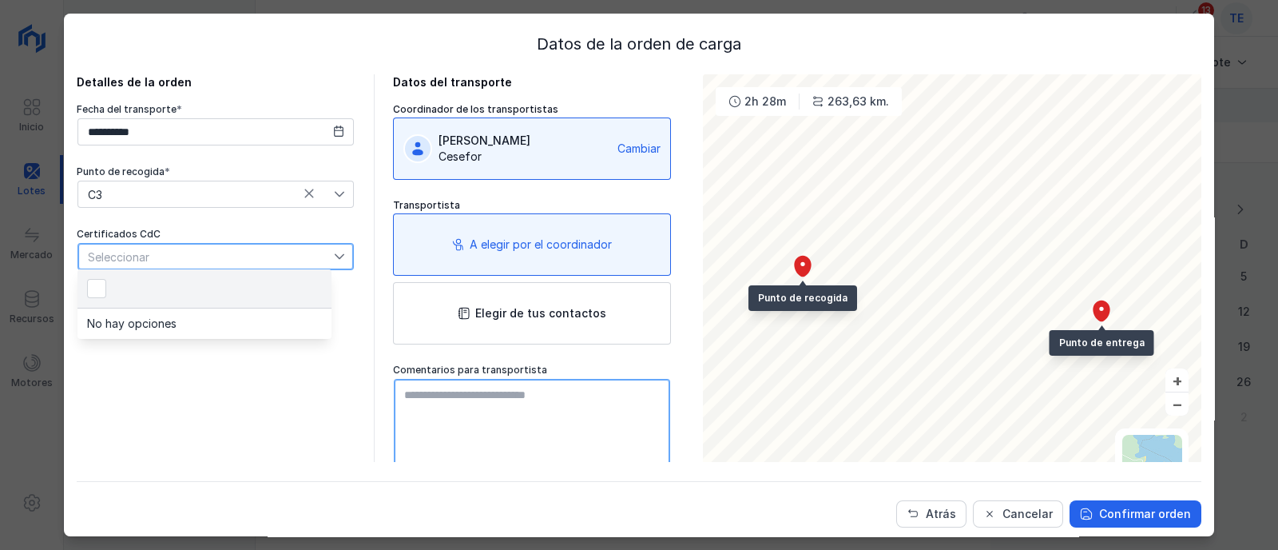
click at [512, 419] on textarea at bounding box center [532, 469] width 276 height 181
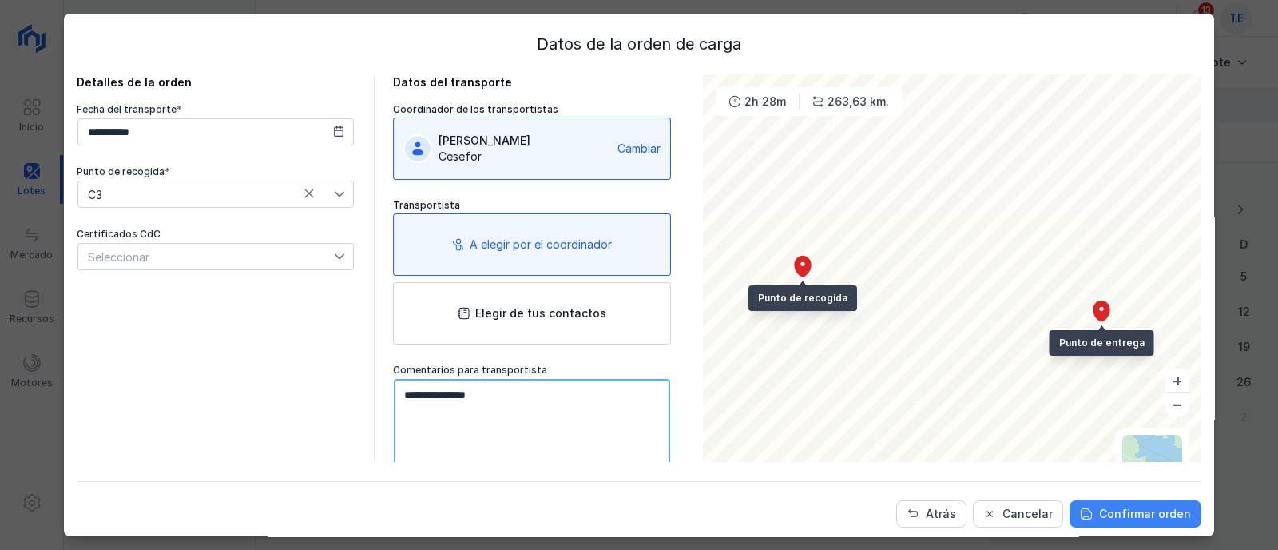
type textarea "**********"
click at [1116, 520] on div "Confirmar orden" at bounding box center [1145, 514] width 92 height 16
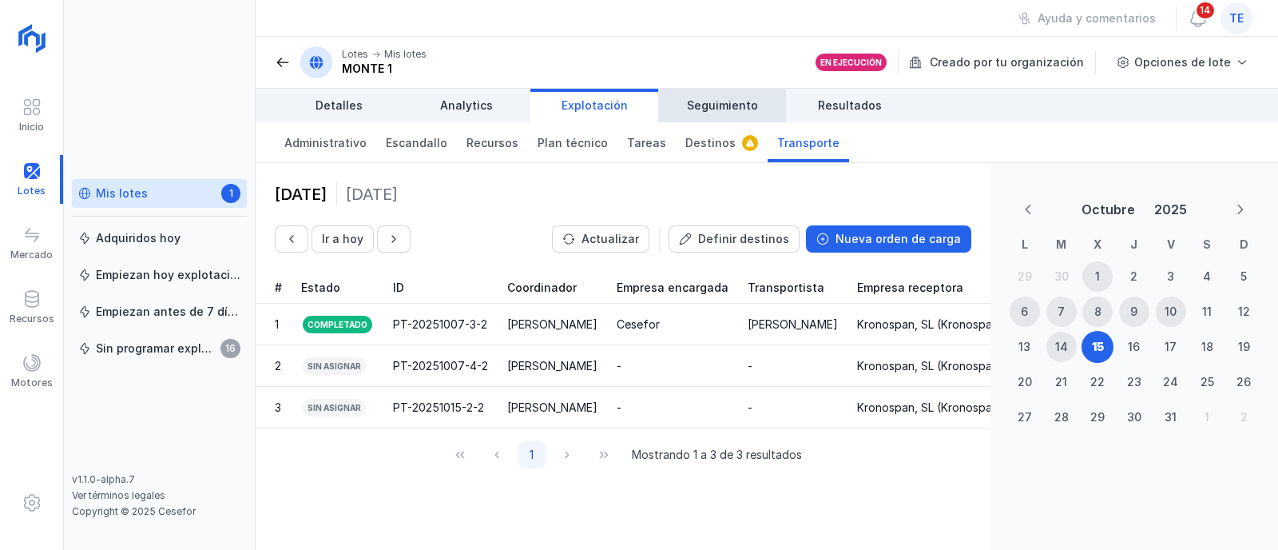
click at [738, 103] on span "Seguimiento" at bounding box center [722, 105] width 71 height 16
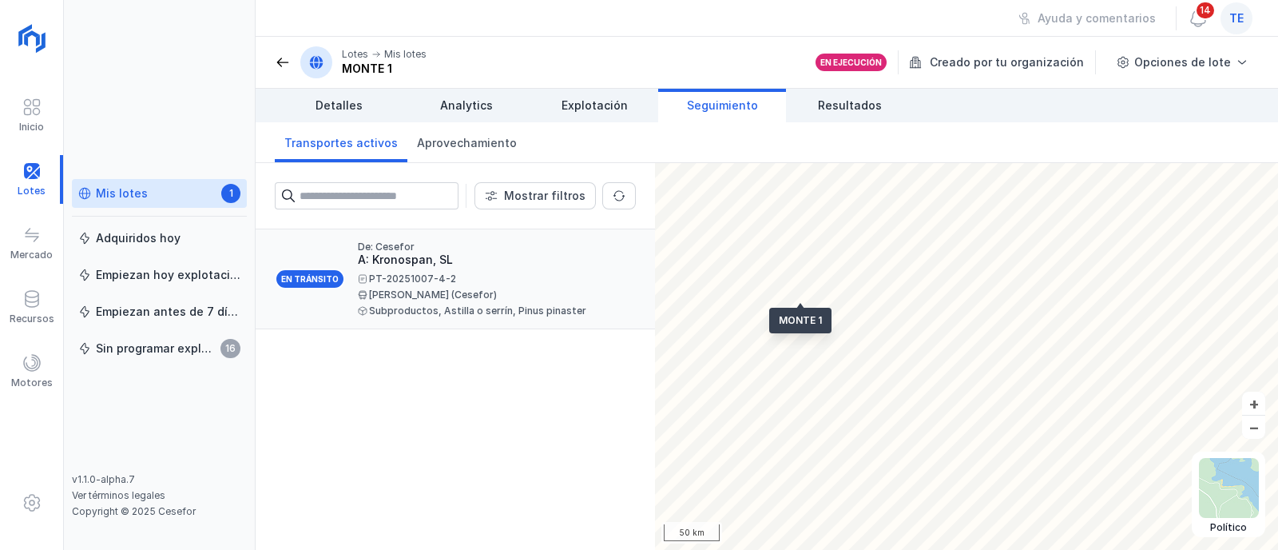
click at [448, 279] on div "PT-20251007-4-2" at bounding box center [490, 279] width 265 height 10
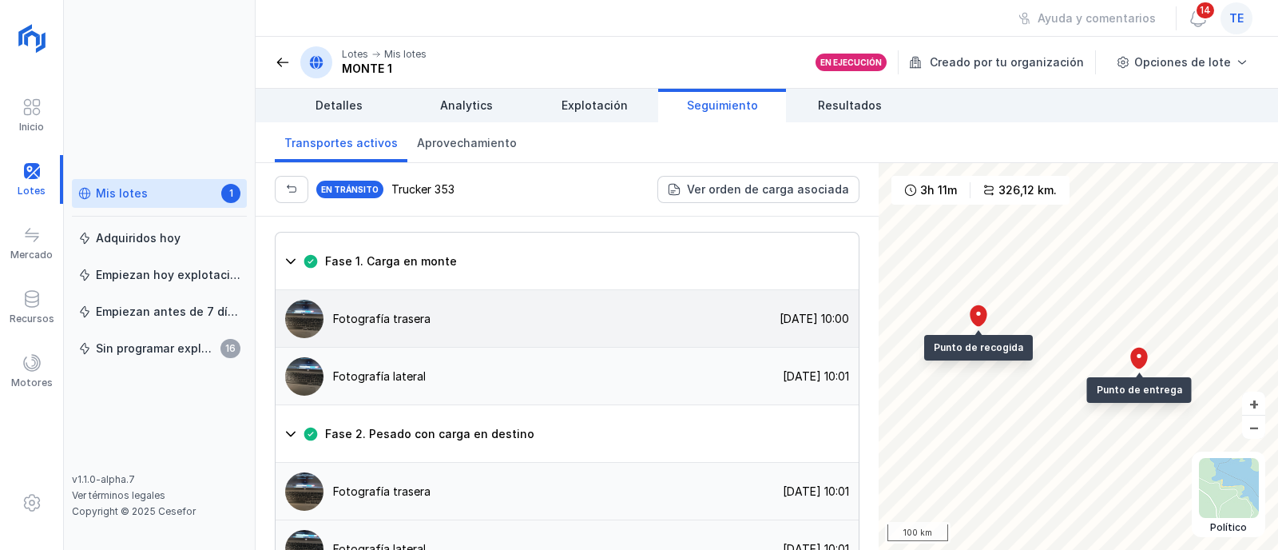
scroll to position [1698, 0]
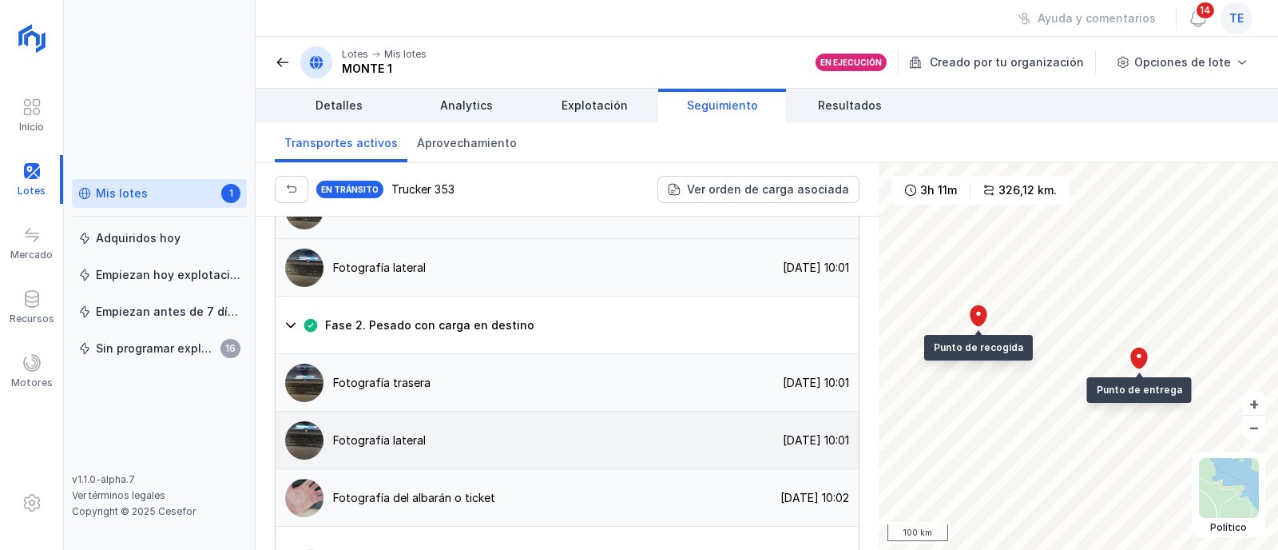
click at [449, 411] on div "Fotografía lateral [DATE] 10:01" at bounding box center [567, 440] width 583 height 58
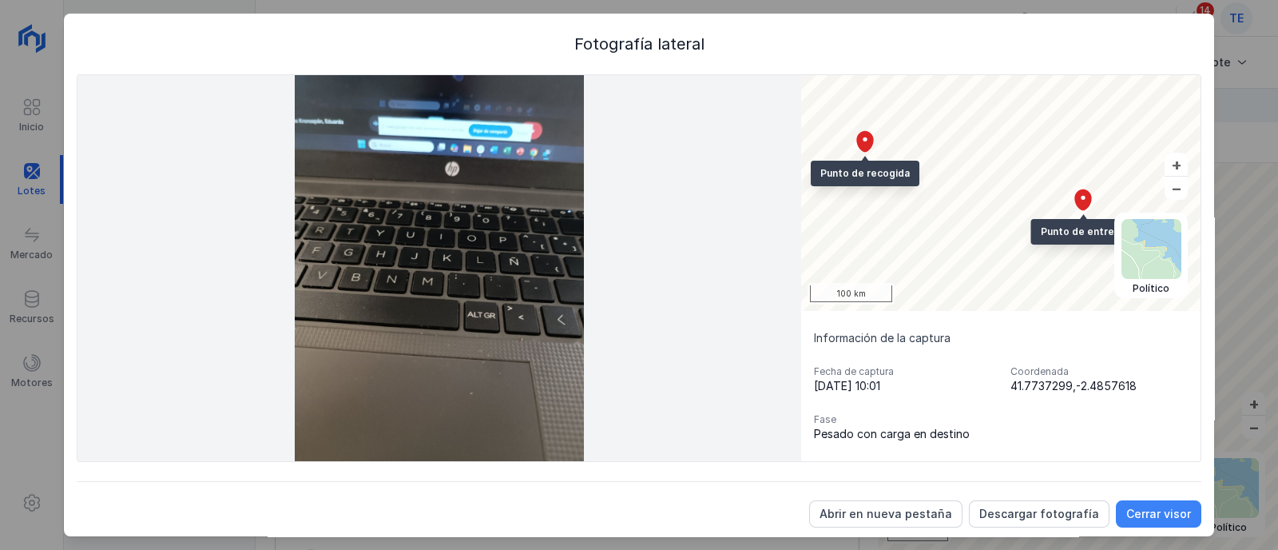
click at [1158, 513] on div "Cerrar visor" at bounding box center [1159, 514] width 65 height 16
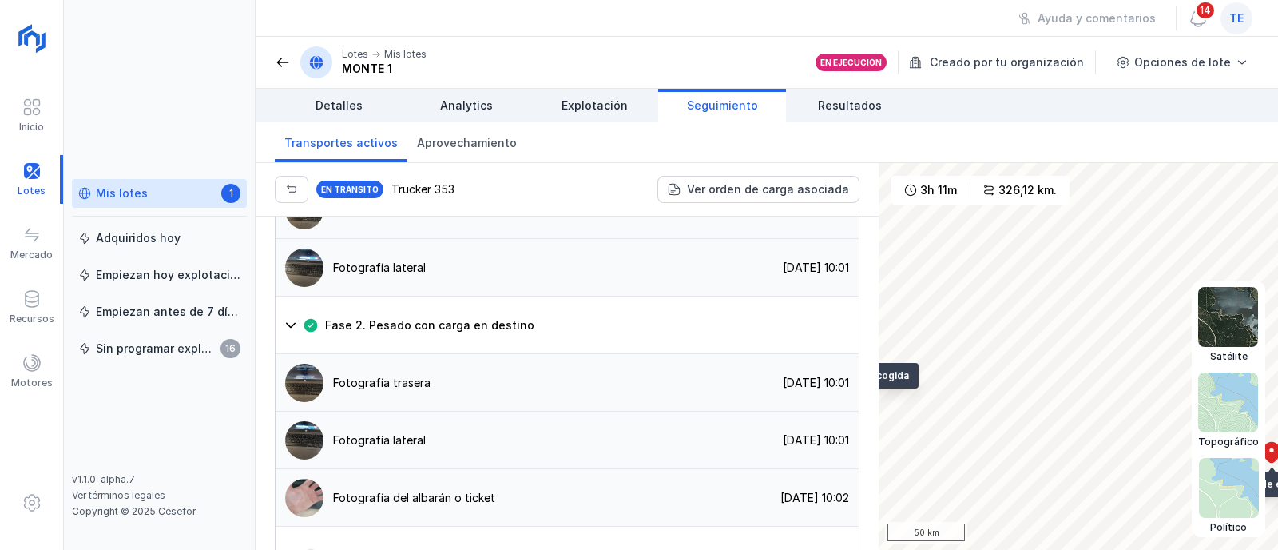
click at [1203, 463] on div "Satélite Topográfico Político Punto de entrega Punto de recogida Abrir lote 50 …" at bounding box center [1079, 356] width 400 height 387
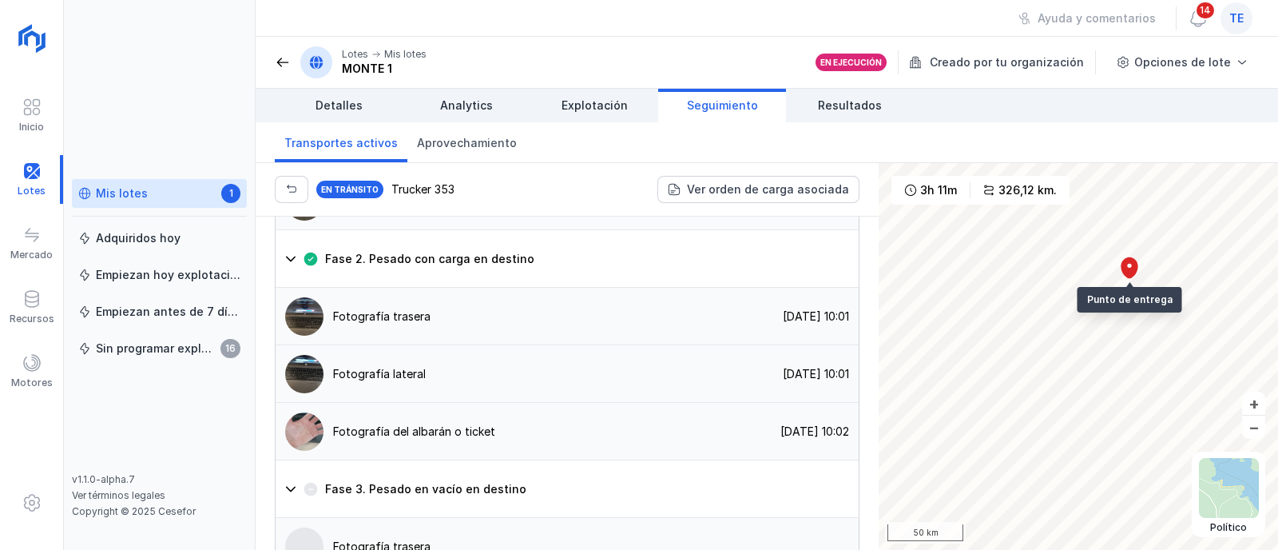
scroll to position [1802, 0]
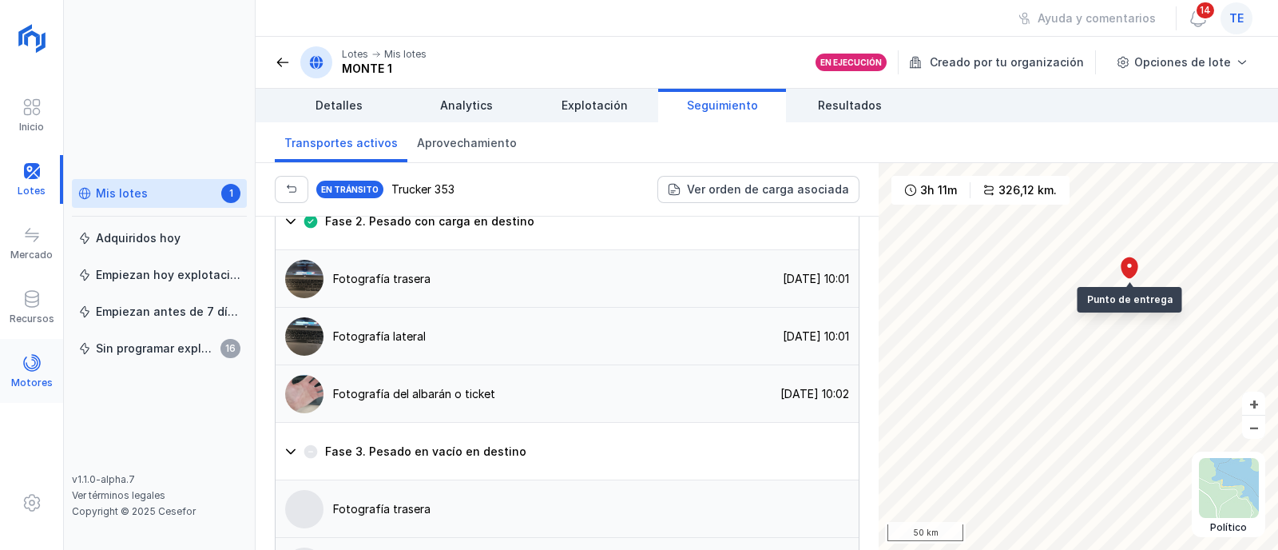
click at [45, 369] on div "Motores" at bounding box center [31, 371] width 63 height 49
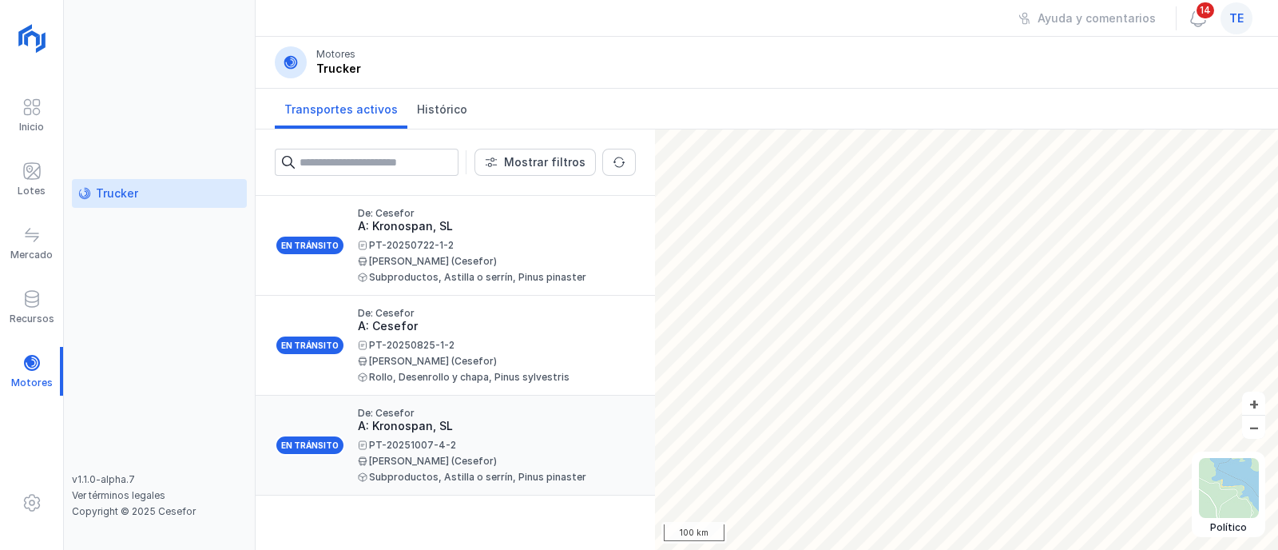
click at [366, 456] on div "[PERSON_NAME] (Cesefor)" at bounding box center [490, 461] width 265 height 10
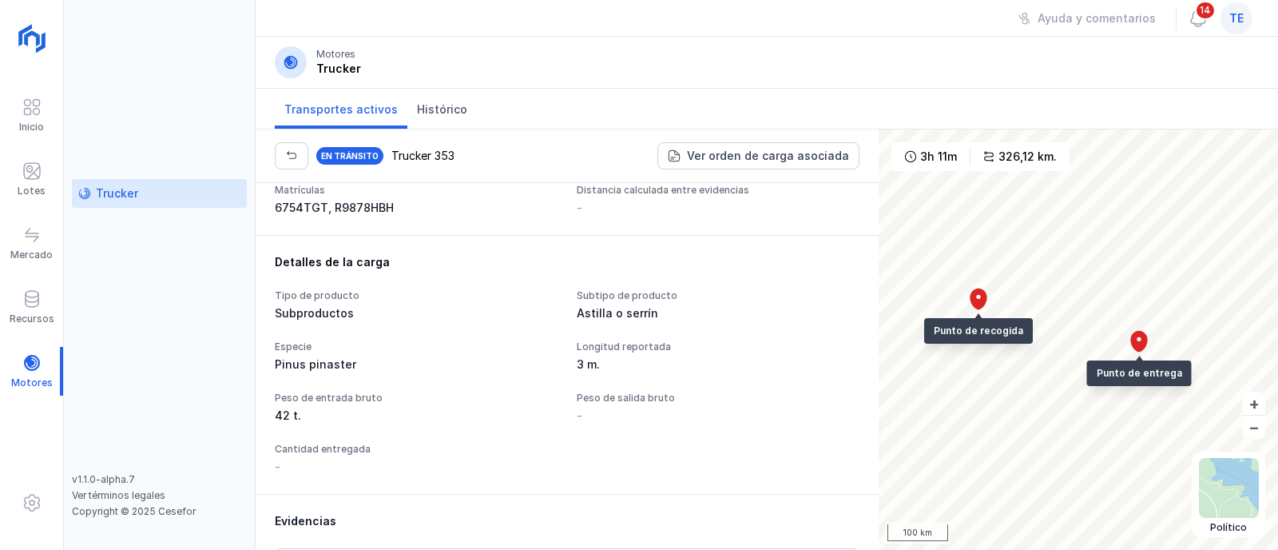
scroll to position [999, 0]
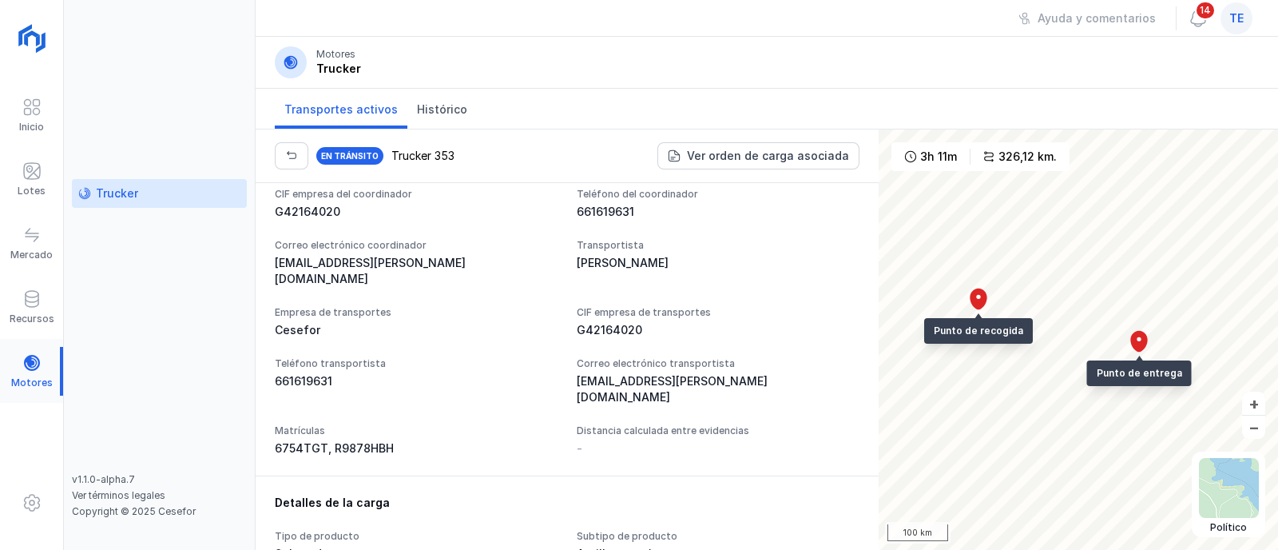
click at [43, 360] on div at bounding box center [31, 371] width 63 height 49
click at [34, 371] on div at bounding box center [31, 371] width 63 height 49
click at [42, 179] on div "Lotes" at bounding box center [31, 179] width 63 height 49
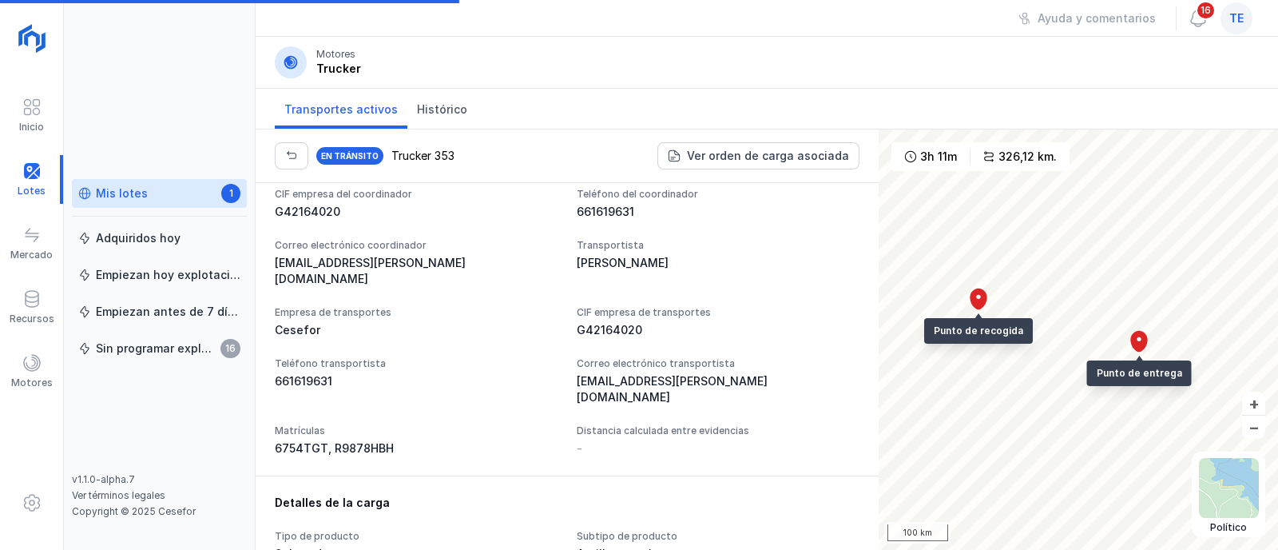
click at [153, 200] on div "Mis lotes 1" at bounding box center [159, 193] width 162 height 17
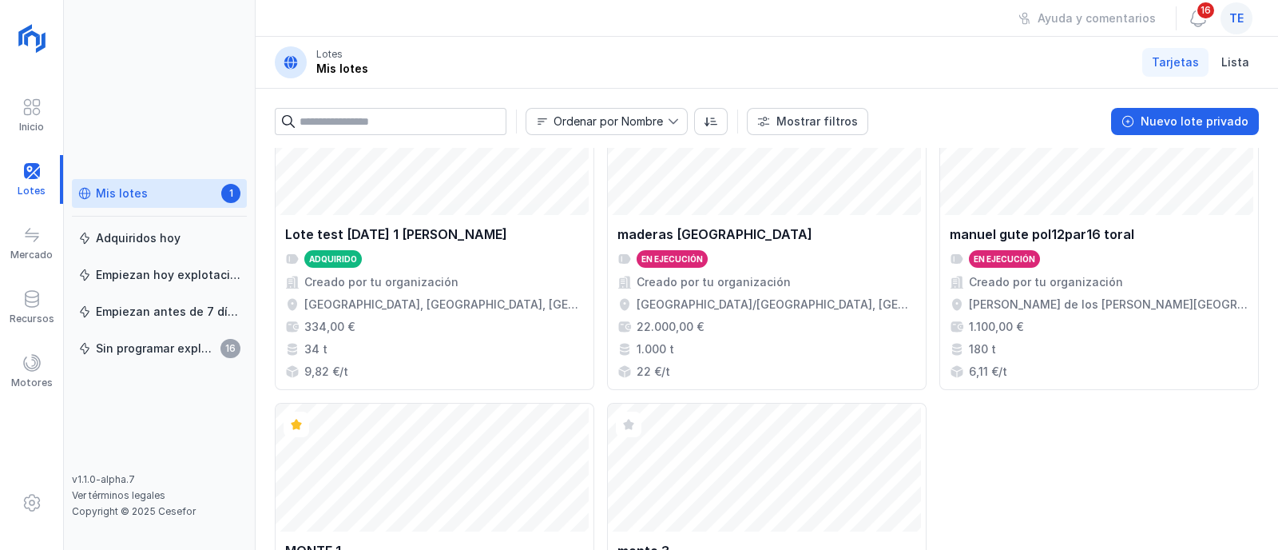
scroll to position [1869, 0]
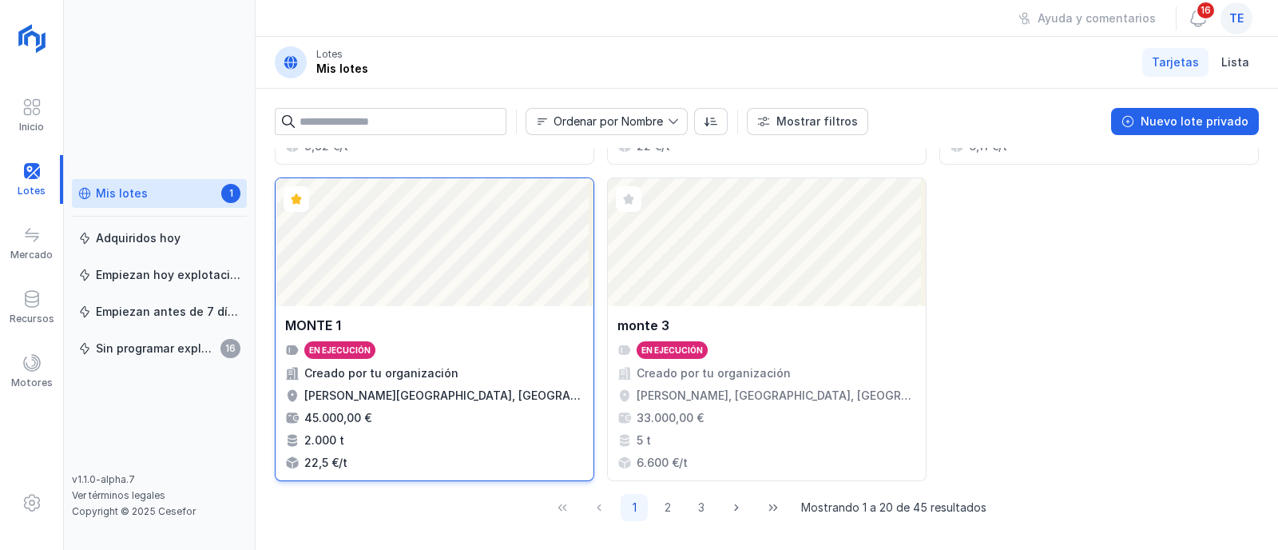
click at [428, 306] on div "MONTE 1 En ejecución Creado por tu organización [PERSON_NAME][GEOGRAPHIC_DATA],…" at bounding box center [435, 393] width 318 height 174
click at [464, 306] on div "MONTE 1 En ejecución Creado por tu organización [PERSON_NAME][GEOGRAPHIC_DATA],…" at bounding box center [435, 393] width 318 height 174
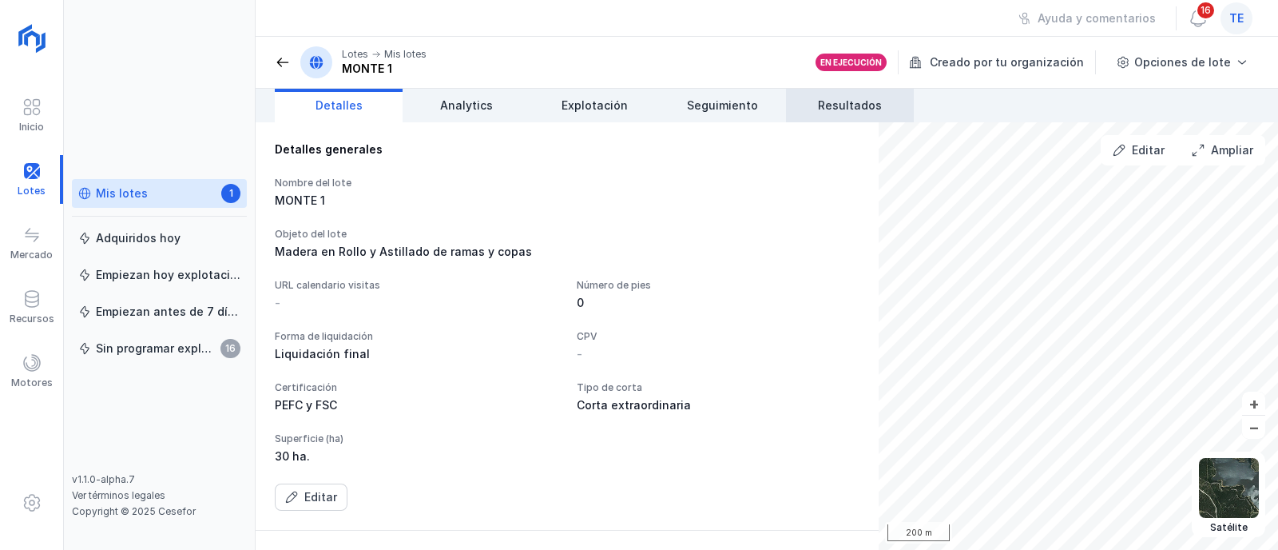
click at [829, 97] on link "Resultados" at bounding box center [850, 106] width 128 height 34
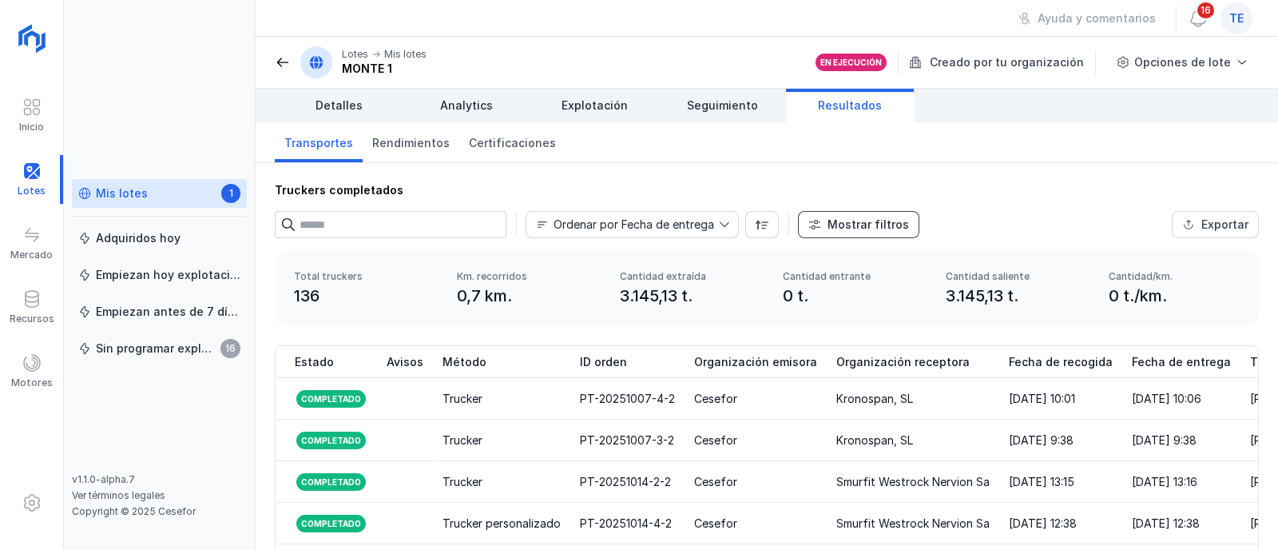
click at [825, 225] on button "Mostrar filtros" at bounding box center [858, 224] width 121 height 27
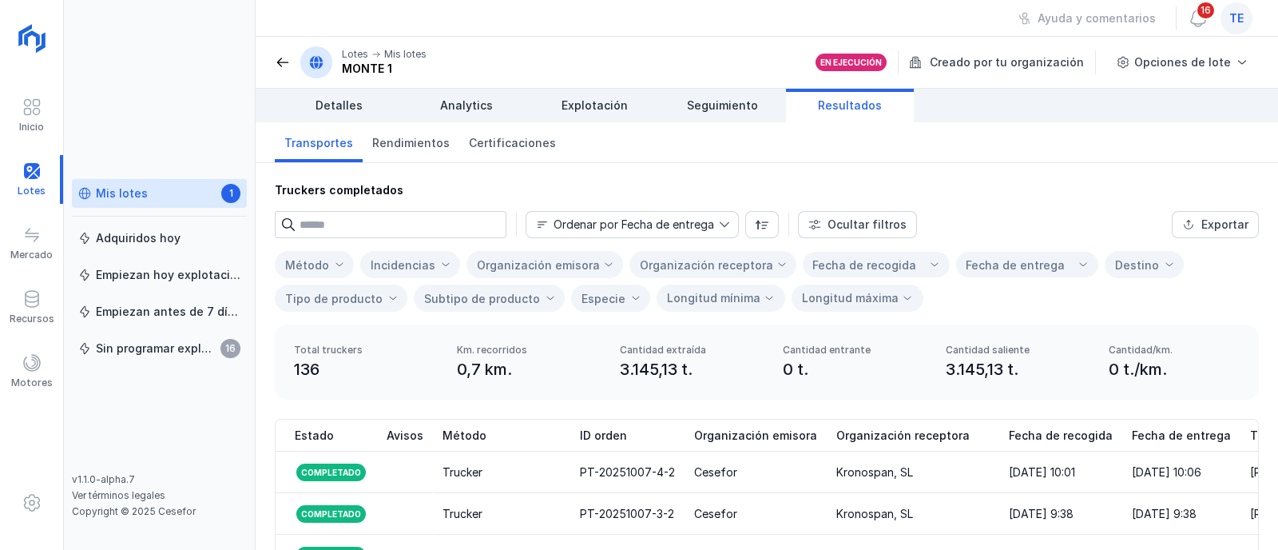
click at [688, 280] on div "Organización receptora" at bounding box center [703, 264] width 146 height 38
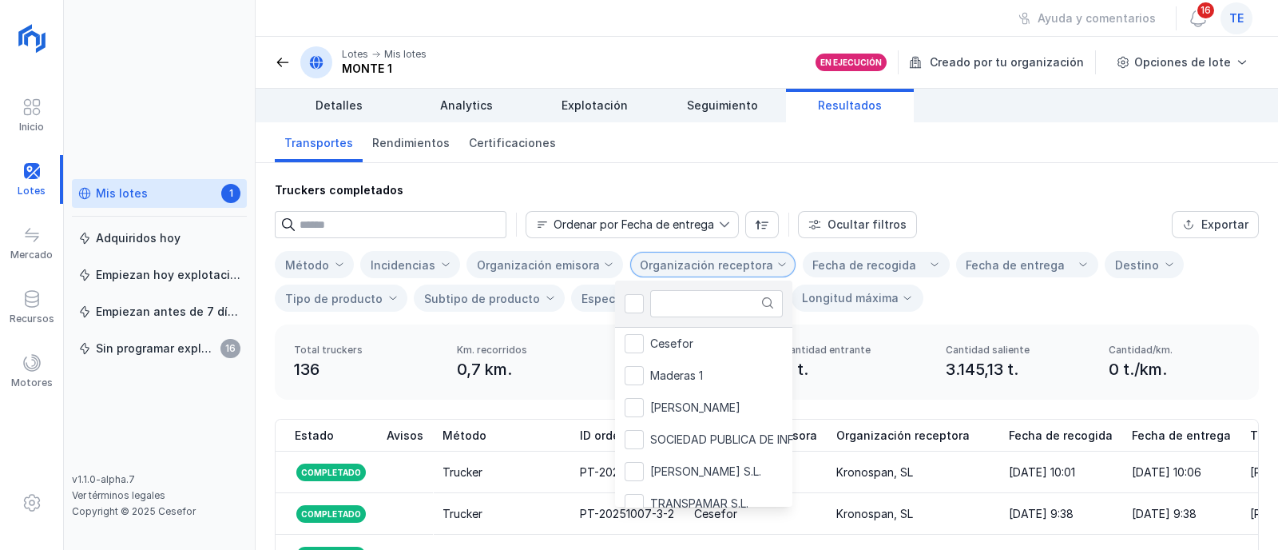
scroll to position [7, 76]
click at [701, 264] on div "Organización receptora" at bounding box center [706, 265] width 133 height 14
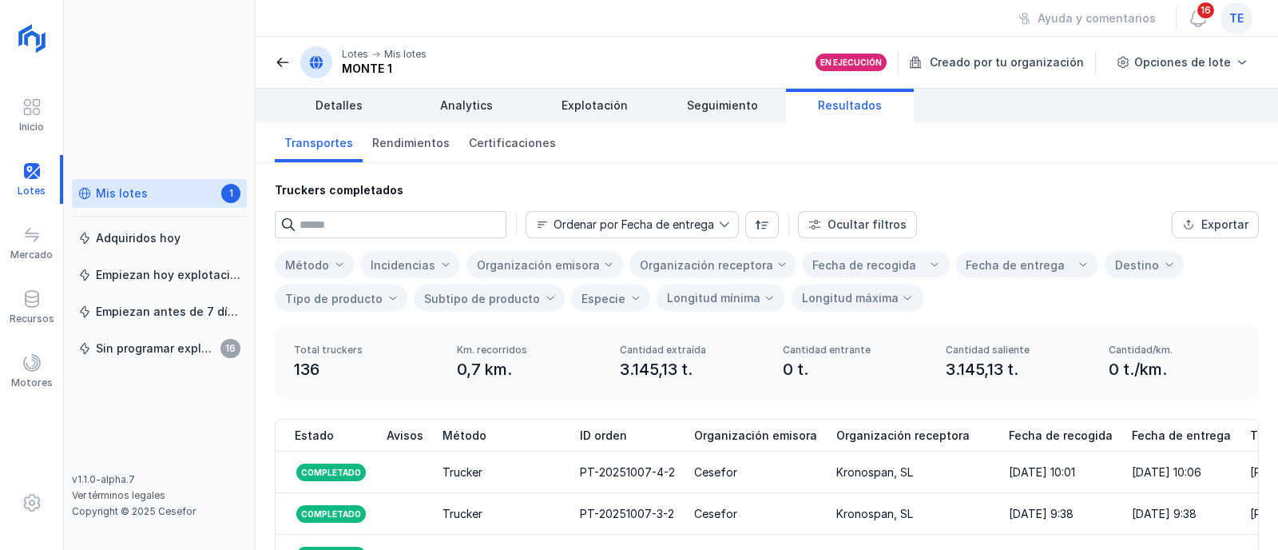
click at [701, 264] on div "Organización receptora" at bounding box center [706, 265] width 133 height 14
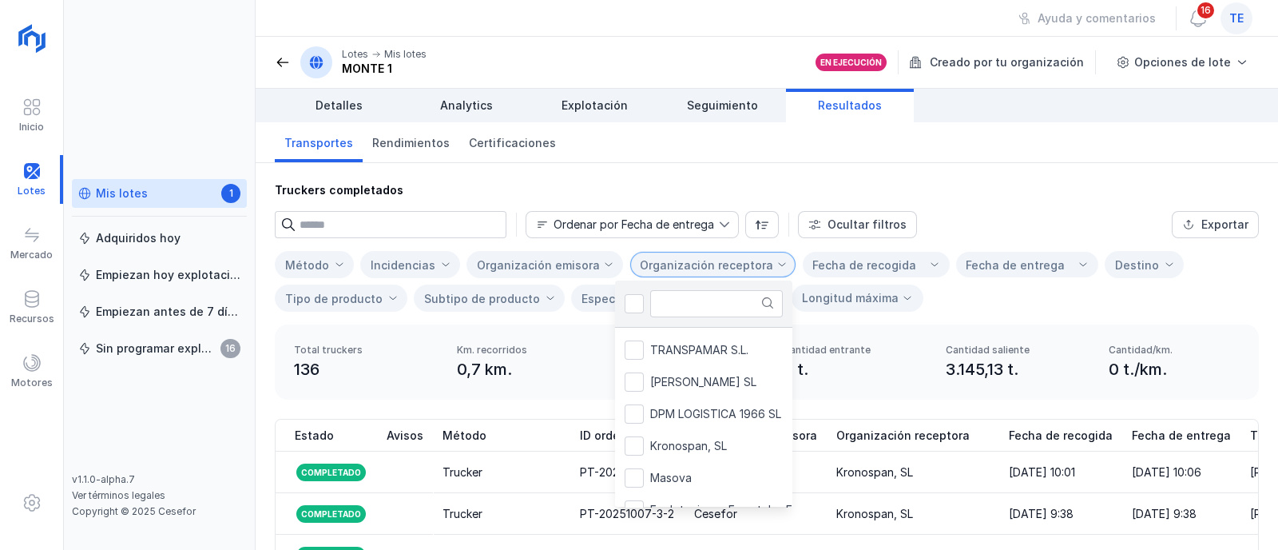
scroll to position [221, 0]
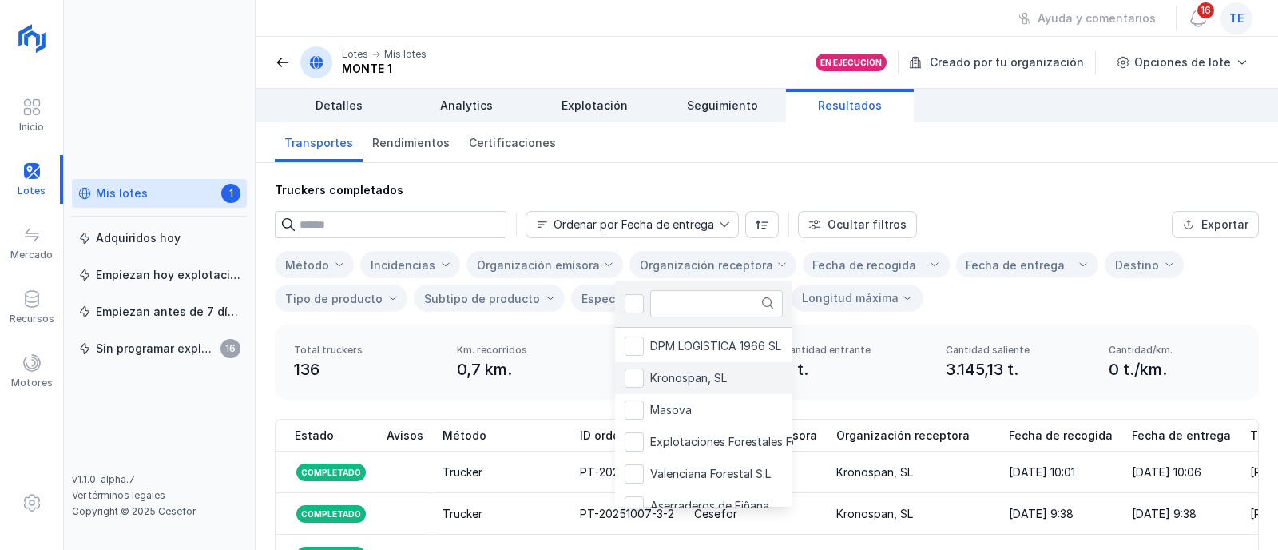
click at [658, 372] on span "Kronospan, SL" at bounding box center [688, 377] width 77 height 11
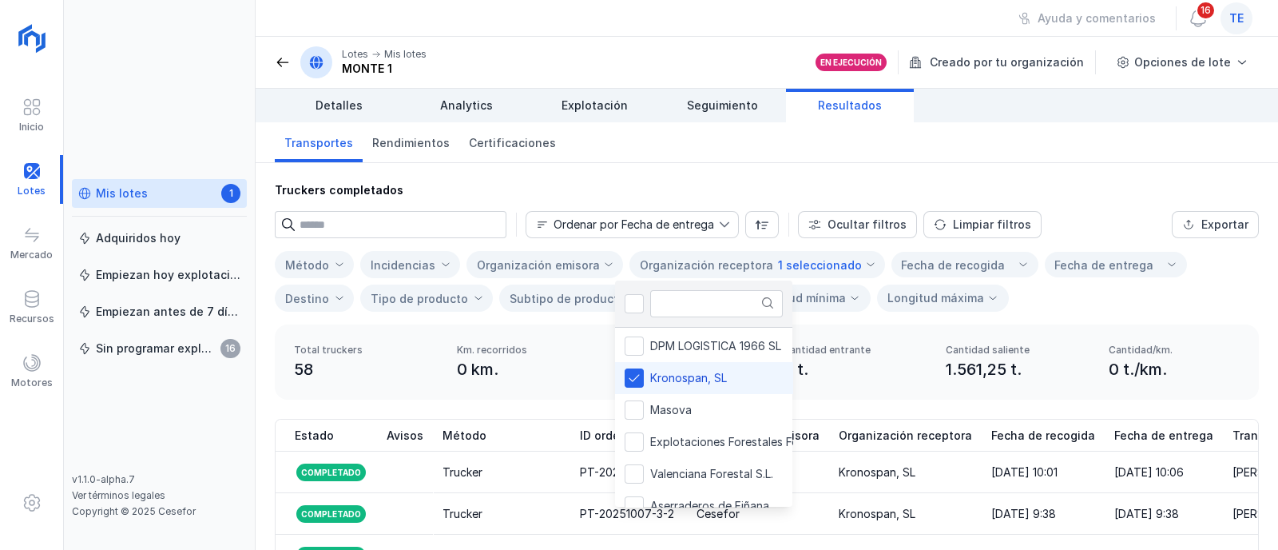
click at [886, 380] on div "Total truckers 58 Km. recorridos 0 km. Cantidad extraída 1.561,25 t. Cantidad e…" at bounding box center [767, 361] width 984 height 75
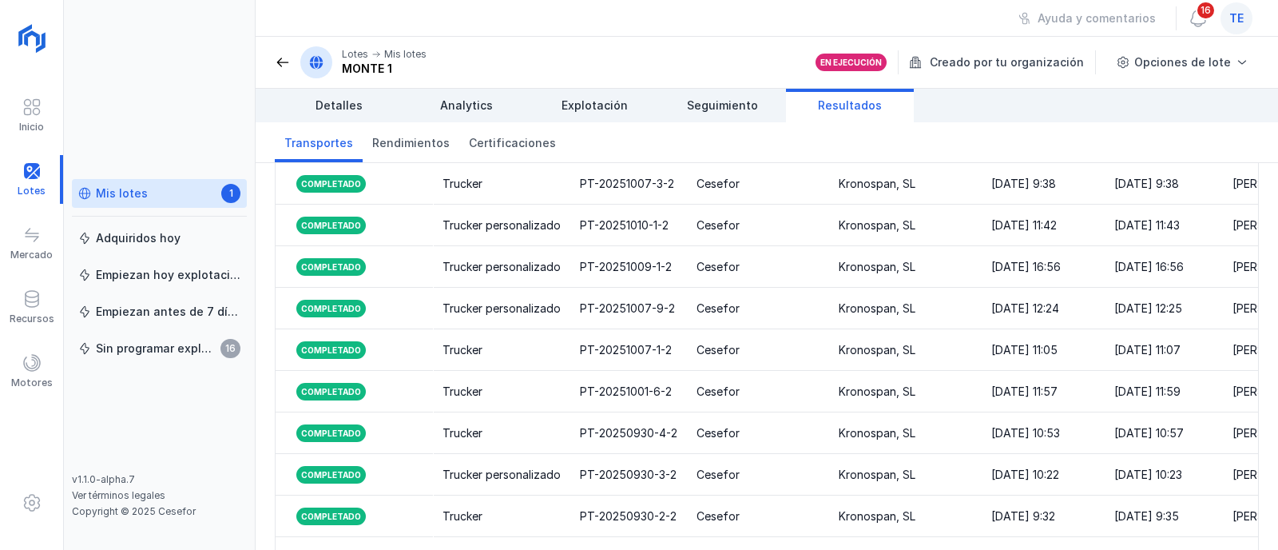
scroll to position [403, 0]
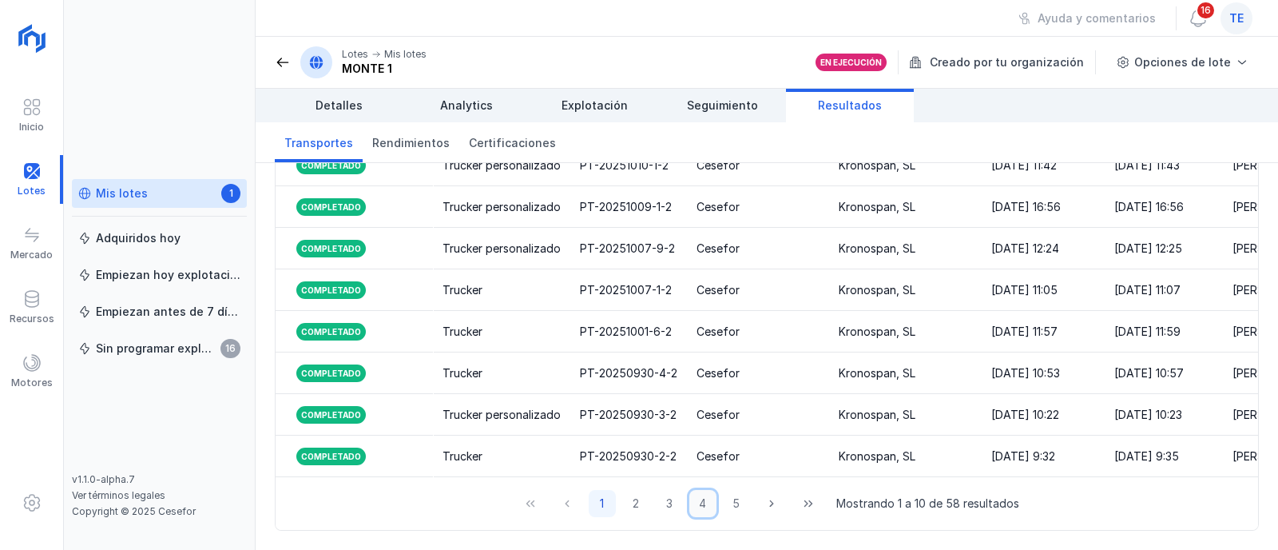
click at [690, 503] on button "4" at bounding box center [703, 503] width 27 height 27
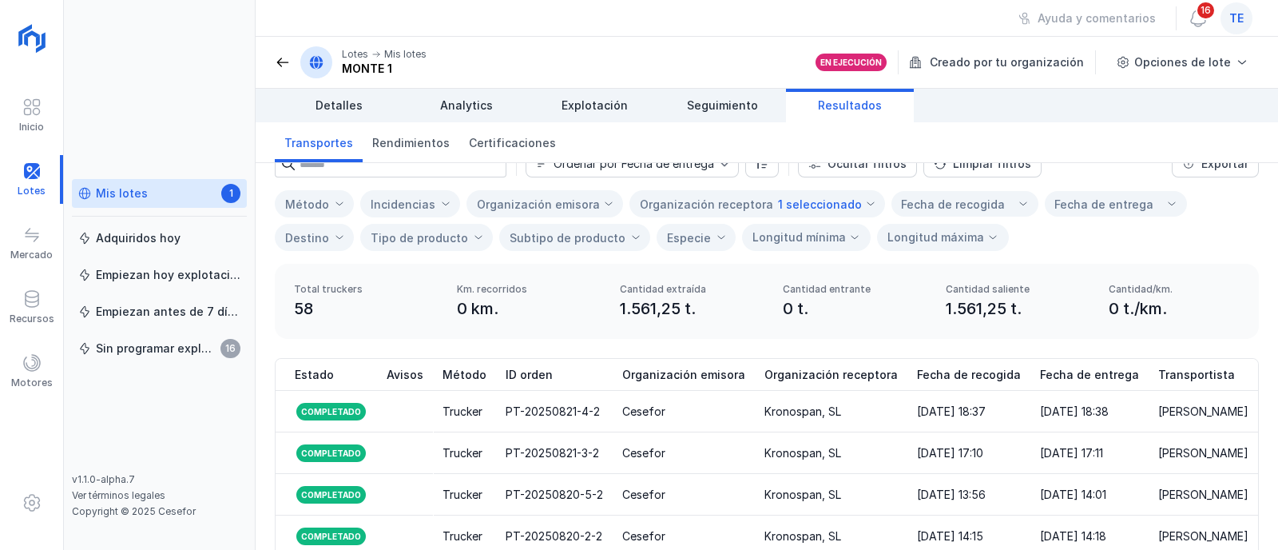
scroll to position [0, 0]
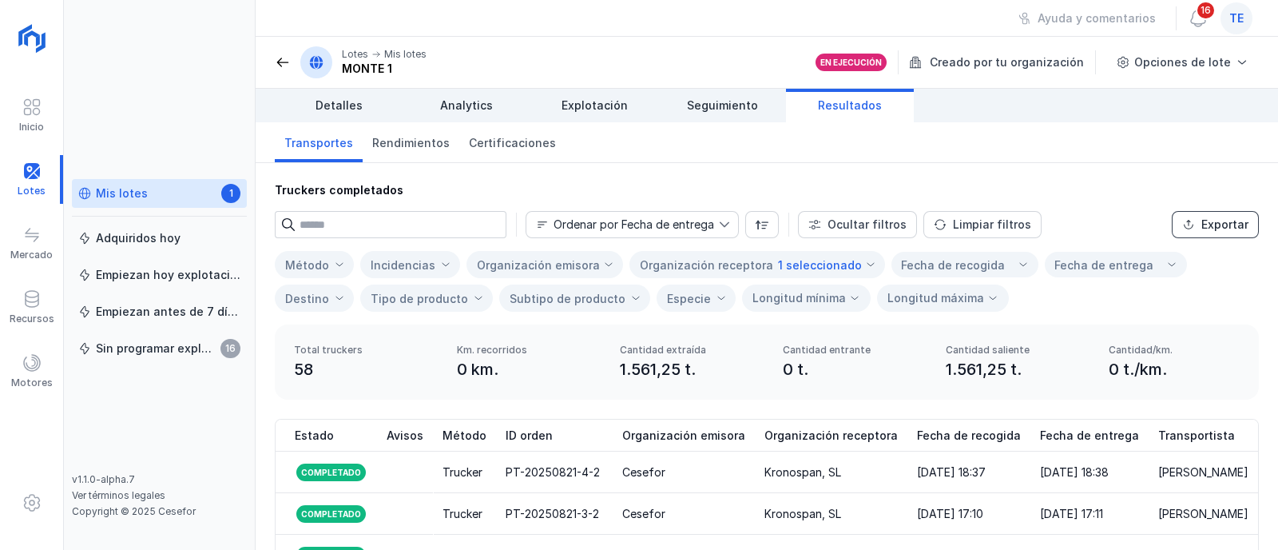
click at [1202, 228] on div "Exportar" at bounding box center [1225, 225] width 47 height 16
click at [20, 370] on div "Motores" at bounding box center [31, 371] width 63 height 49
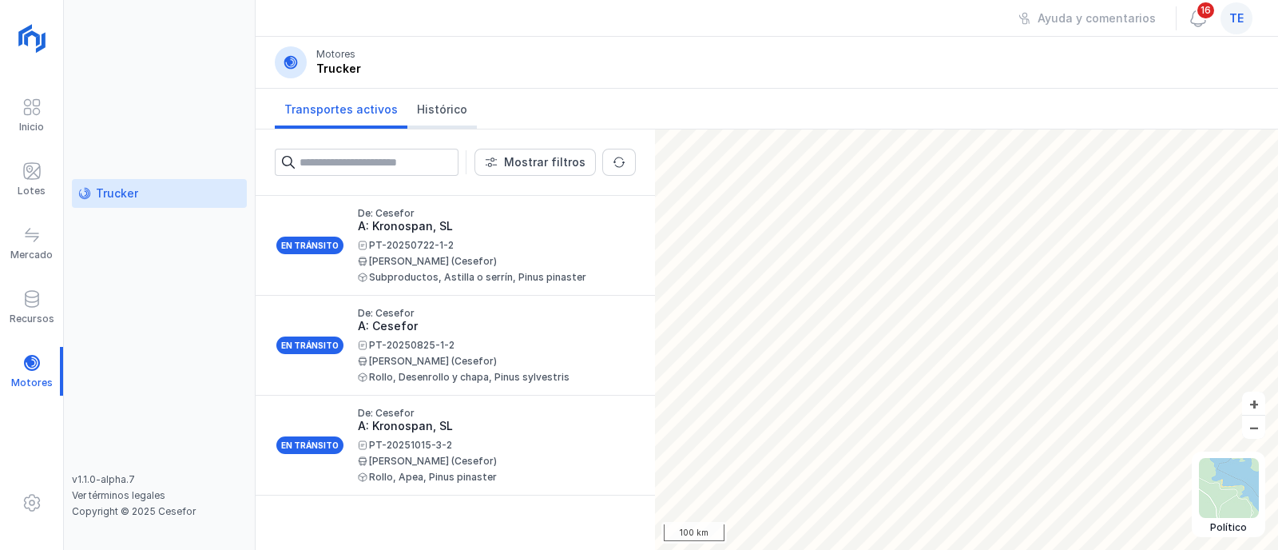
click at [429, 124] on link "Histórico" at bounding box center [442, 109] width 70 height 40
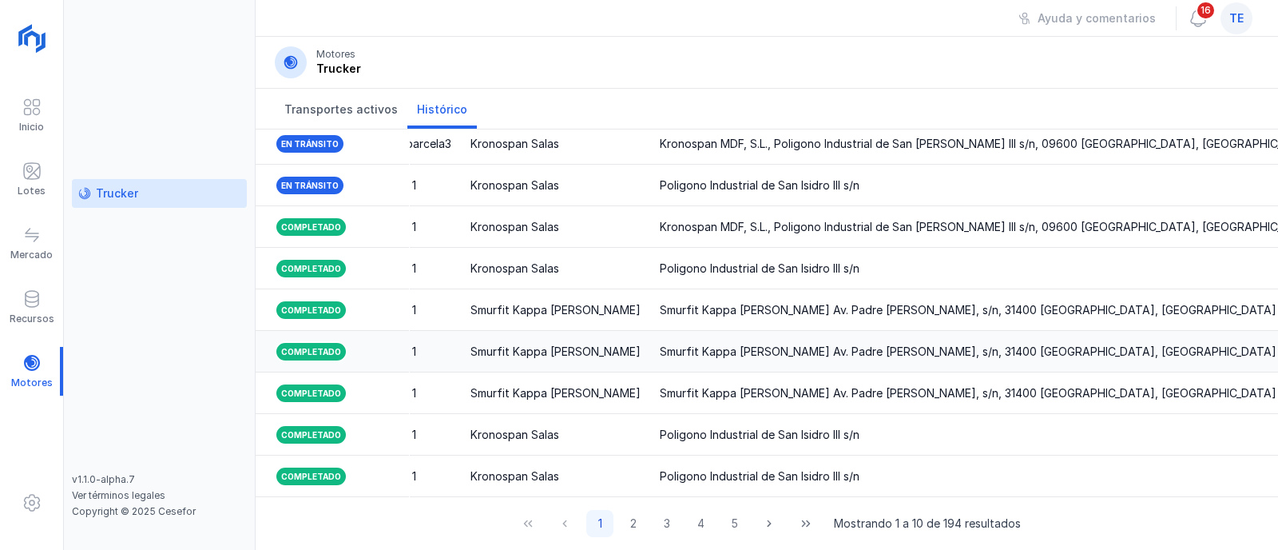
scroll to position [0, 973]
click at [9, 314] on div "Recursos" at bounding box center [31, 307] width 63 height 49
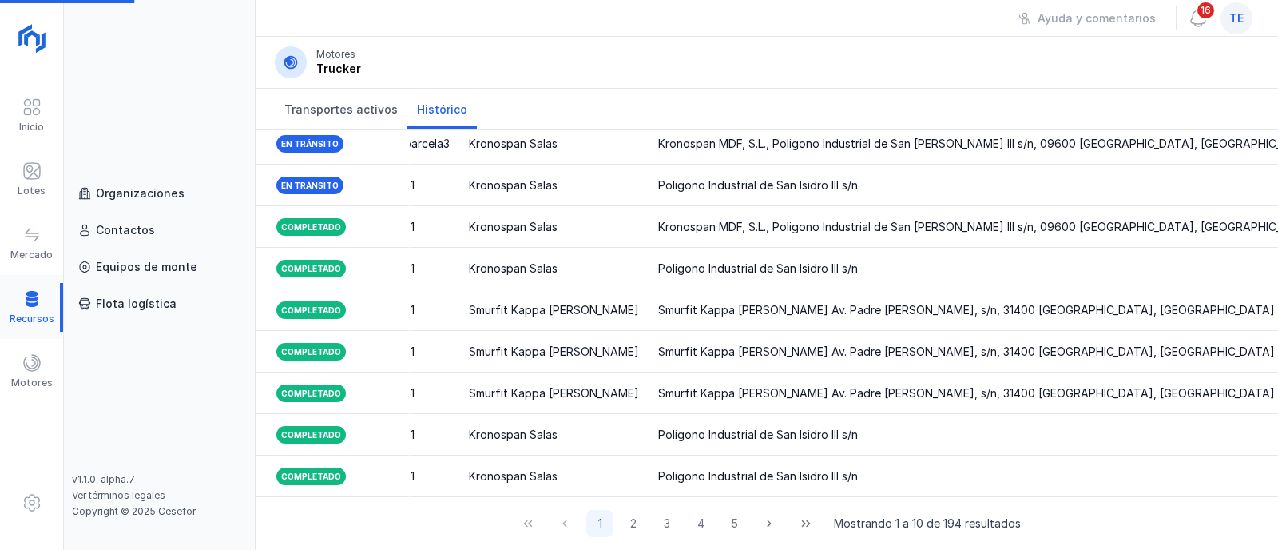
click at [9, 314] on div at bounding box center [31, 307] width 63 height 49
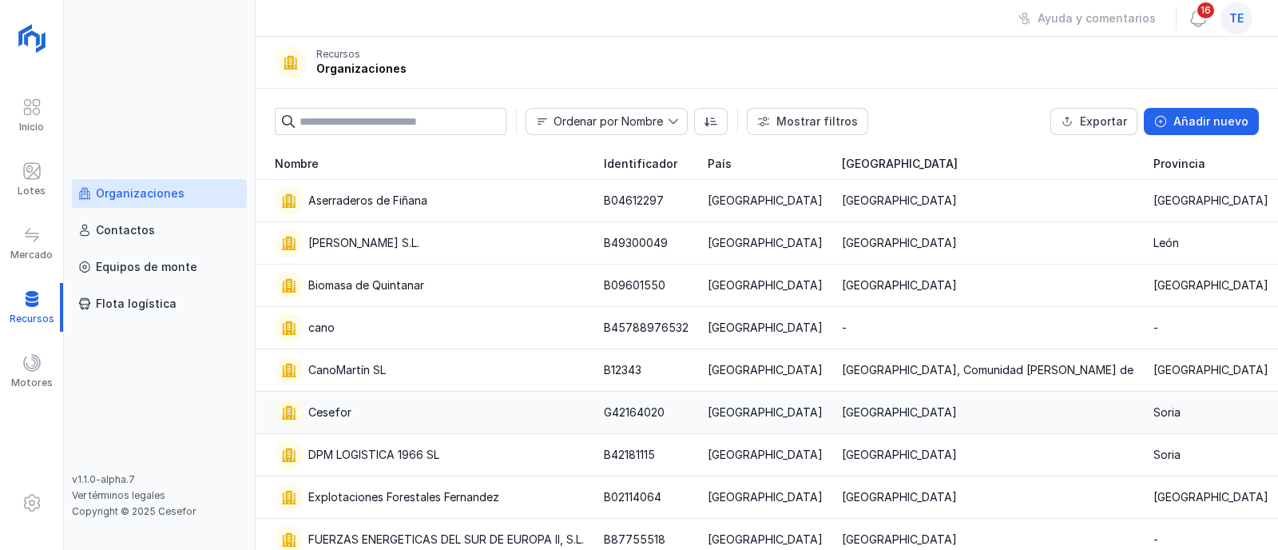
click at [375, 418] on div "Cesefor" at bounding box center [430, 412] width 310 height 29
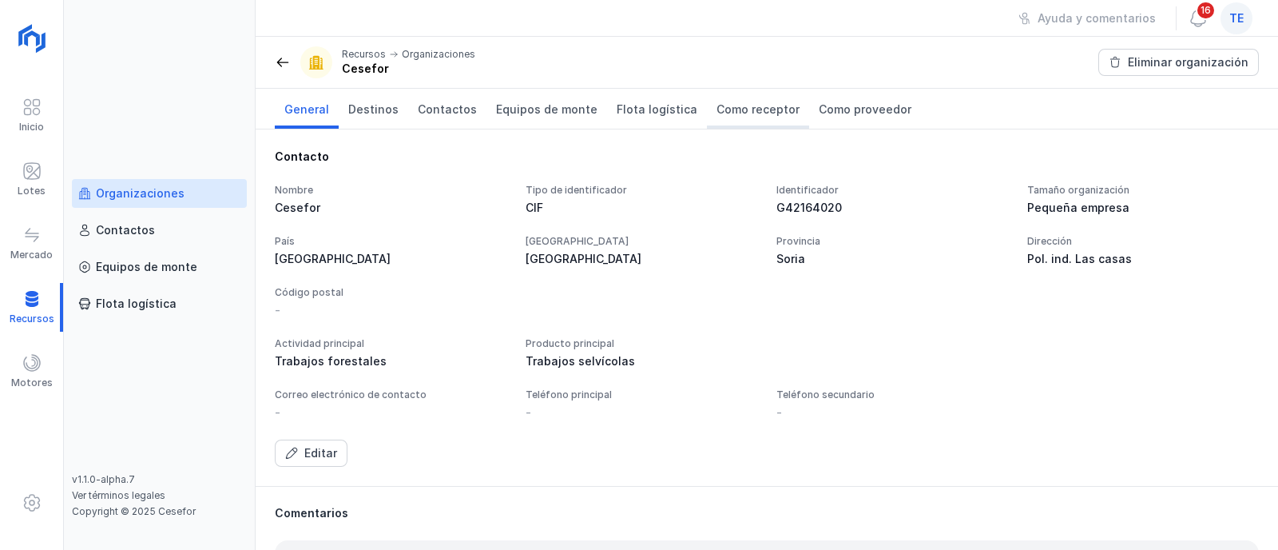
click at [756, 106] on span "Como receptor" at bounding box center [758, 109] width 83 height 16
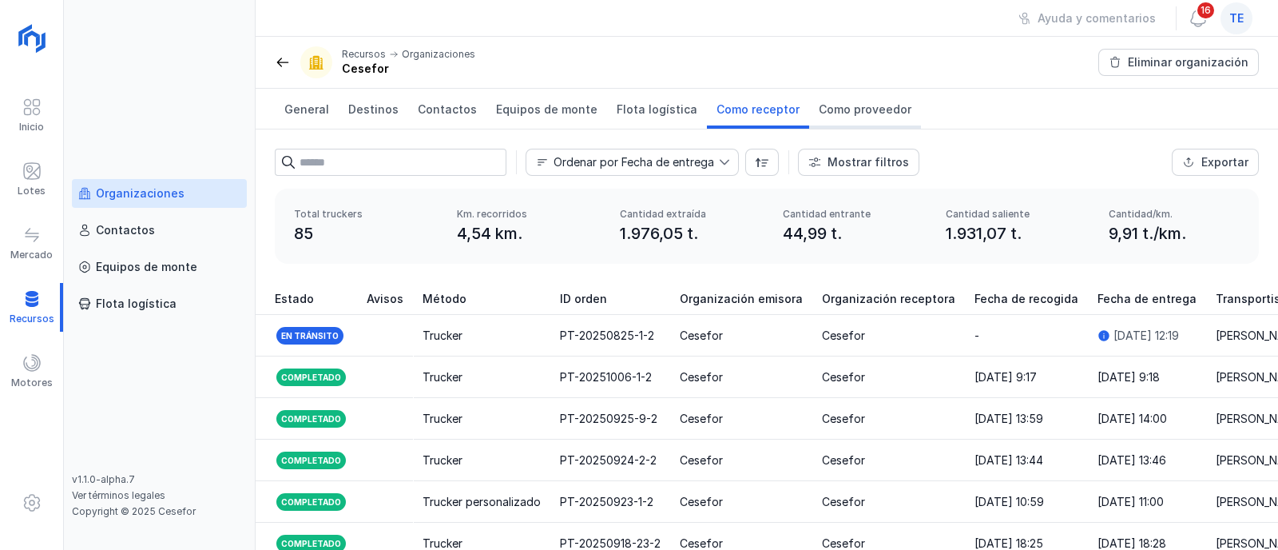
click at [848, 117] on span "Como proveedor" at bounding box center [865, 109] width 93 height 16
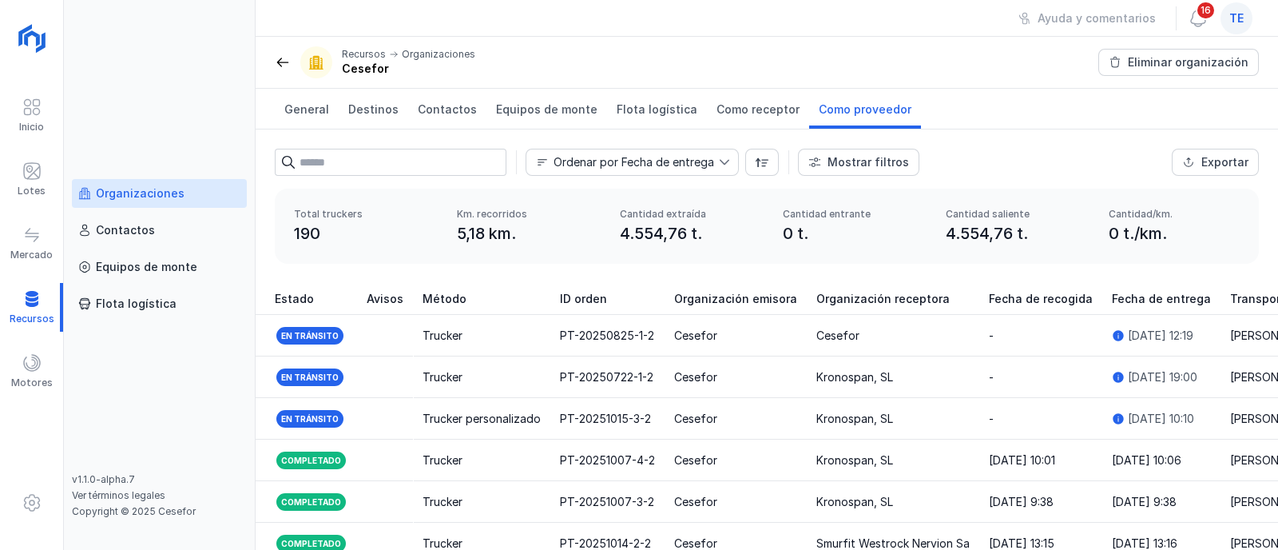
click at [146, 183] on link "Organizaciones" at bounding box center [159, 193] width 175 height 29
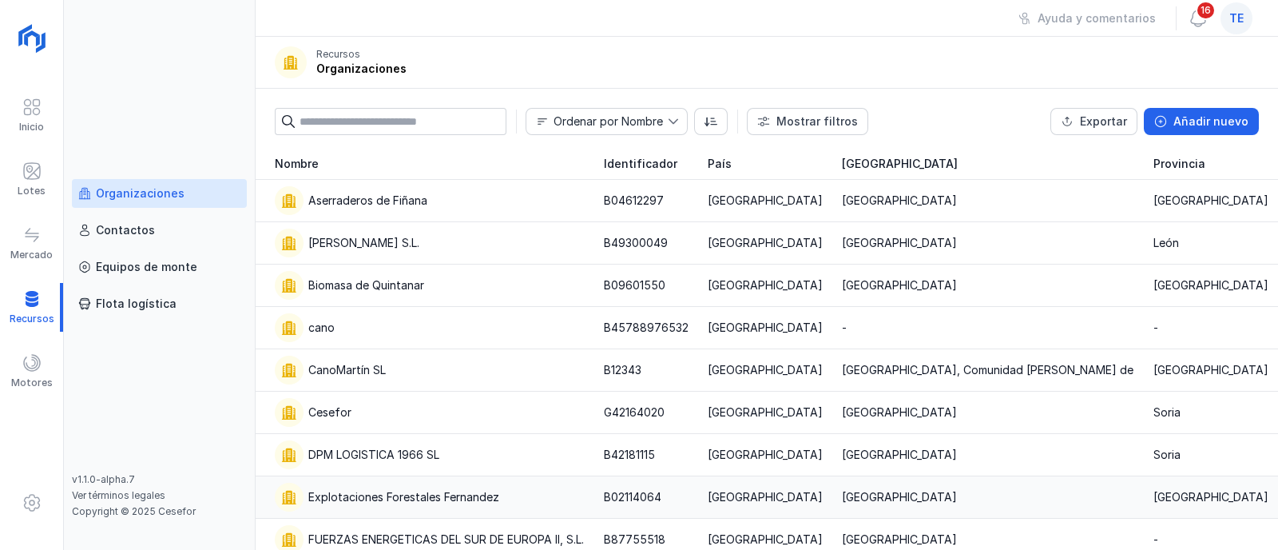
scroll to position [104, 0]
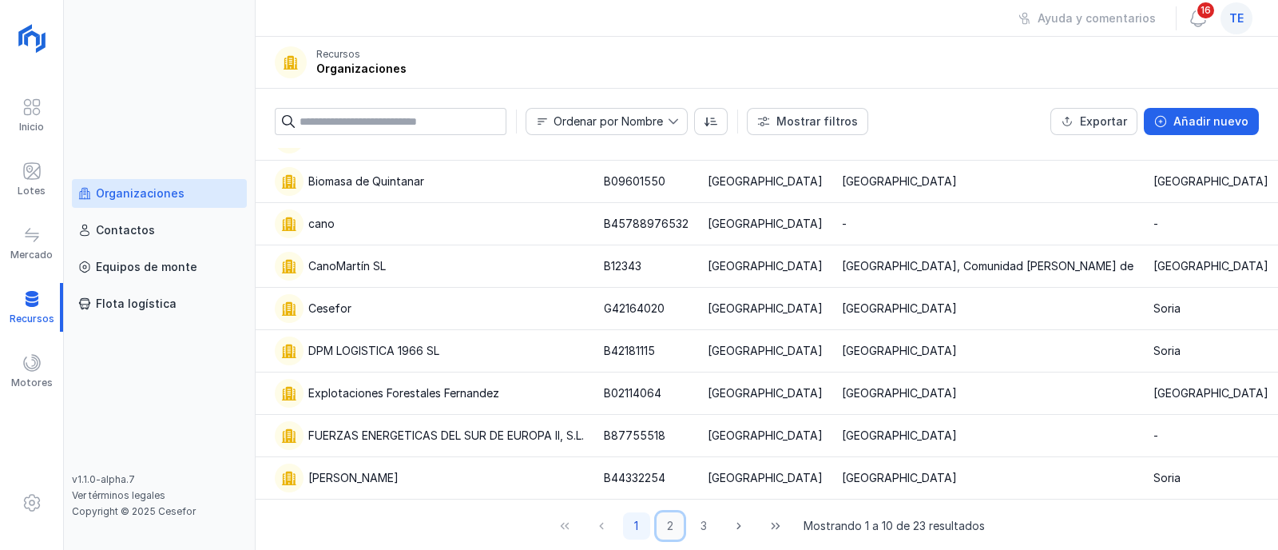
click at [662, 523] on button "2" at bounding box center [670, 525] width 27 height 27
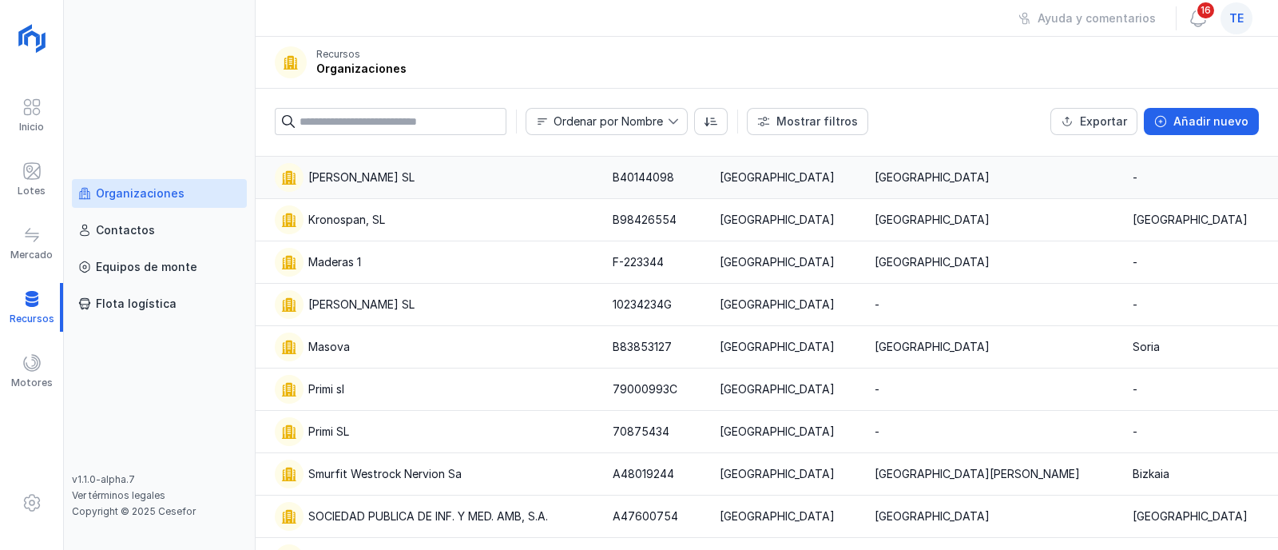
scroll to position [0, 0]
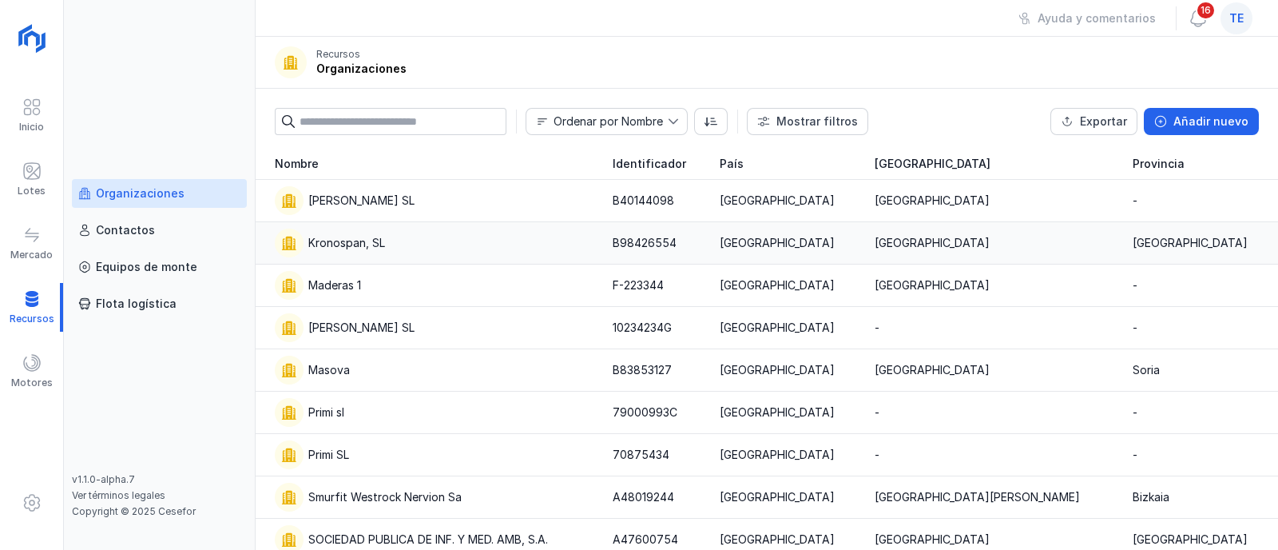
click at [397, 253] on div "Kronospan, SL" at bounding box center [434, 243] width 319 height 29
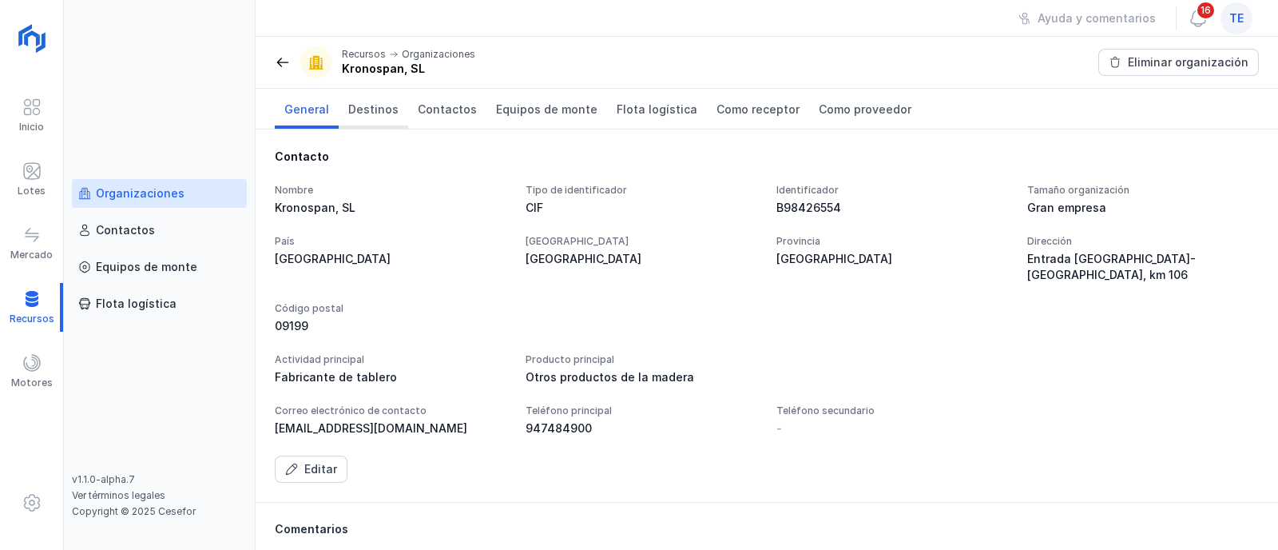
click at [369, 105] on span "Destinos" at bounding box center [373, 109] width 50 height 16
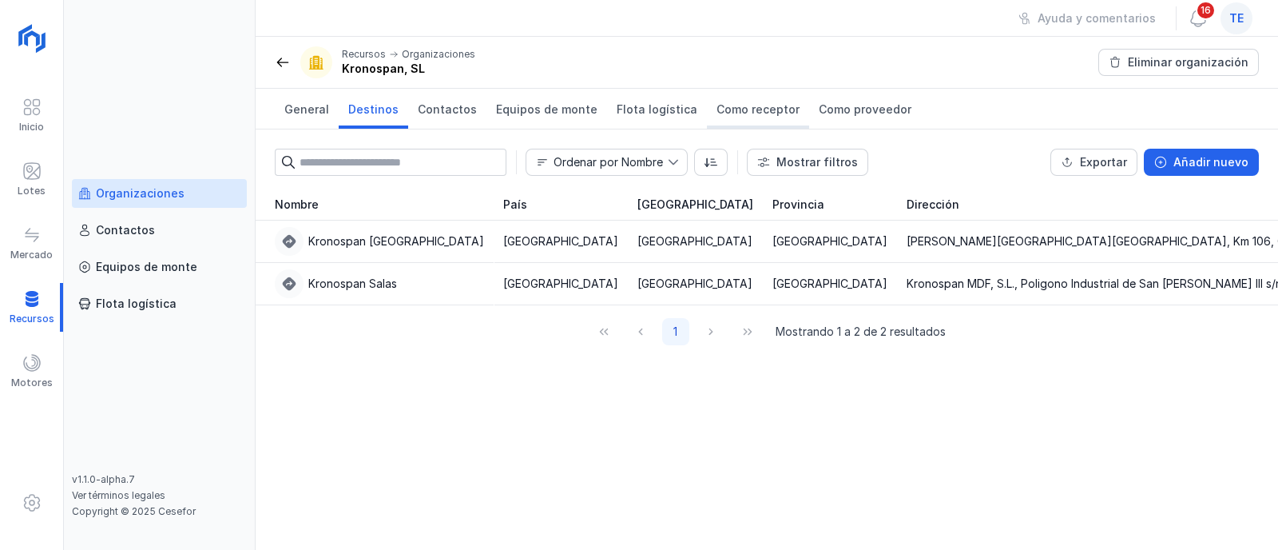
click at [719, 113] on span "Como receptor" at bounding box center [758, 109] width 83 height 16
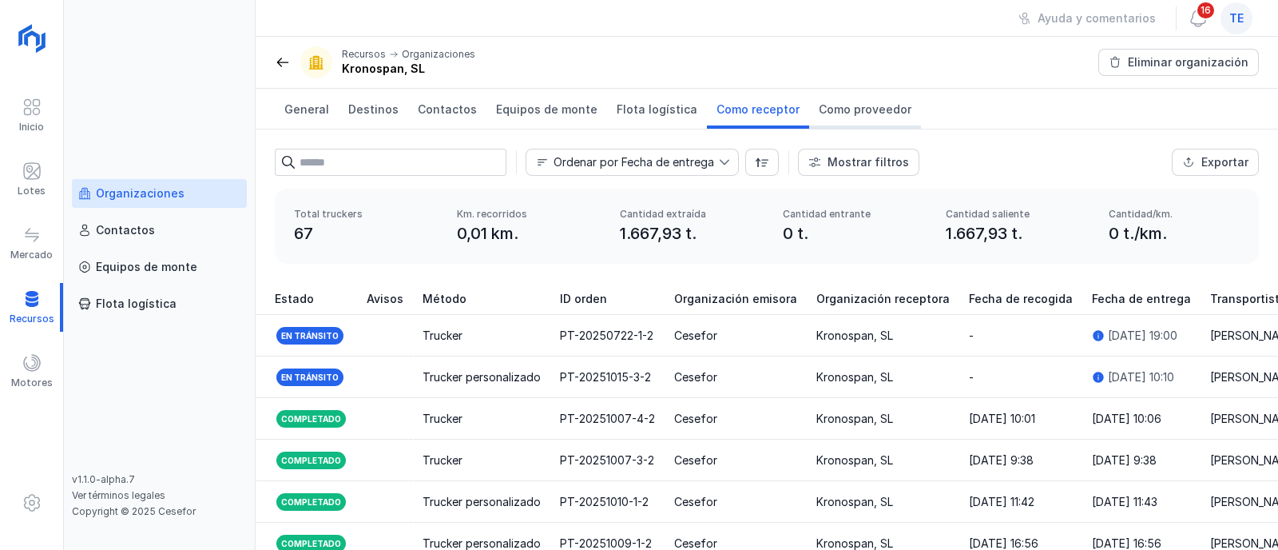
click at [826, 108] on span "Como proveedor" at bounding box center [865, 109] width 93 height 16
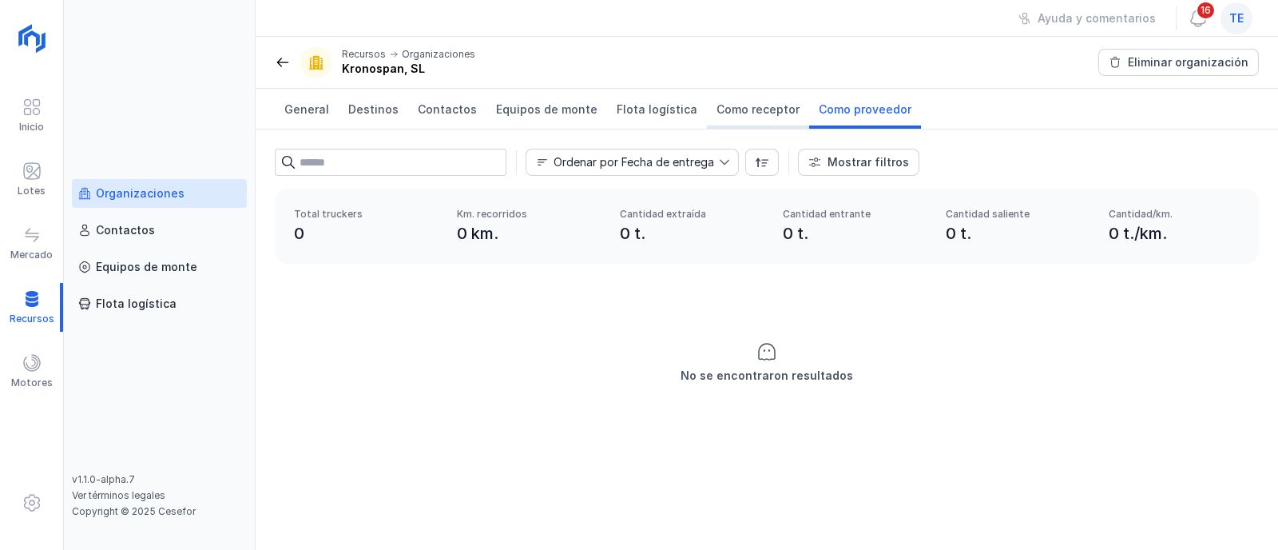
click at [734, 105] on span "Como receptor" at bounding box center [758, 109] width 83 height 16
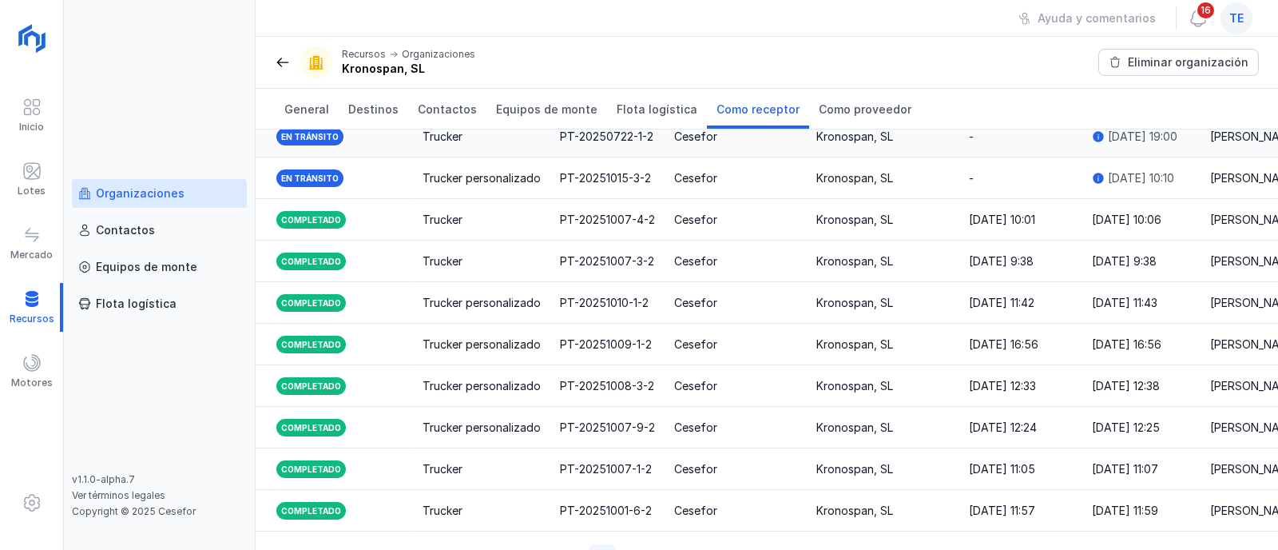
scroll to position [247, 0]
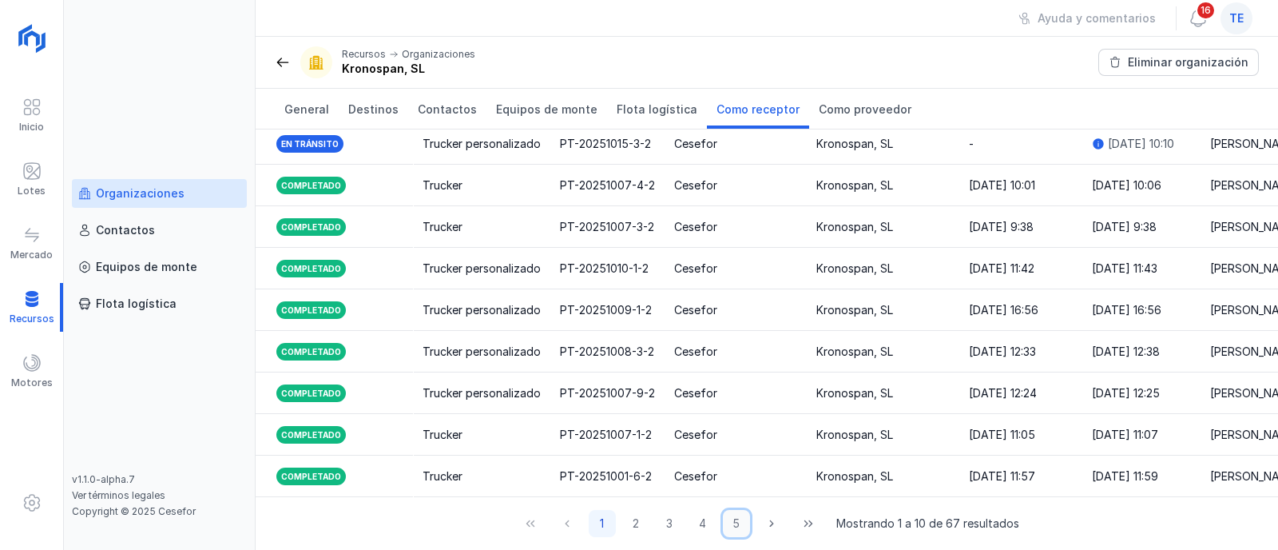
click at [735, 527] on button "5" at bounding box center [736, 523] width 27 height 27
click at [491, 260] on div "Trucker personalizado" at bounding box center [482, 268] width 118 height 16
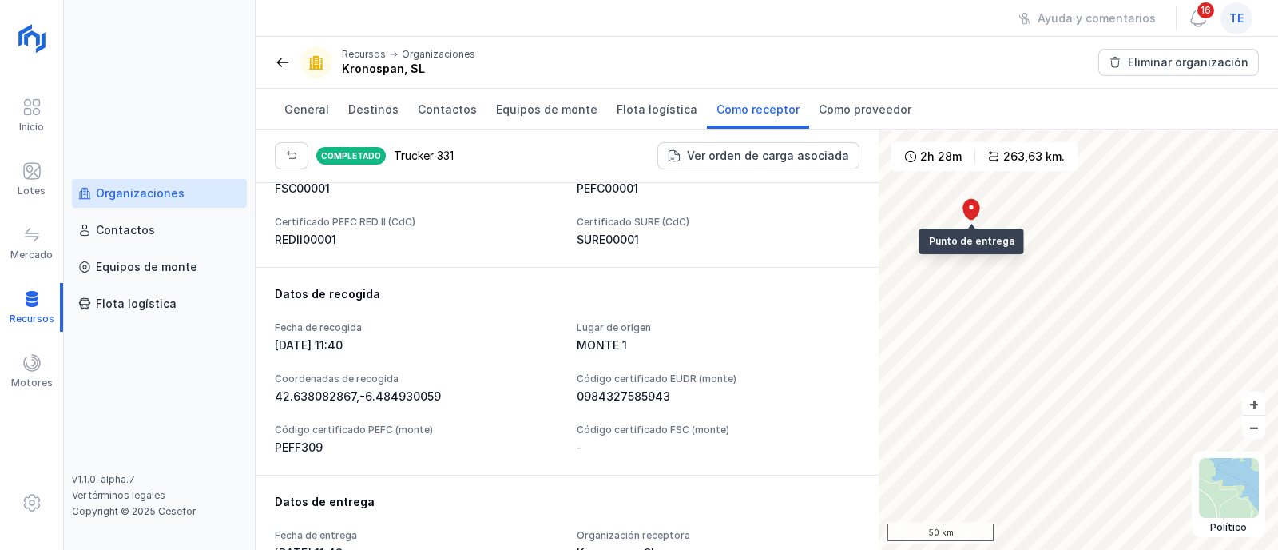
scroll to position [599, 0]
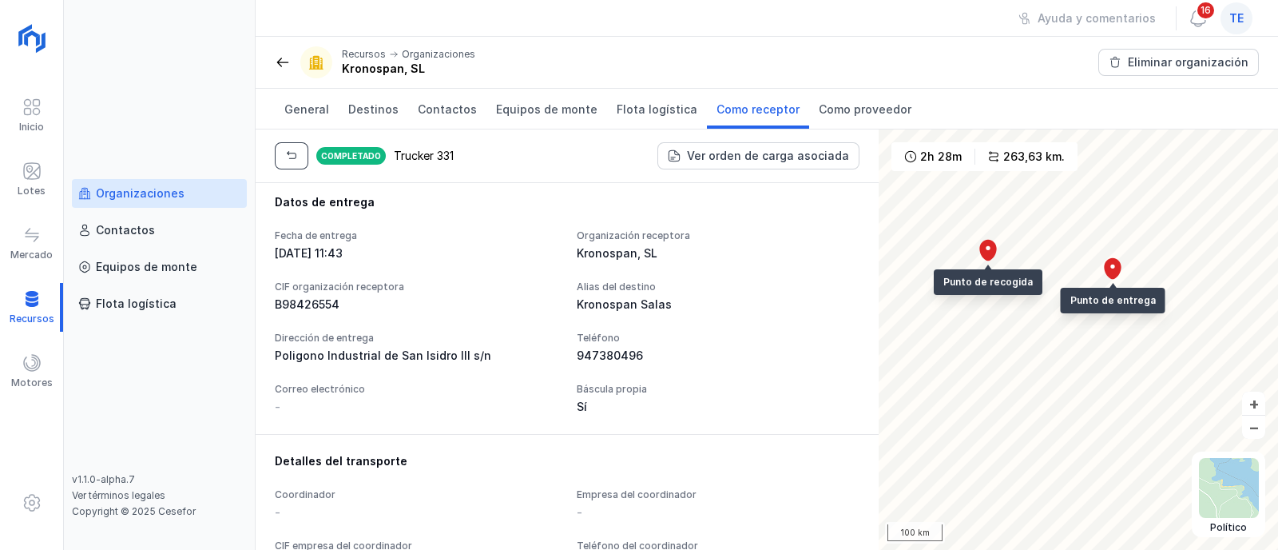
click at [295, 164] on button "button" at bounding box center [292, 155] width 34 height 27
